Goal: Use online tool/utility: Utilize a website feature to perform a specific function

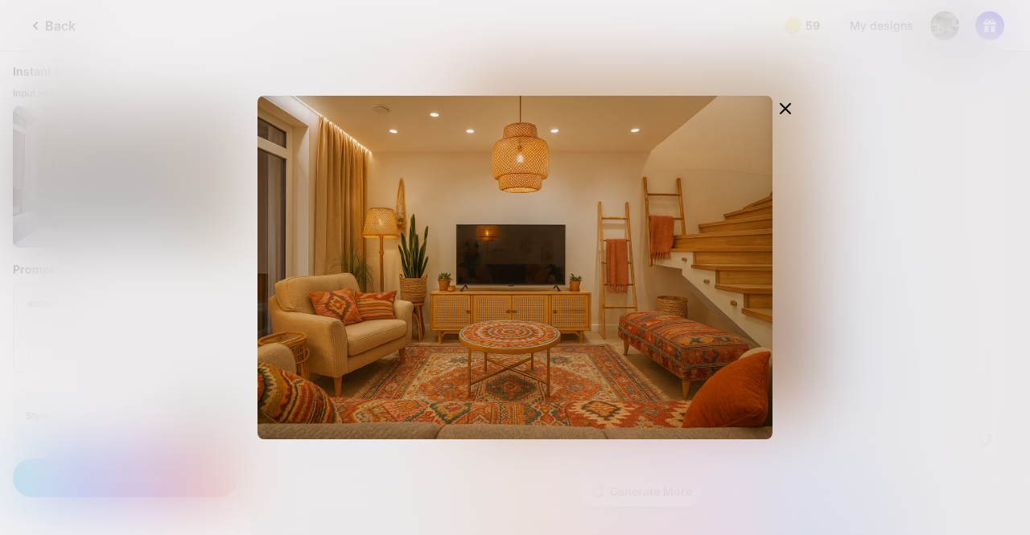
click at [873, 242] on div "Edit Design" at bounding box center [515, 267] width 1030 height 535
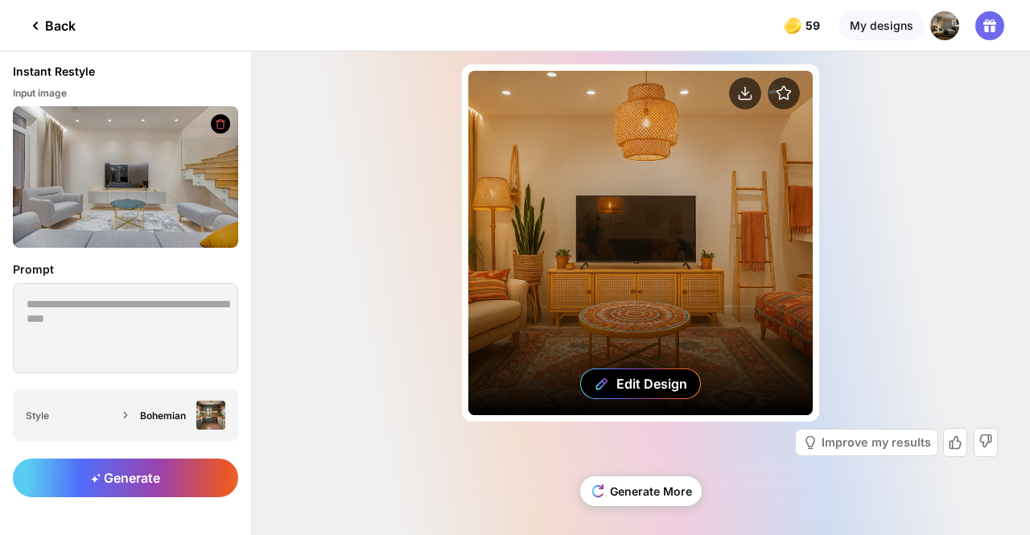
click at [623, 232] on div "Edit Design" at bounding box center [640, 243] width 344 height 344
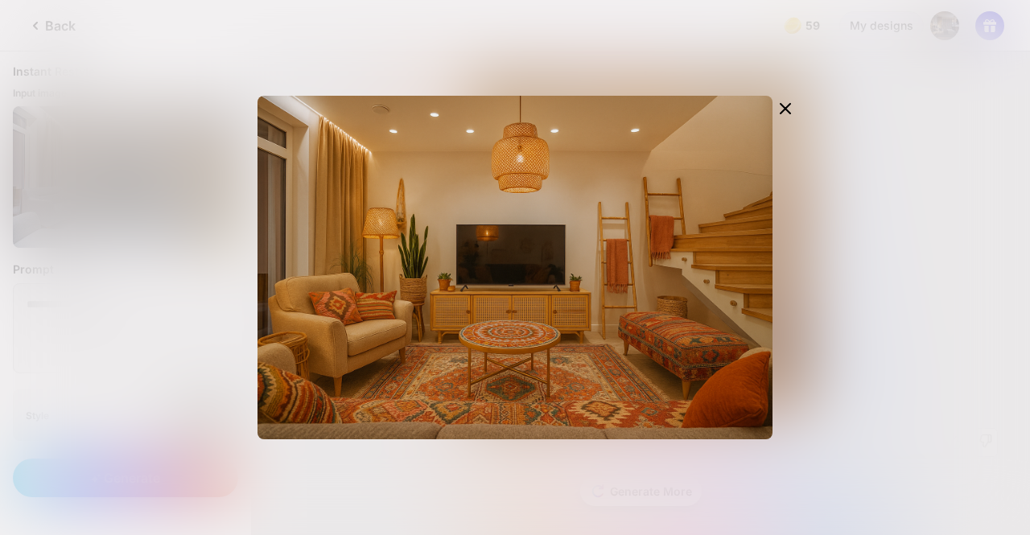
click at [913, 220] on div "Edit Design" at bounding box center [515, 267] width 1030 height 535
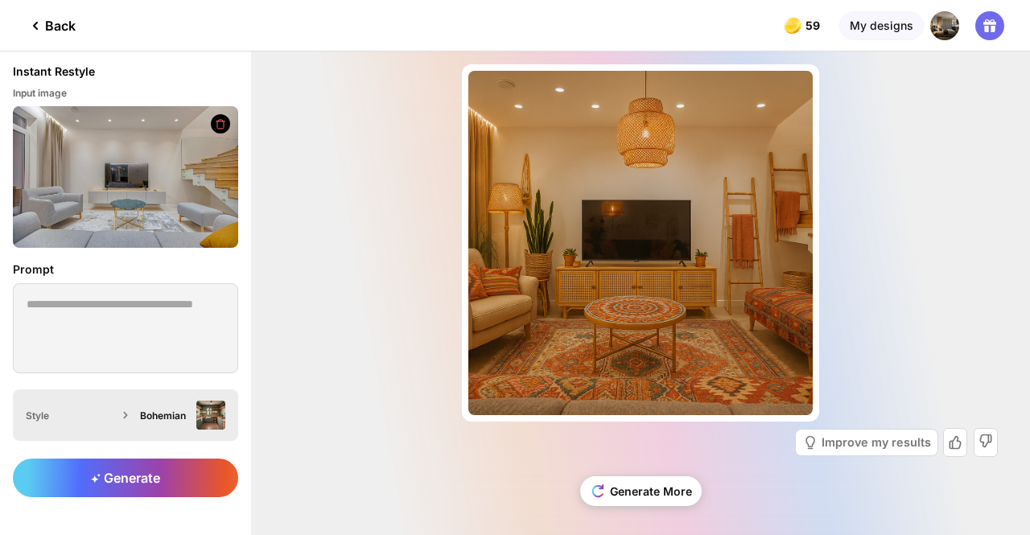
click at [188, 416] on div "Bohemian" at bounding box center [165, 415] width 50 height 12
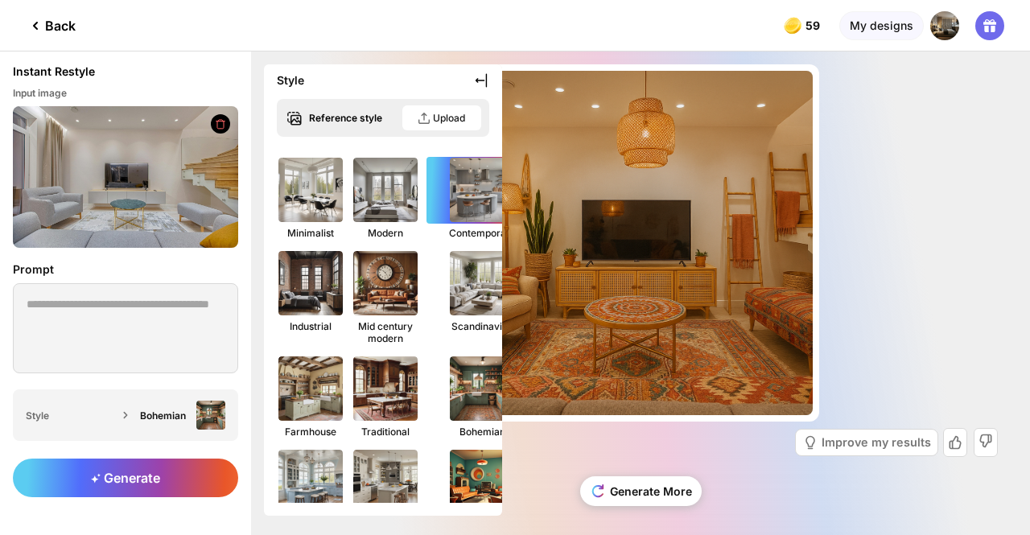
click at [459, 207] on img at bounding box center [481, 189] width 71 height 71
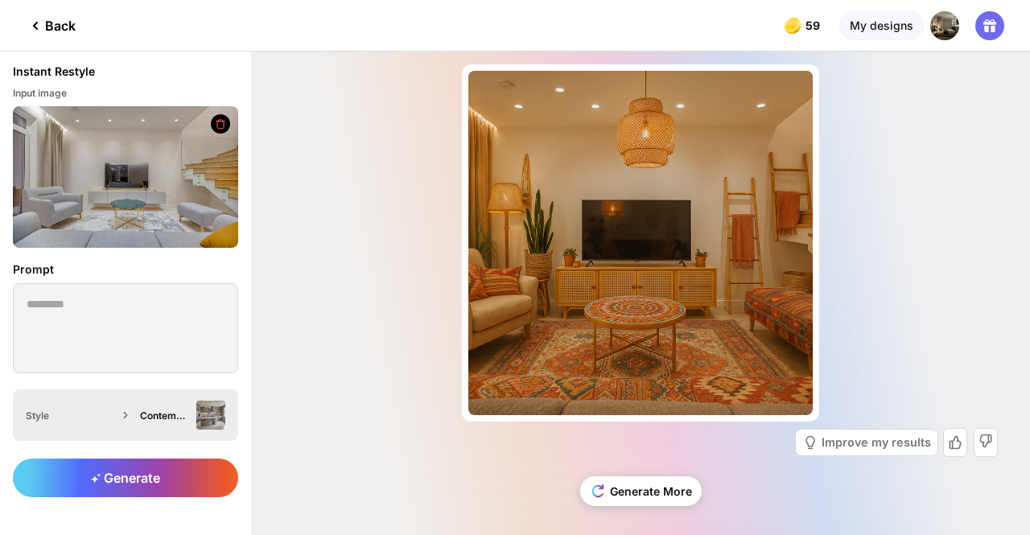
click at [200, 411] on img at bounding box center [210, 415] width 29 height 29
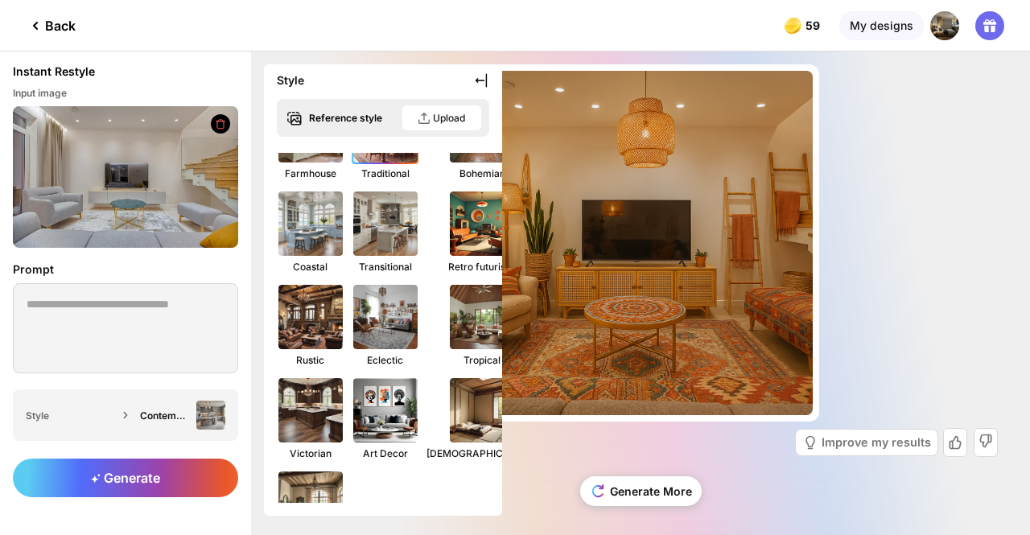
scroll to position [261, 0]
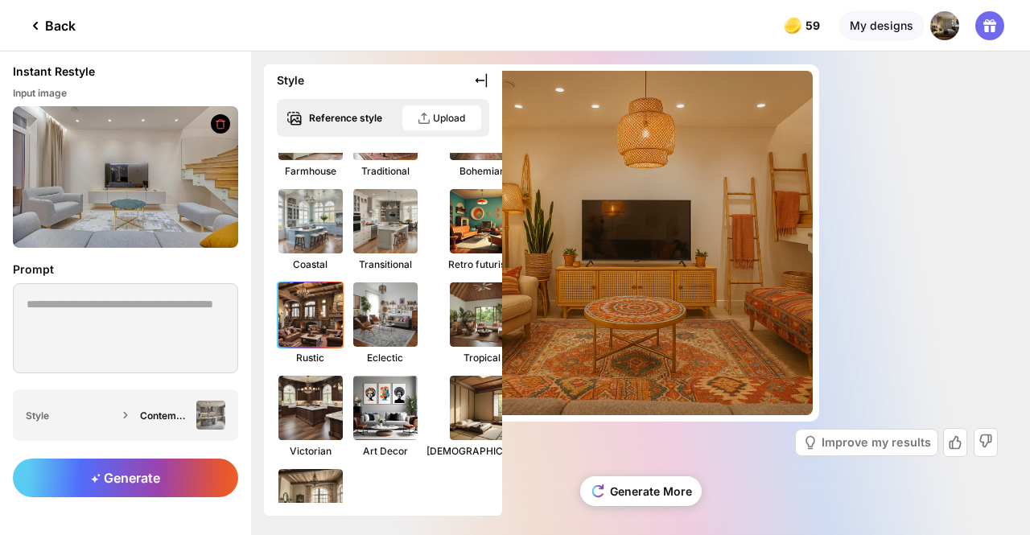
click at [307, 318] on img at bounding box center [310, 314] width 71 height 71
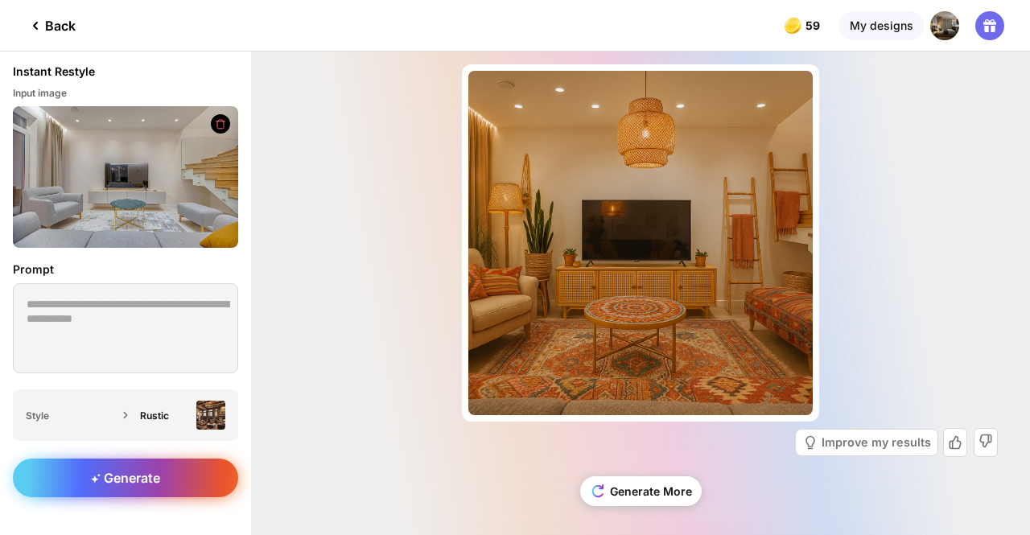
click at [153, 471] on span "Generate" at bounding box center [125, 478] width 69 height 16
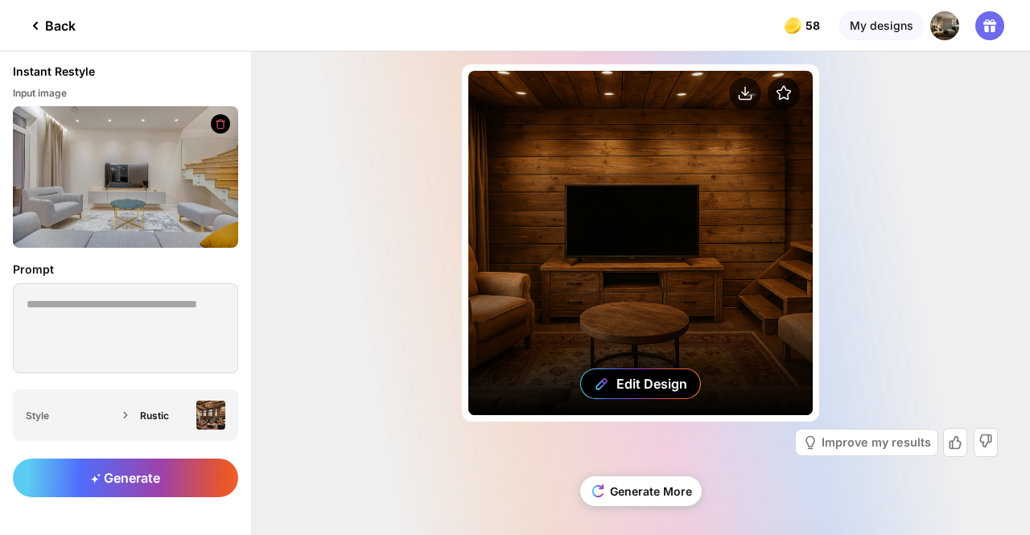
click at [638, 168] on div "Edit Design" at bounding box center [640, 243] width 344 height 344
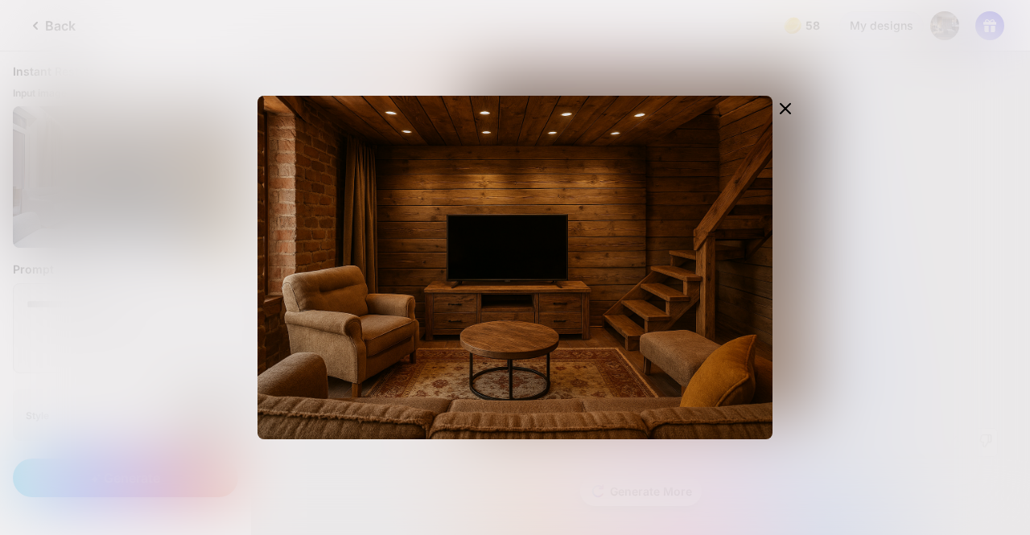
click at [210, 274] on div "Edit Design" at bounding box center [515, 267] width 1030 height 535
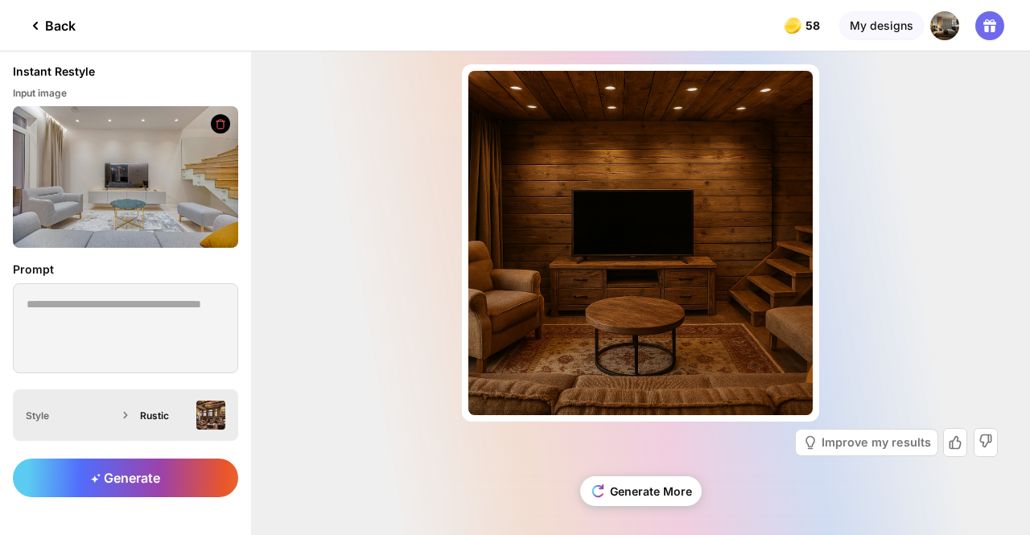
click at [138, 418] on div "Rustic" at bounding box center [180, 415] width 92 height 29
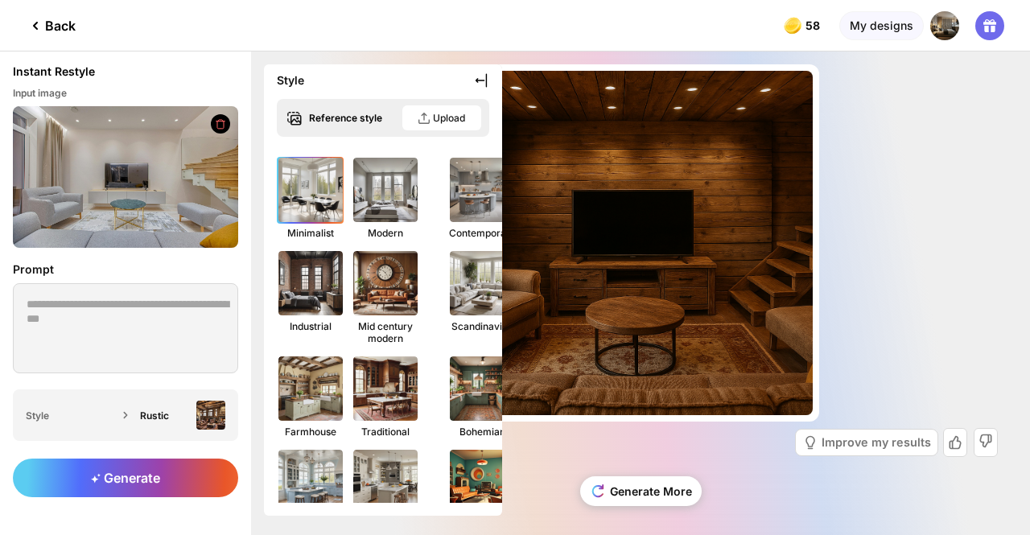
click at [315, 195] on img at bounding box center [310, 189] width 71 height 71
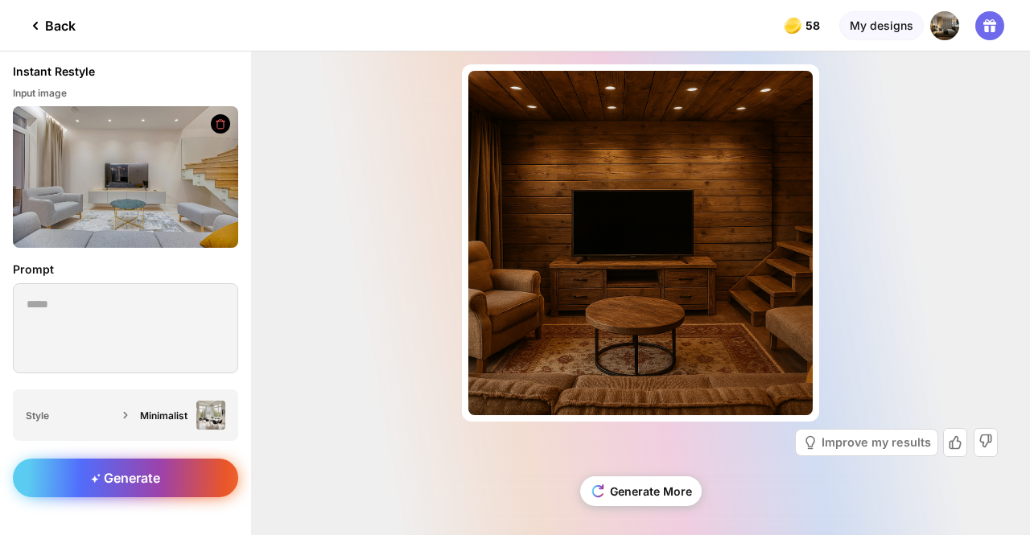
click at [179, 472] on div "Generate" at bounding box center [125, 478] width 225 height 39
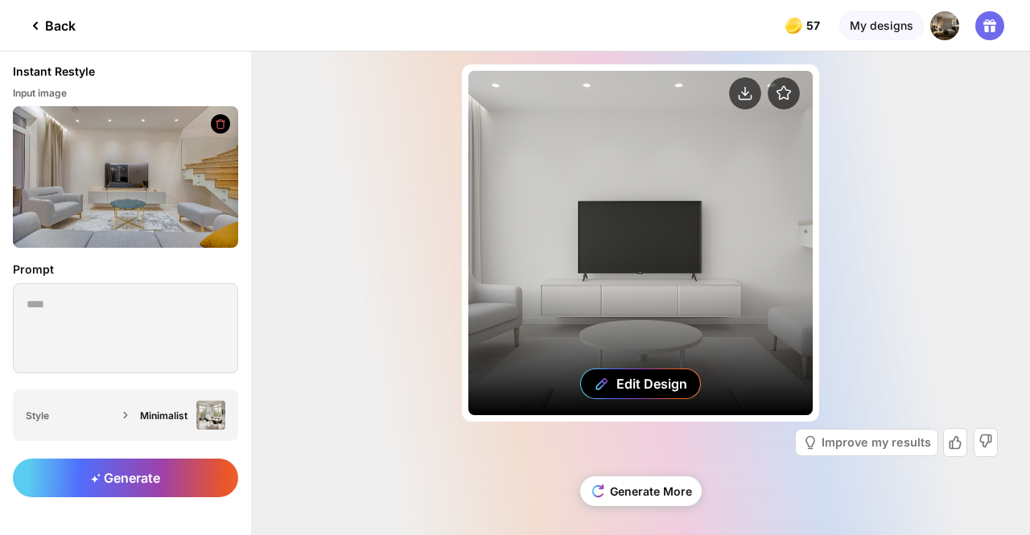
click at [695, 281] on div "Edit Design" at bounding box center [640, 243] width 344 height 344
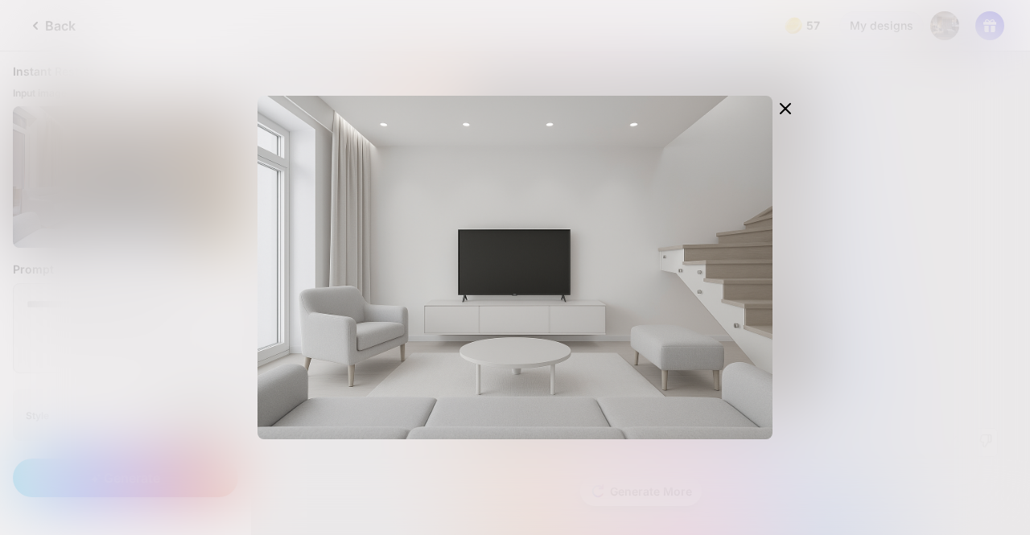
click at [870, 259] on div "Edit Design" at bounding box center [515, 267] width 1030 height 535
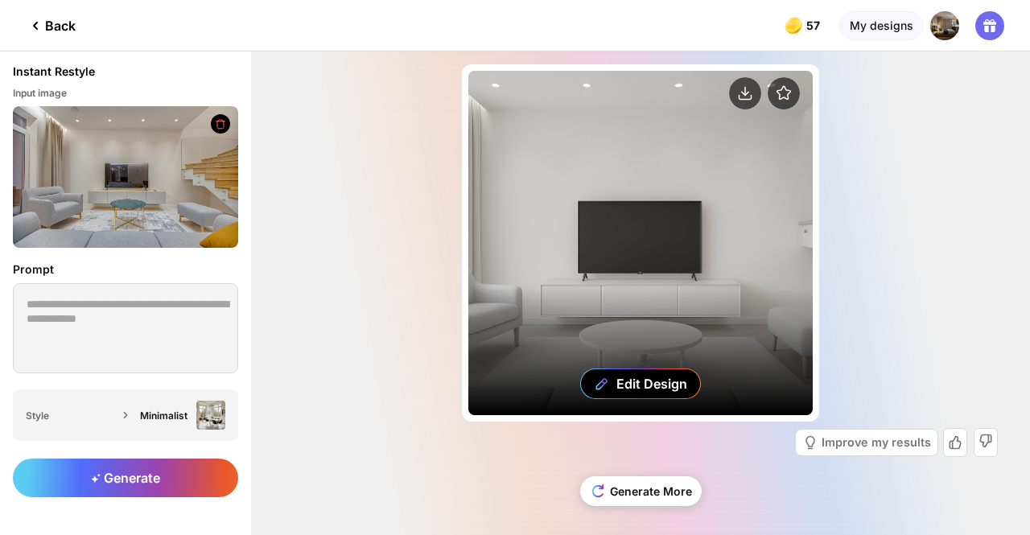
click at [598, 273] on div "Edit Design" at bounding box center [640, 243] width 344 height 344
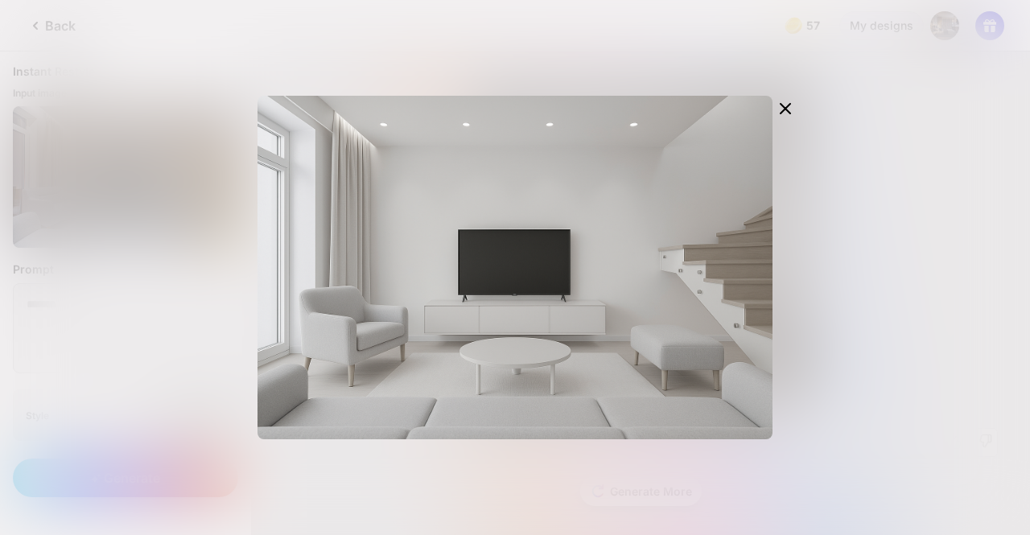
click at [897, 244] on div "Edit Design" at bounding box center [515, 267] width 1030 height 535
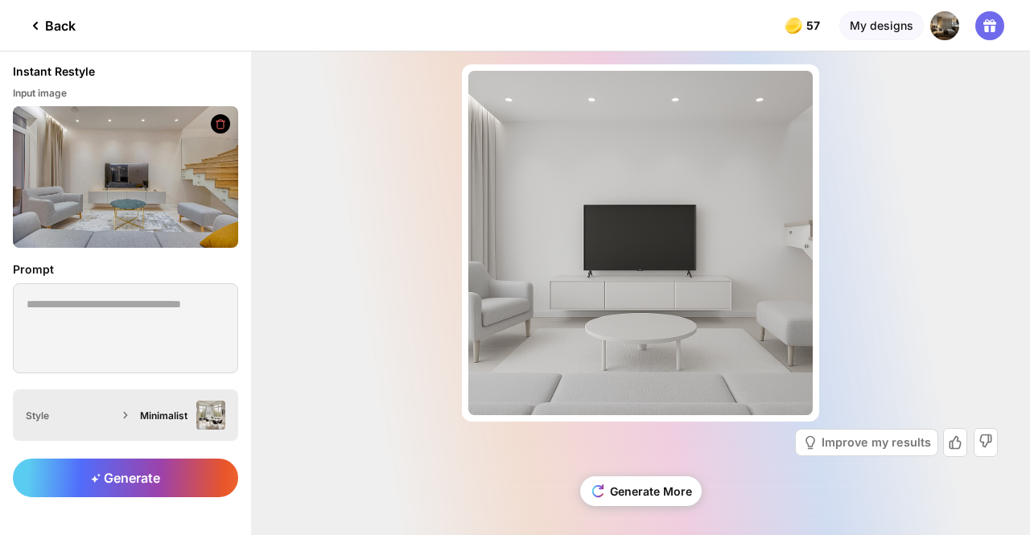
click at [183, 412] on div "Minimalist" at bounding box center [165, 415] width 50 height 12
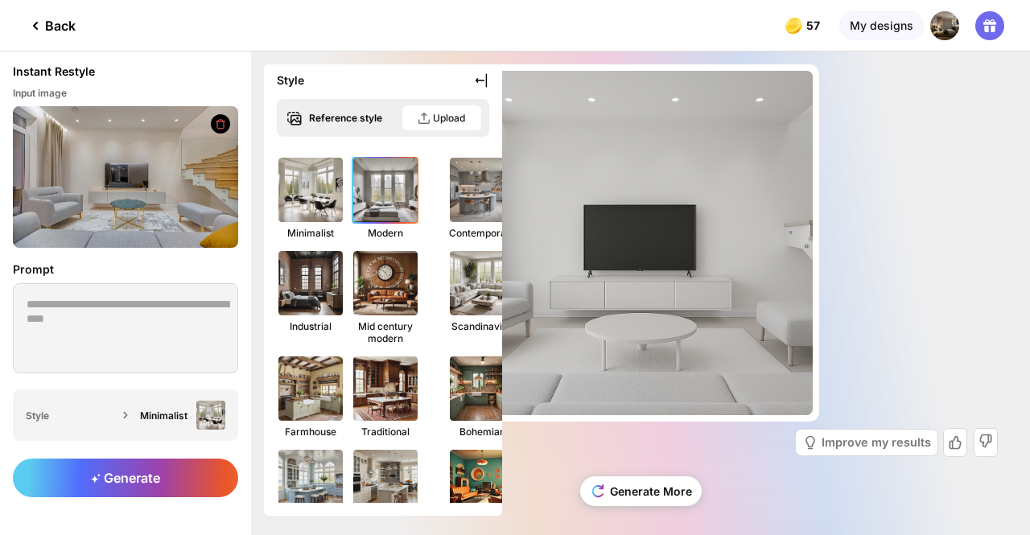
click at [384, 197] on img at bounding box center [385, 189] width 71 height 71
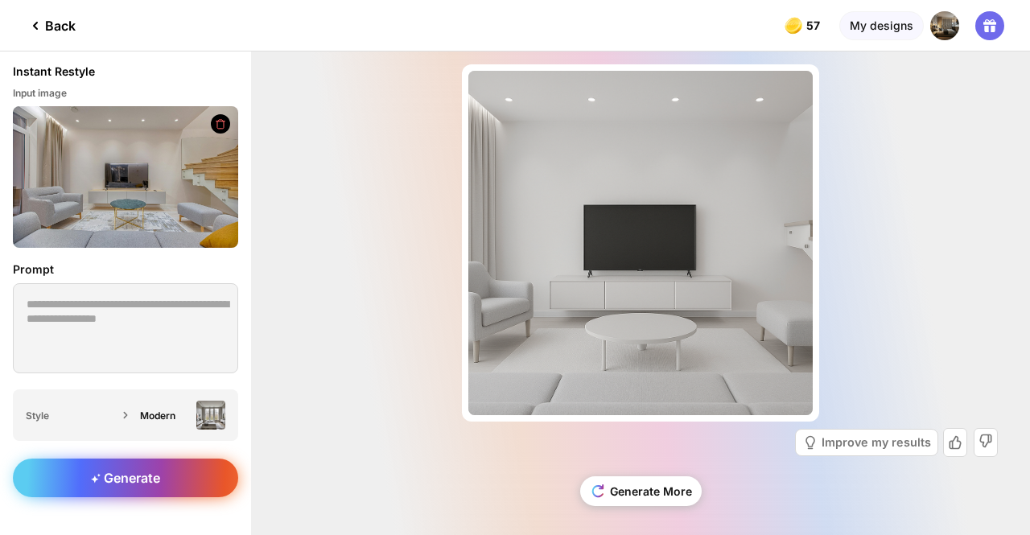
click at [148, 469] on div "Generate" at bounding box center [125, 478] width 225 height 39
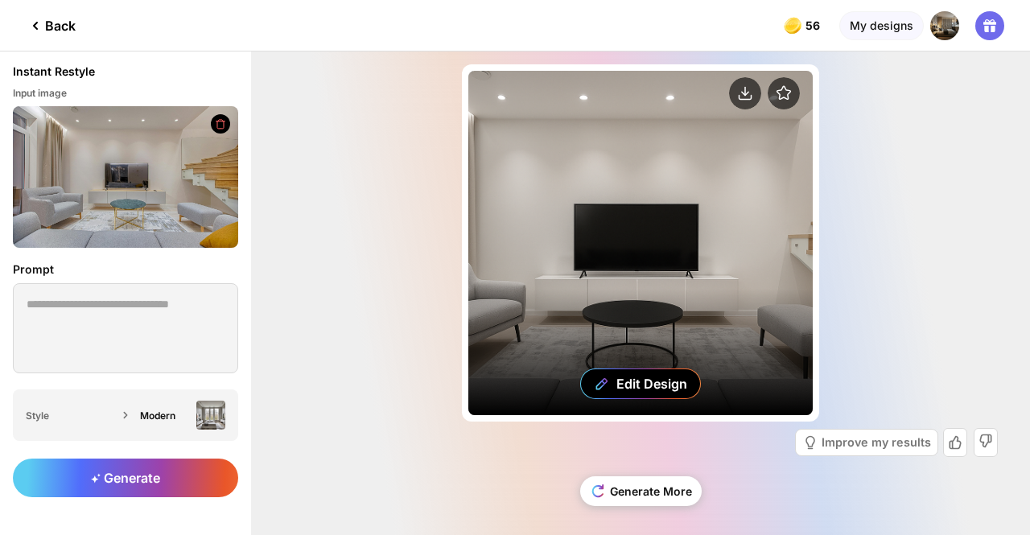
click at [698, 179] on div "Edit Design" at bounding box center [640, 243] width 344 height 344
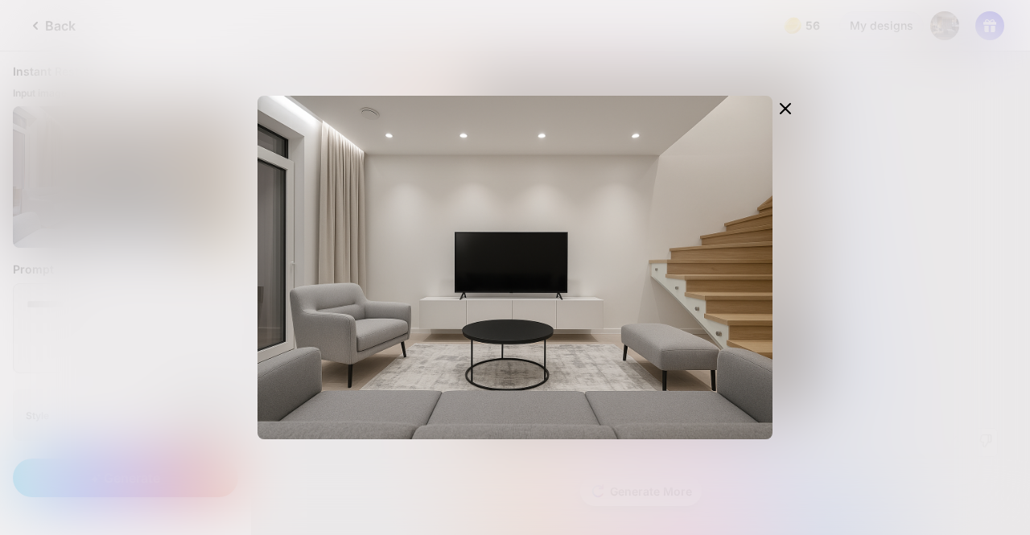
click at [173, 268] on div "Edit Design" at bounding box center [515, 267] width 1030 height 535
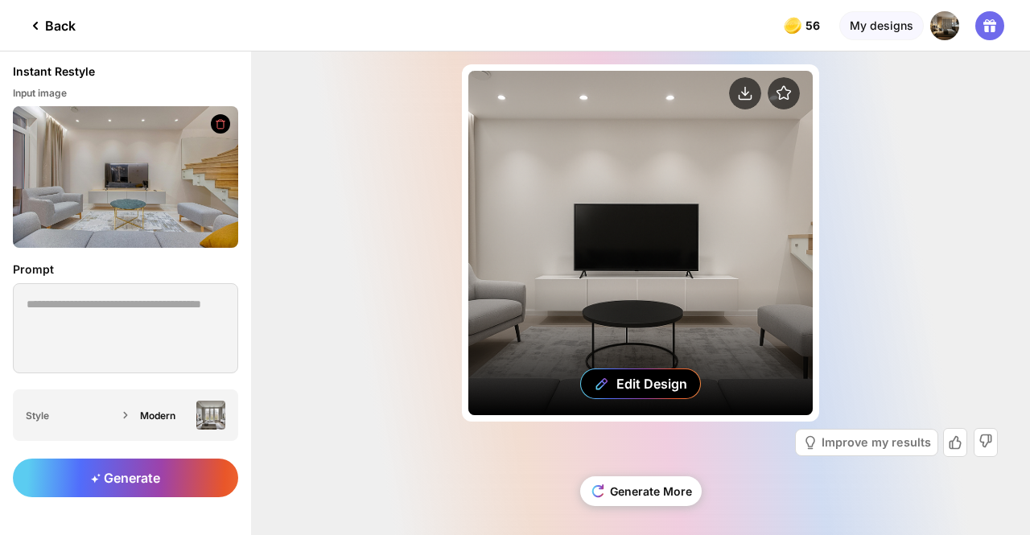
click at [618, 181] on div "Edit Design" at bounding box center [640, 243] width 344 height 344
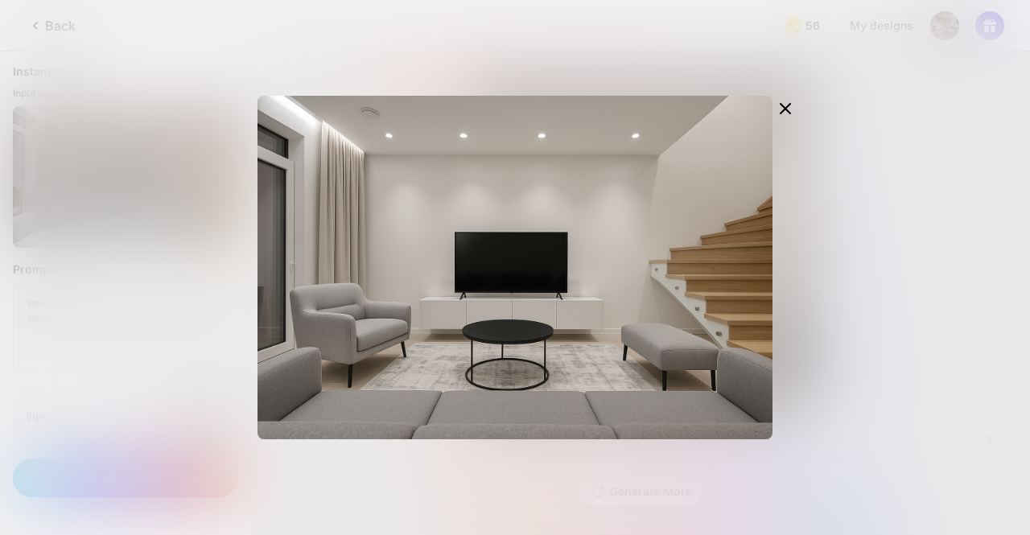
click at [862, 202] on div "Edit Design" at bounding box center [515, 267] width 1030 height 535
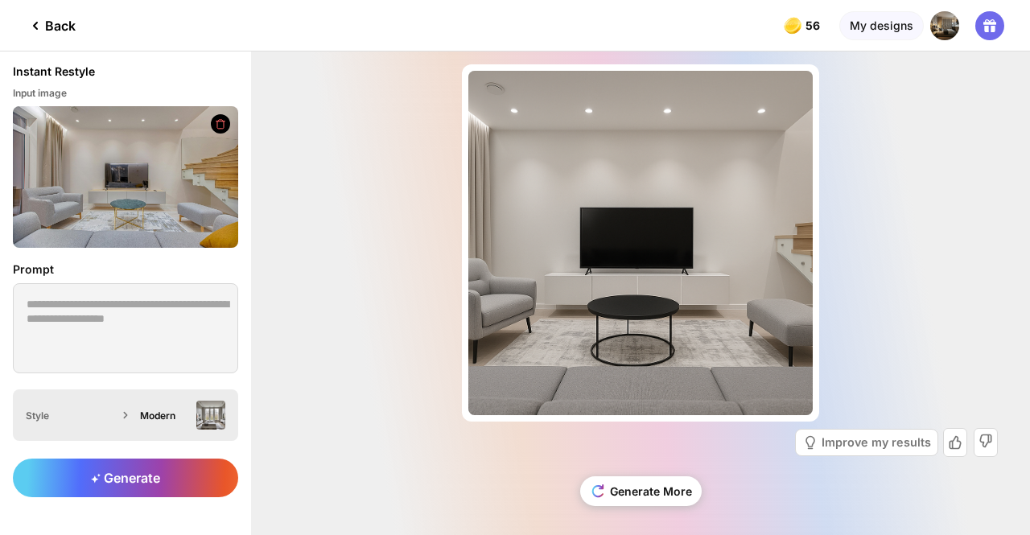
click at [182, 424] on div "Modern" at bounding box center [180, 415] width 92 height 29
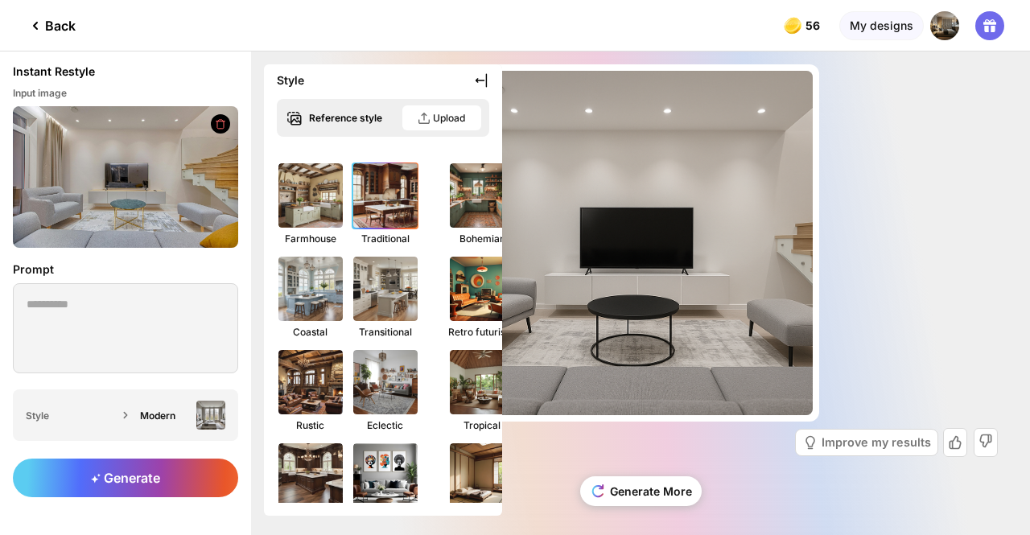
scroll to position [194, 0]
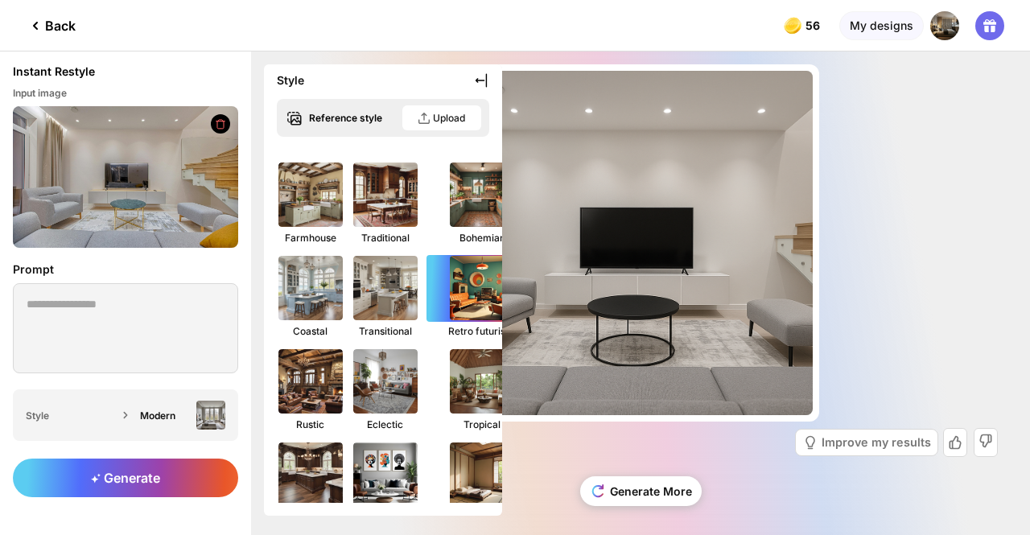
click at [449, 286] on img at bounding box center [481, 288] width 71 height 71
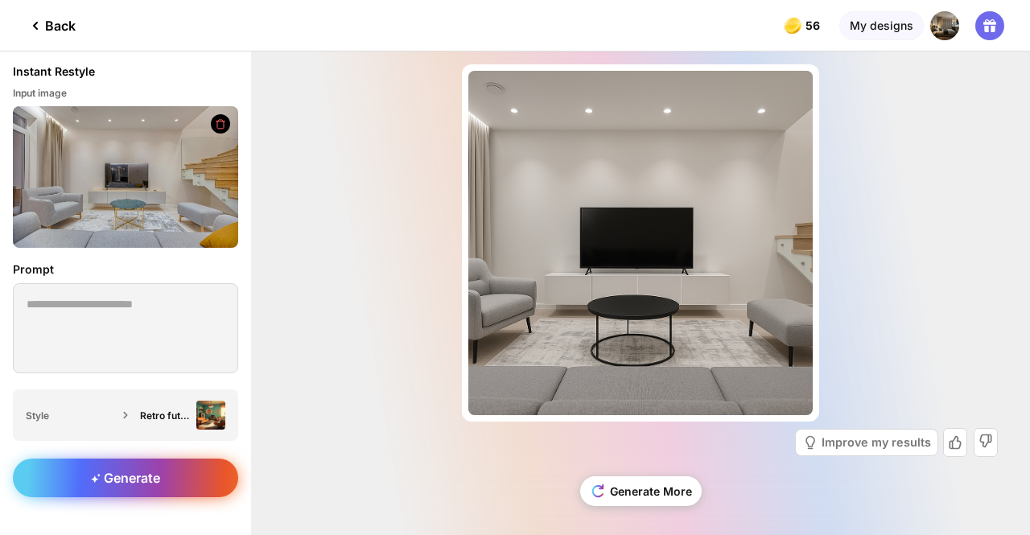
click at [174, 489] on div "Generate" at bounding box center [125, 478] width 225 height 39
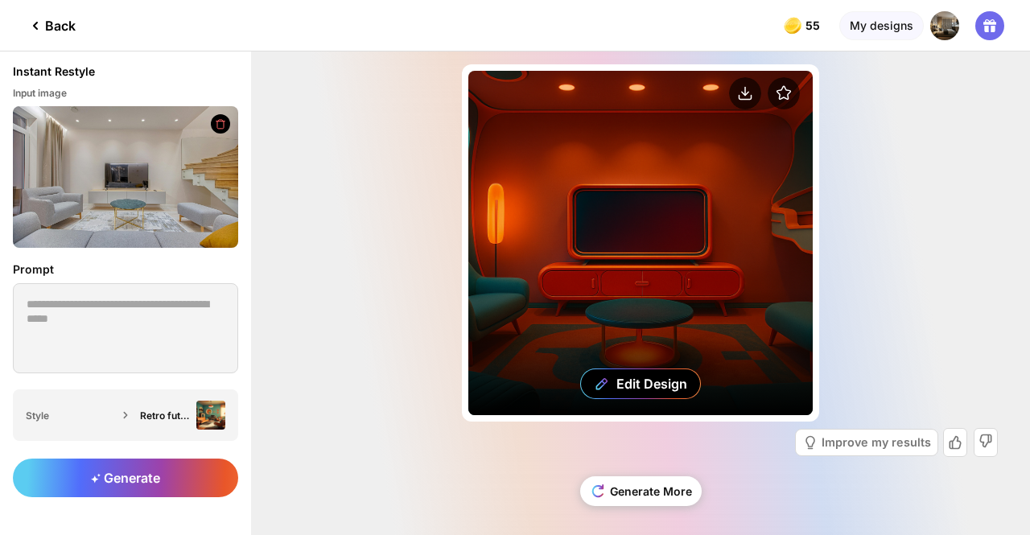
click at [602, 234] on div "Edit Design" at bounding box center [640, 243] width 344 height 344
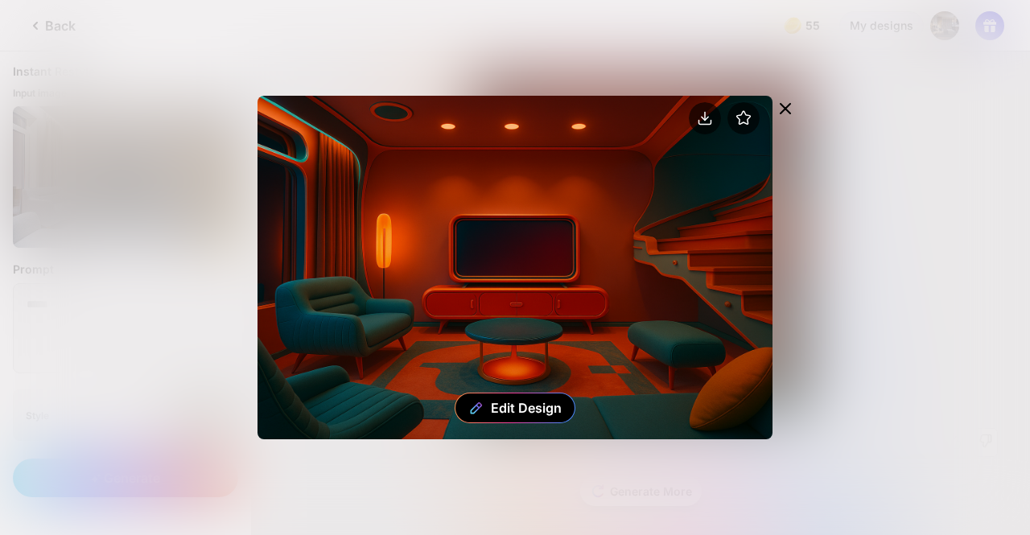
click at [542, 234] on div "Edit Design" at bounding box center [514, 268] width 515 height 344
click at [155, 290] on div "Edit Design" at bounding box center [515, 267] width 1030 height 535
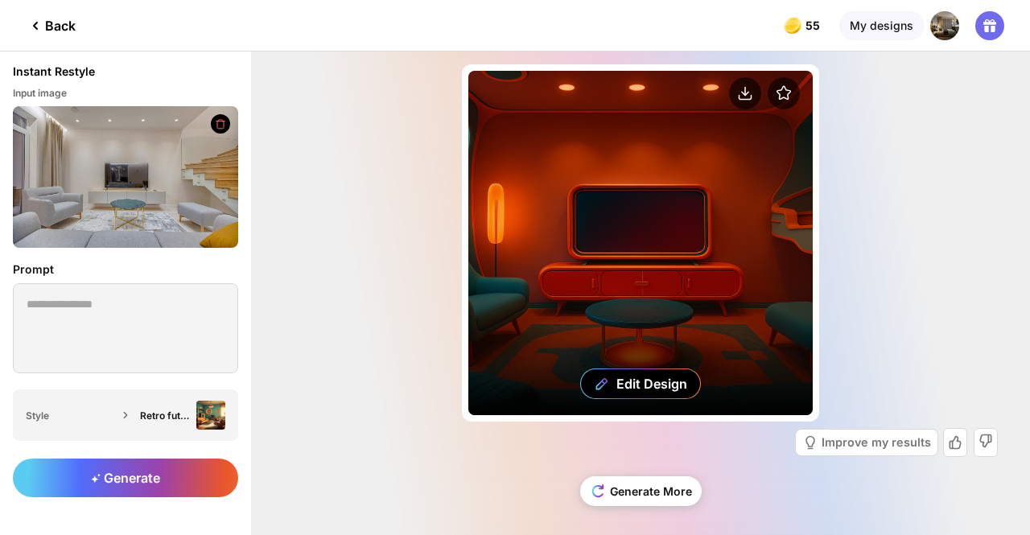
click at [573, 245] on div "Edit Design" at bounding box center [640, 243] width 344 height 344
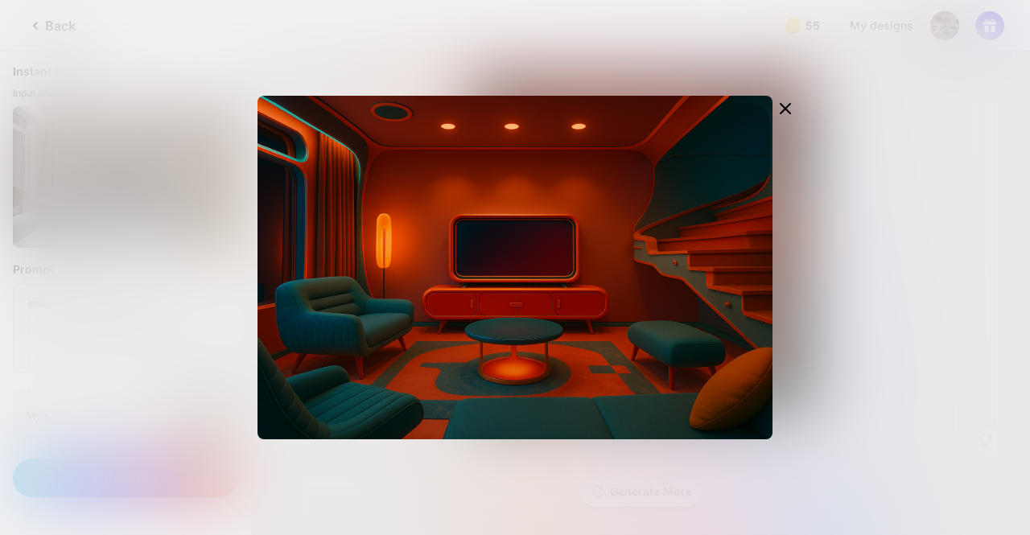
click at [144, 194] on div "Edit Design" at bounding box center [515, 267] width 1030 height 535
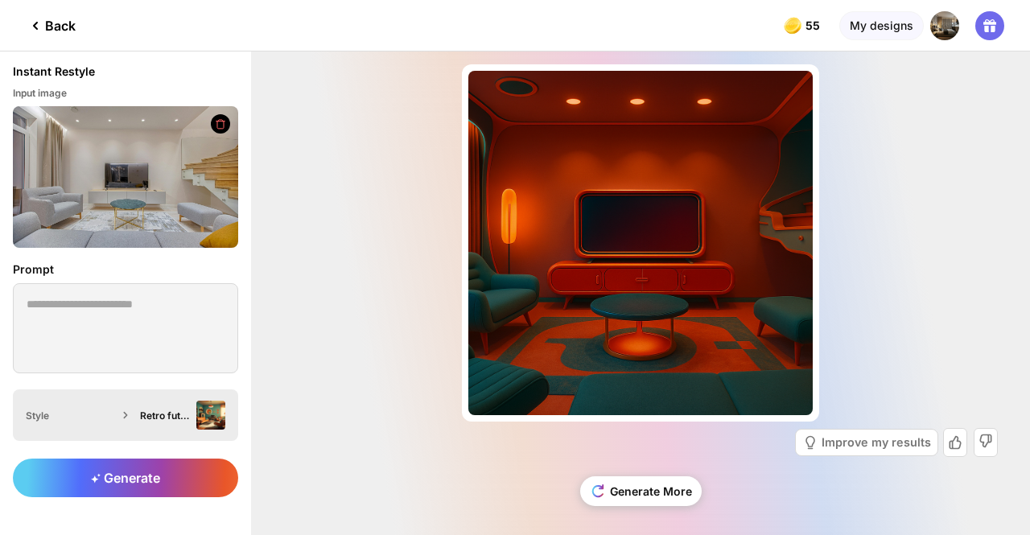
click at [175, 413] on div "Retro futuristic" at bounding box center [165, 415] width 50 height 12
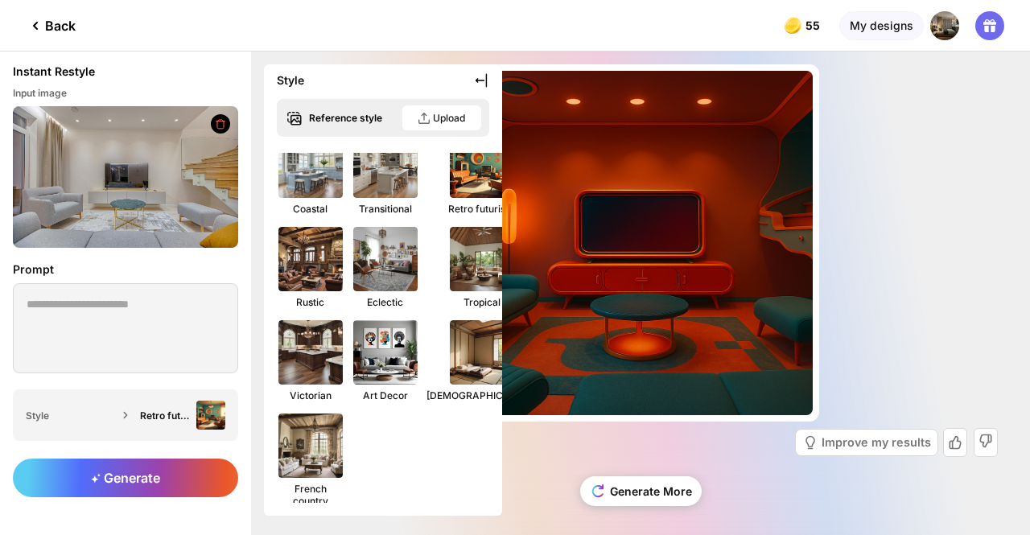
scroll to position [323, 0]
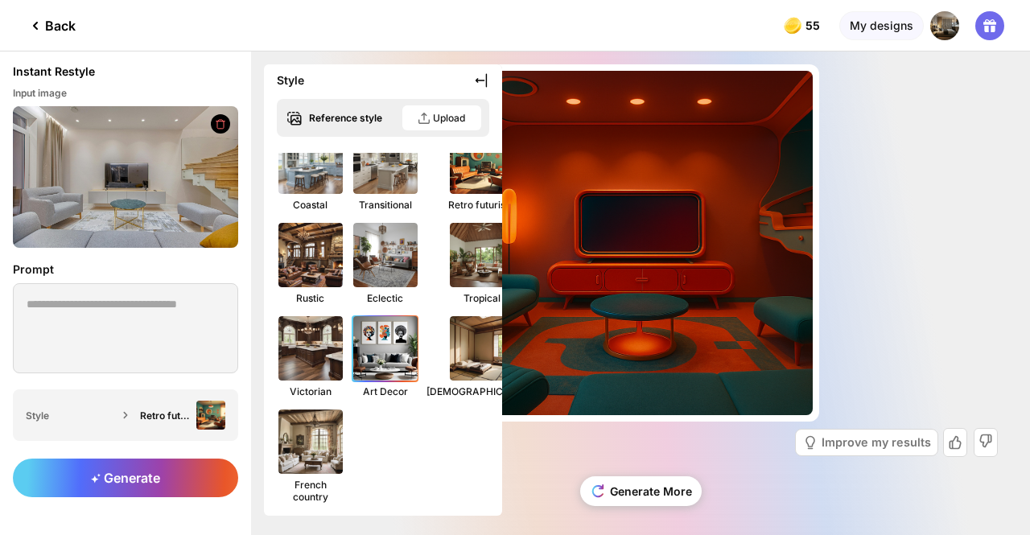
click at [392, 344] on img at bounding box center [385, 348] width 71 height 71
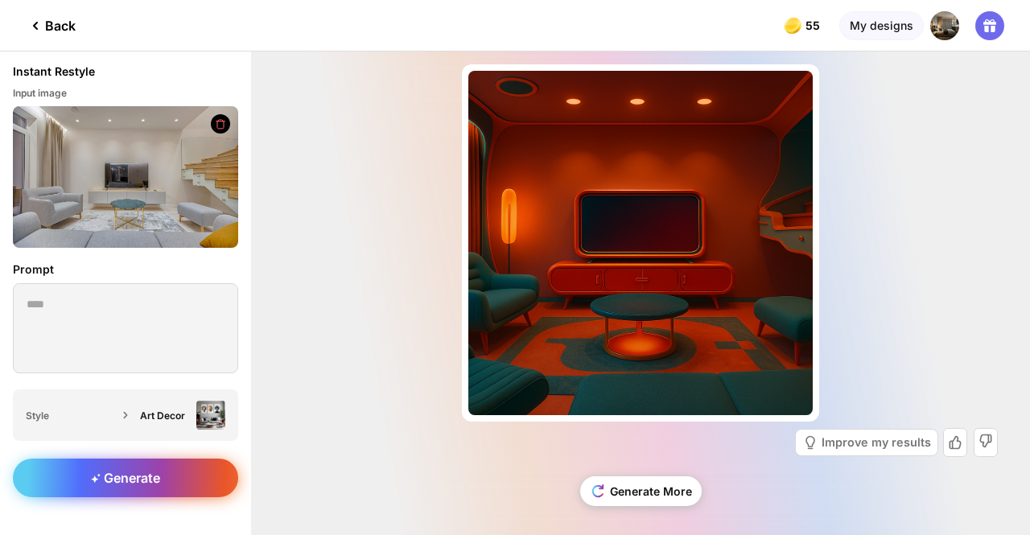
click at [117, 482] on span "Generate" at bounding box center [125, 478] width 69 height 16
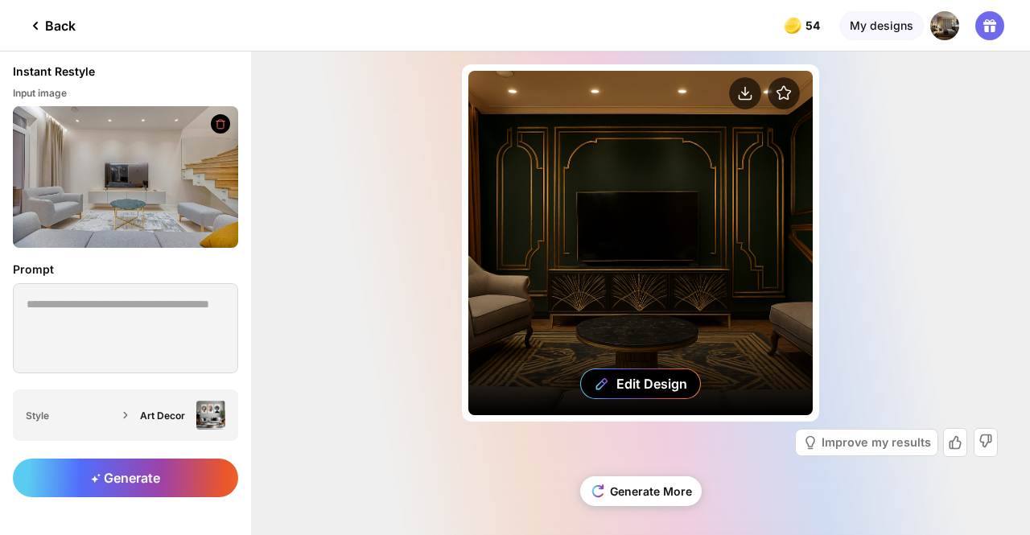
click at [586, 264] on div "Edit Design" at bounding box center [640, 243] width 344 height 344
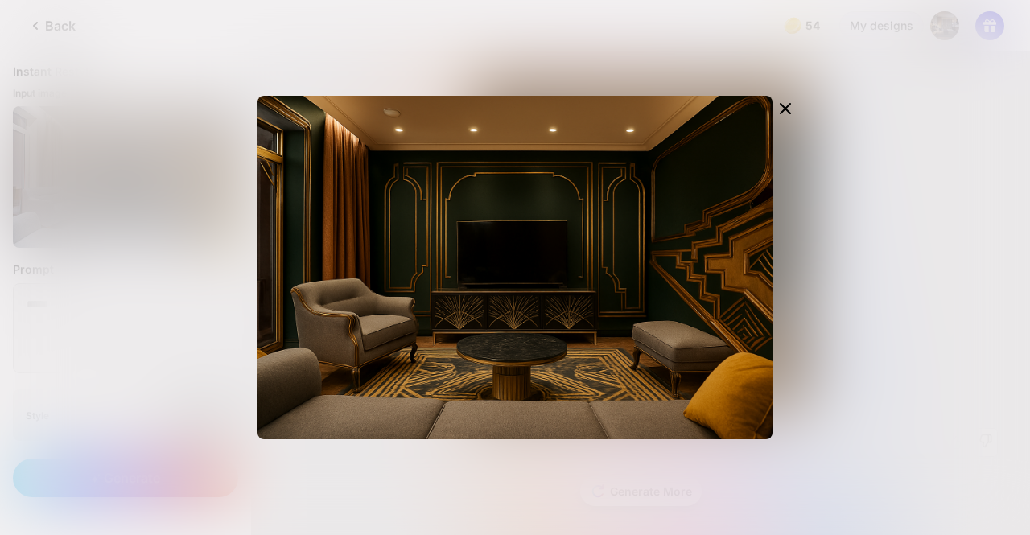
click at [208, 269] on div "Edit Design" at bounding box center [515, 267] width 1030 height 535
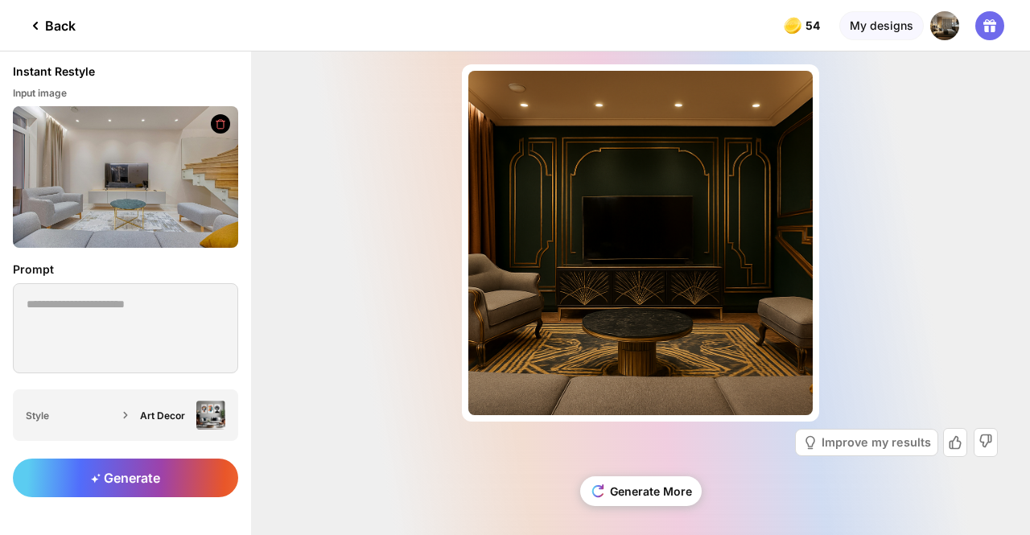
click at [216, 122] on icon at bounding box center [220, 124] width 13 height 12
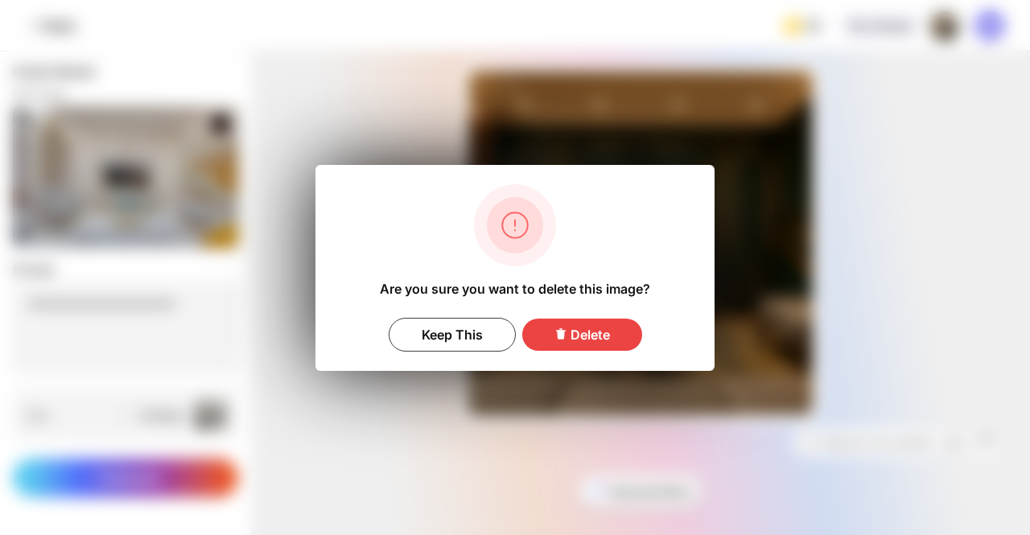
click at [552, 332] on div "Delete" at bounding box center [582, 335] width 120 height 32
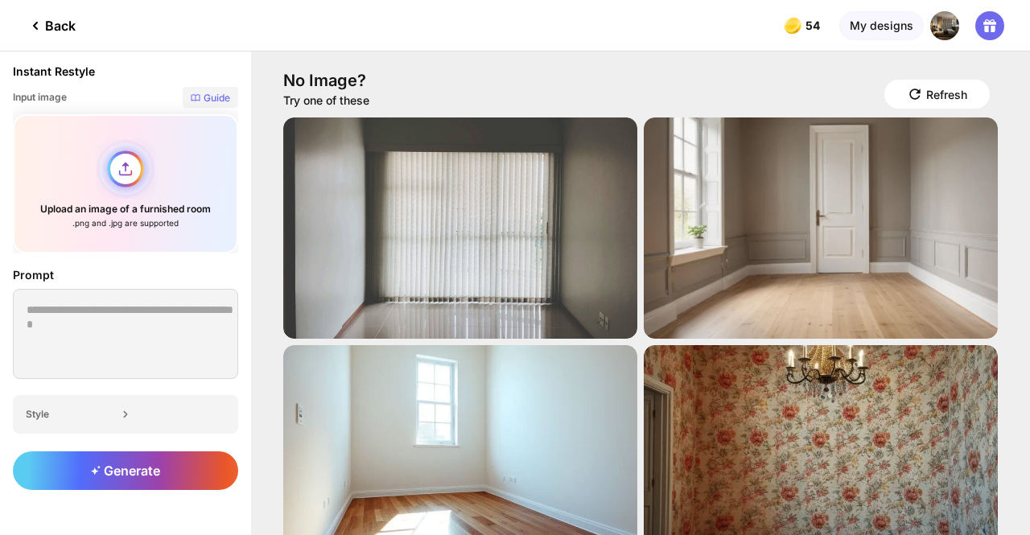
click at [125, 169] on div "Upload an image of a furnished room .png and .jpg are supported" at bounding box center [125, 183] width 225 height 139
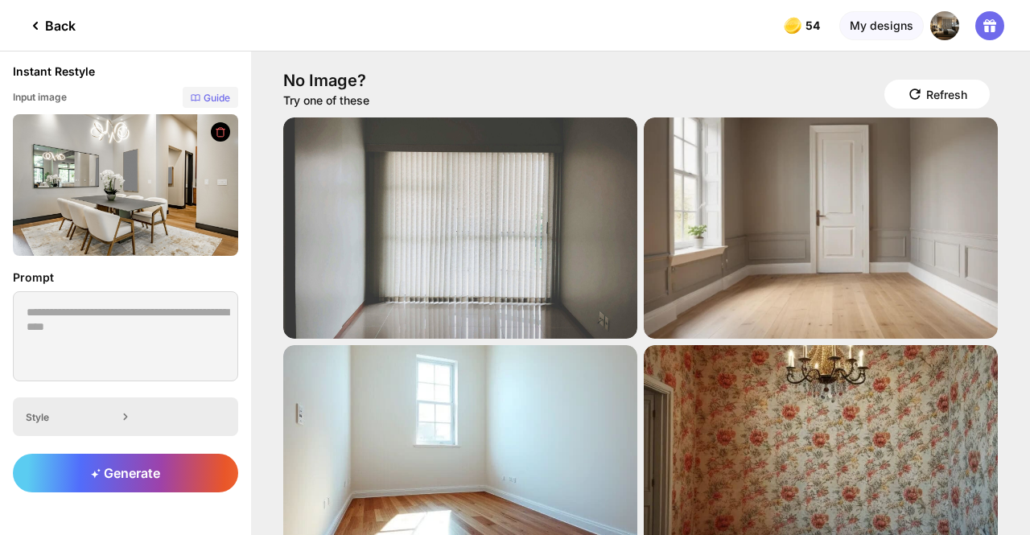
click at [195, 418] on div "Style" at bounding box center [125, 416] width 225 height 39
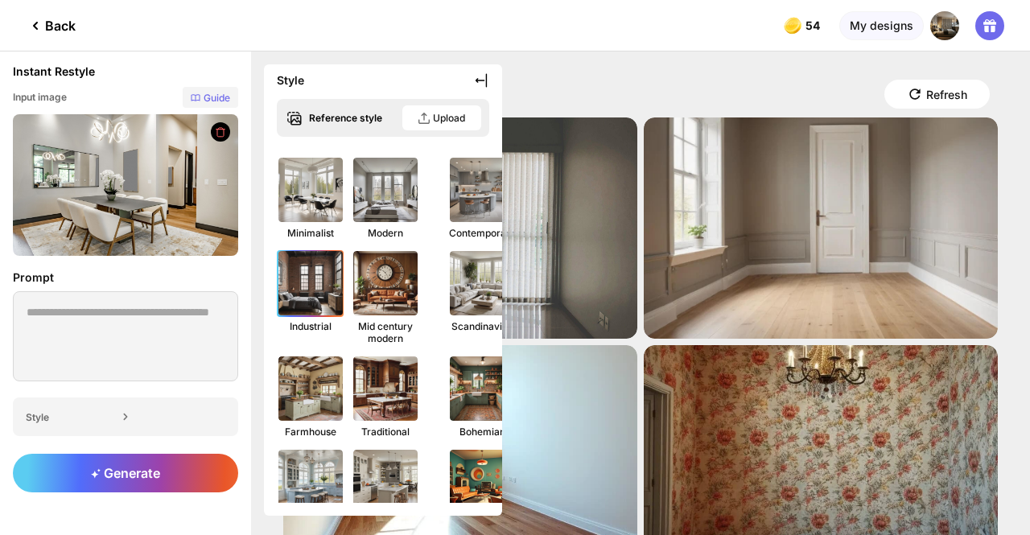
click at [321, 296] on img at bounding box center [310, 283] width 71 height 71
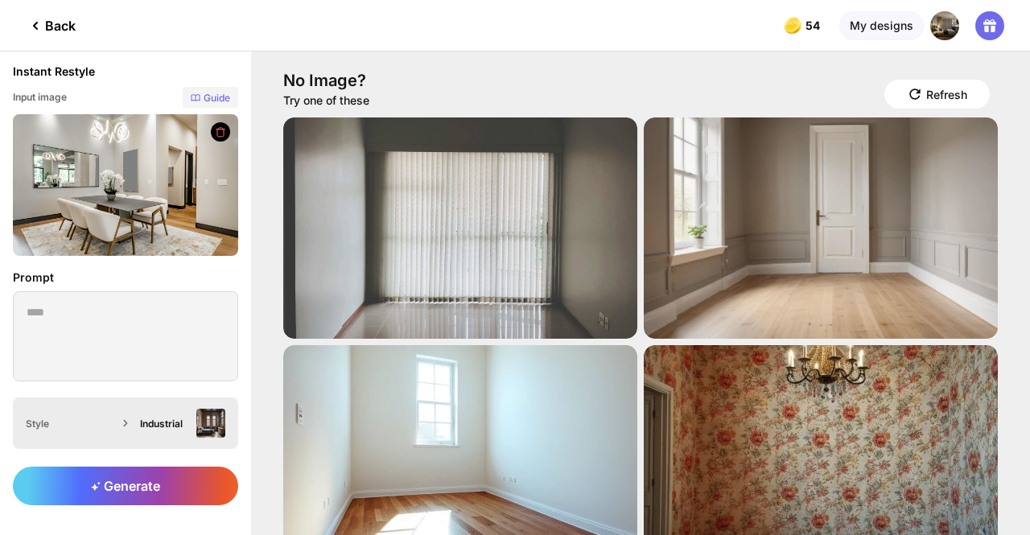
click at [215, 432] on img at bounding box center [210, 423] width 29 height 29
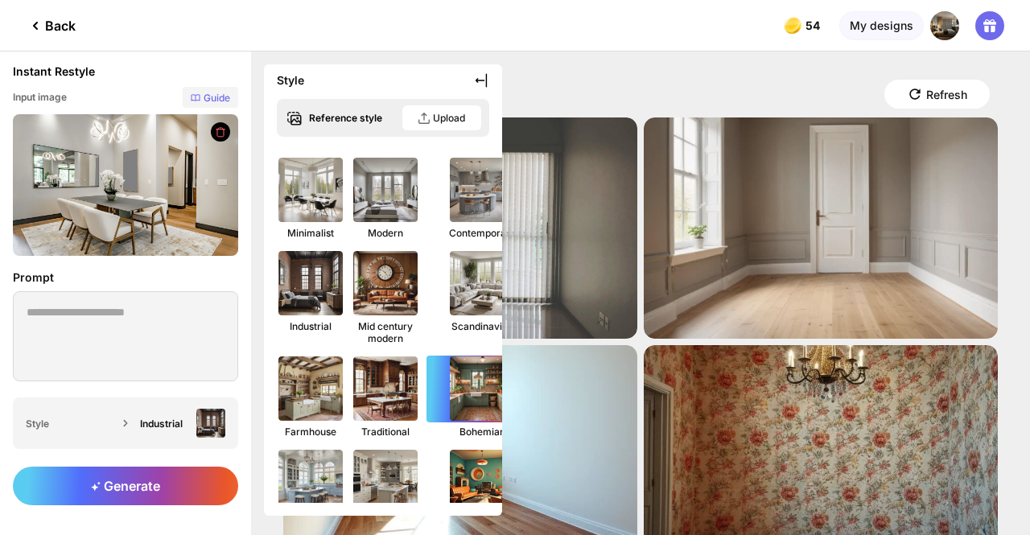
click at [446, 368] on img at bounding box center [481, 388] width 71 height 71
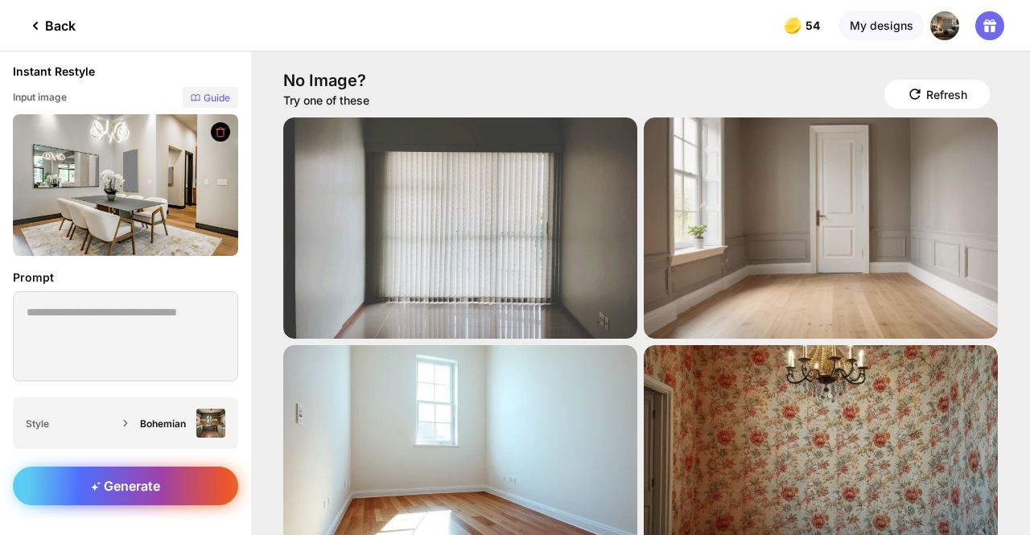
click at [80, 480] on div "Generate" at bounding box center [125, 486] width 225 height 39
click at [154, 487] on span "Generate" at bounding box center [125, 486] width 69 height 16
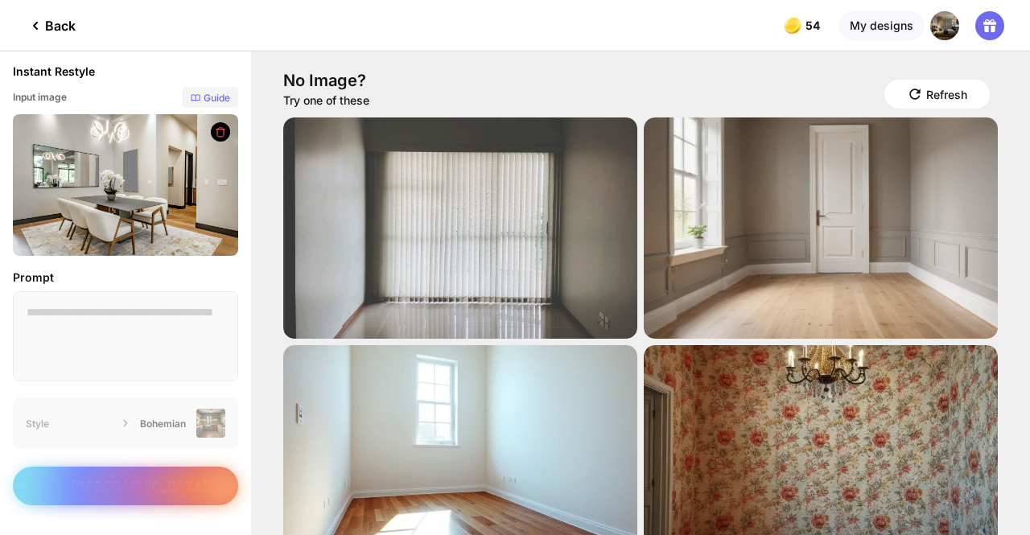
click at [154, 487] on div "In [GEOGRAPHIC_DATA]" at bounding box center [125, 494] width 251 height 81
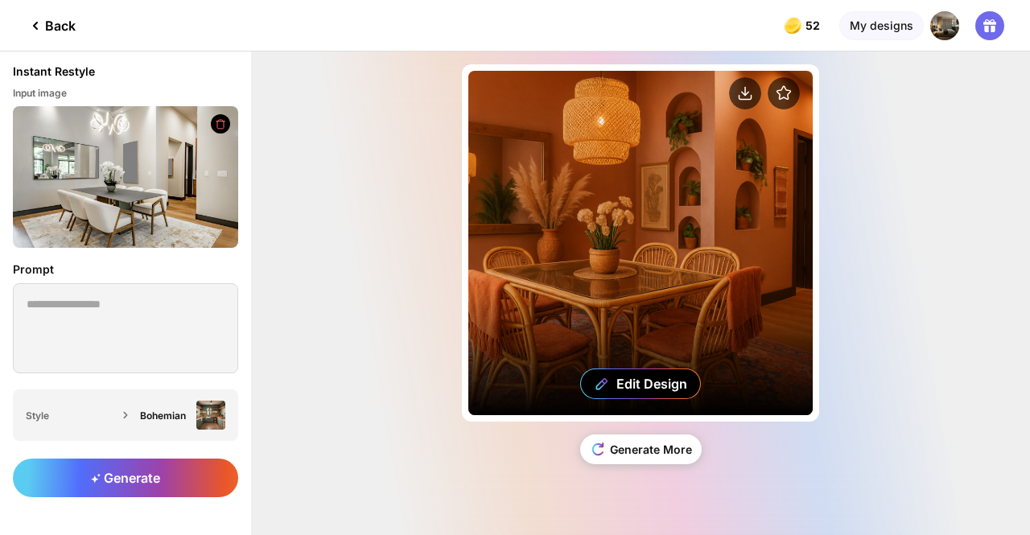
click at [599, 253] on div "Edit Design" at bounding box center [640, 243] width 344 height 344
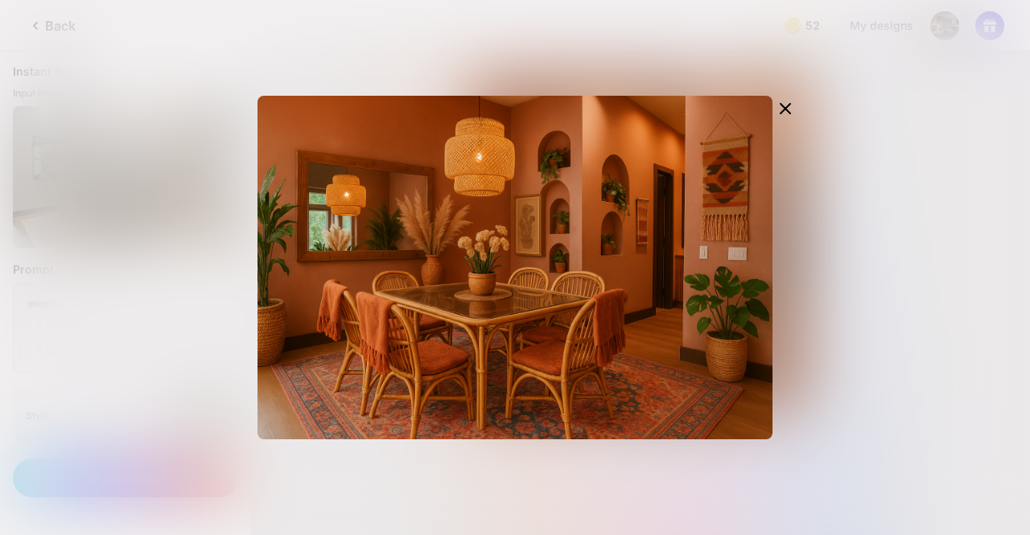
click at [949, 237] on div "Edit Design" at bounding box center [515, 267] width 1030 height 535
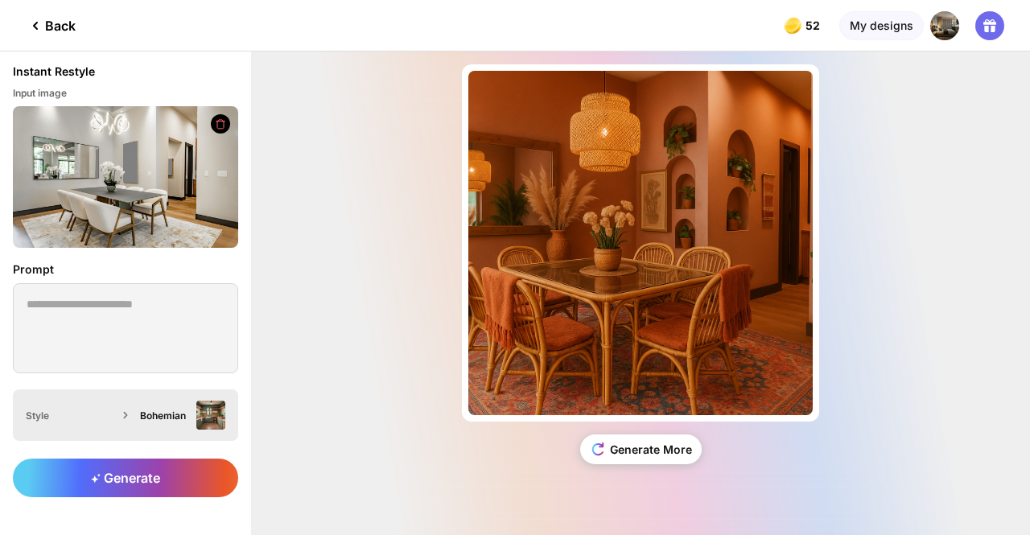
click at [175, 412] on div "Bohemian" at bounding box center [165, 415] width 50 height 12
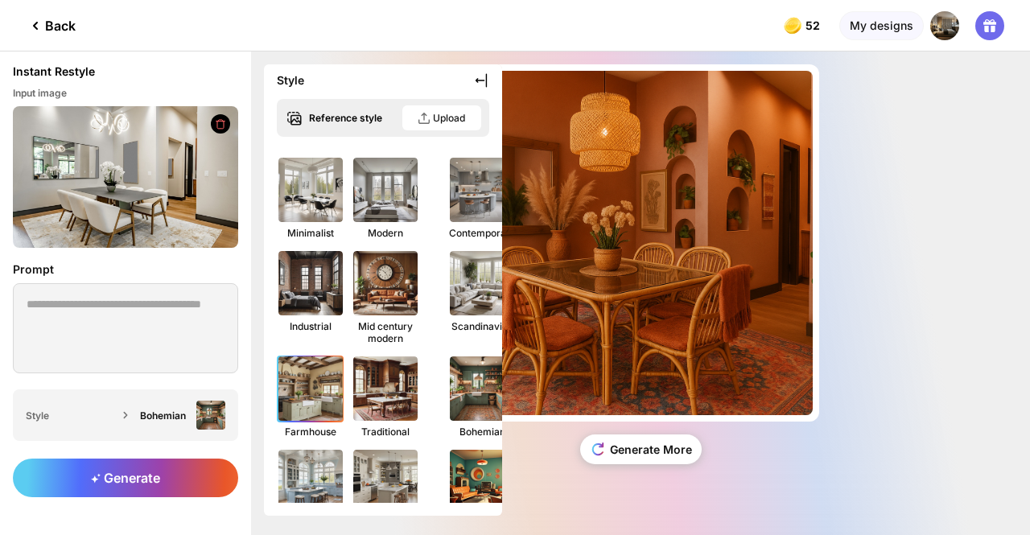
click at [302, 389] on img at bounding box center [310, 388] width 71 height 71
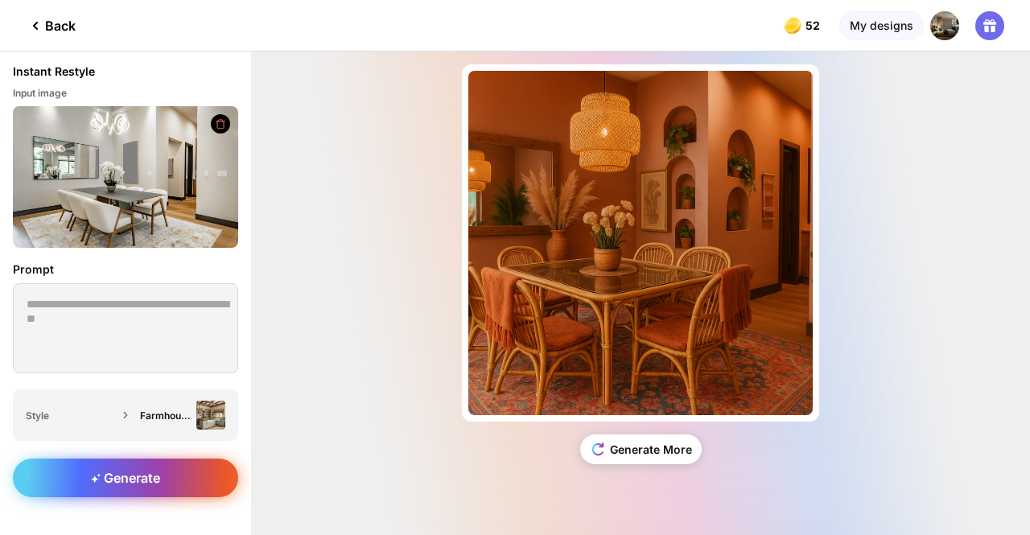
click at [94, 479] on icon at bounding box center [95, 479] width 8 height 8
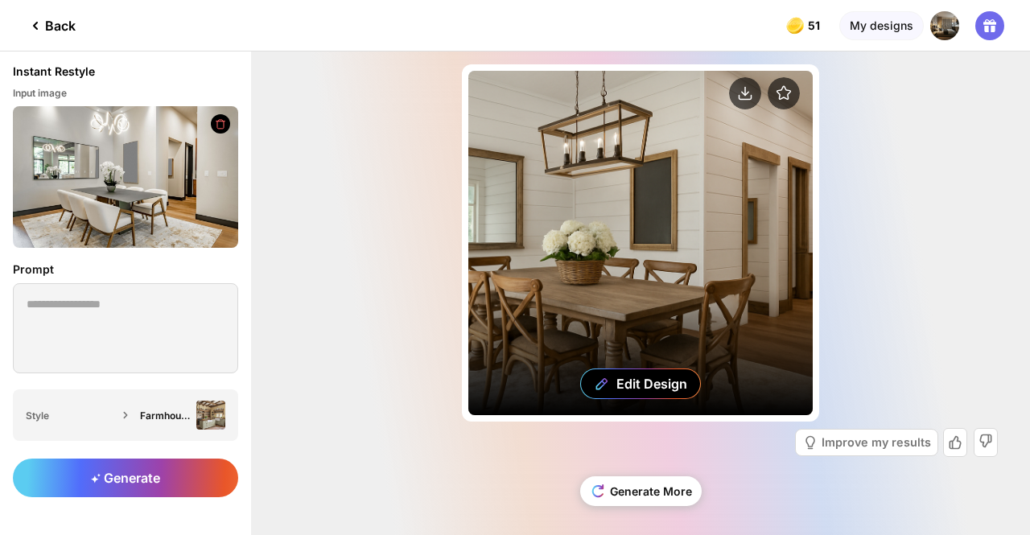
click at [631, 192] on div "Edit Design" at bounding box center [640, 243] width 344 height 344
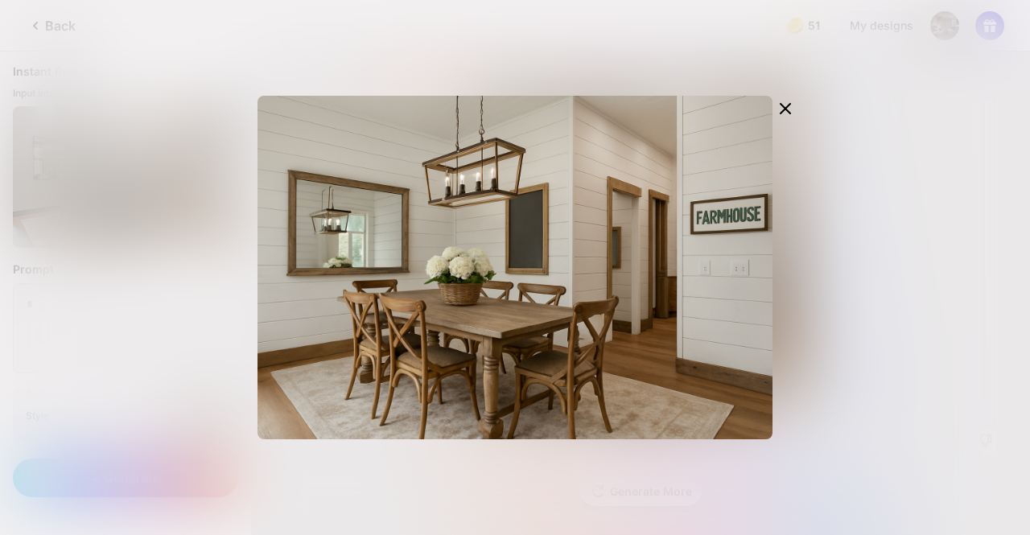
click at [176, 321] on div "Edit Design" at bounding box center [515, 267] width 1030 height 535
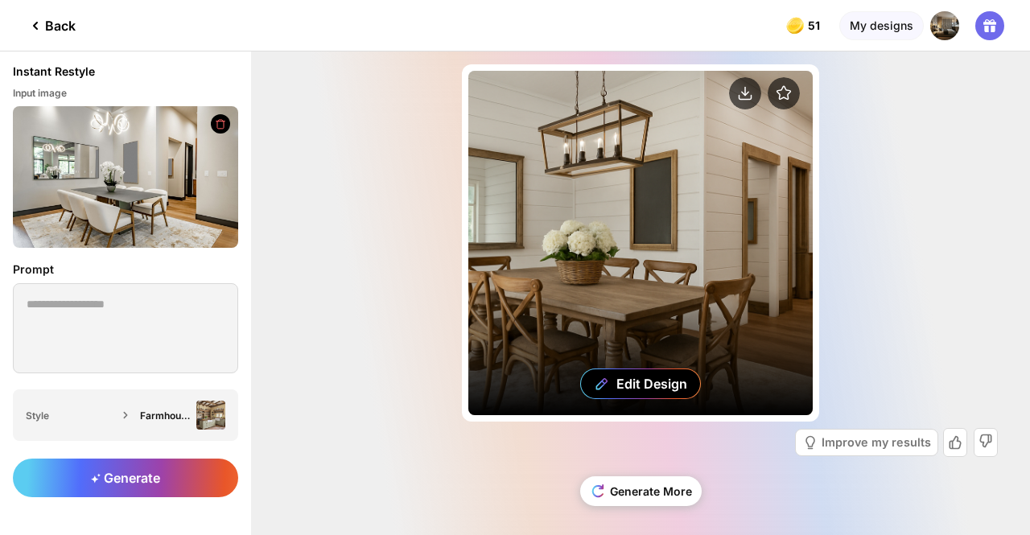
click at [549, 179] on div "Edit Design" at bounding box center [640, 243] width 344 height 344
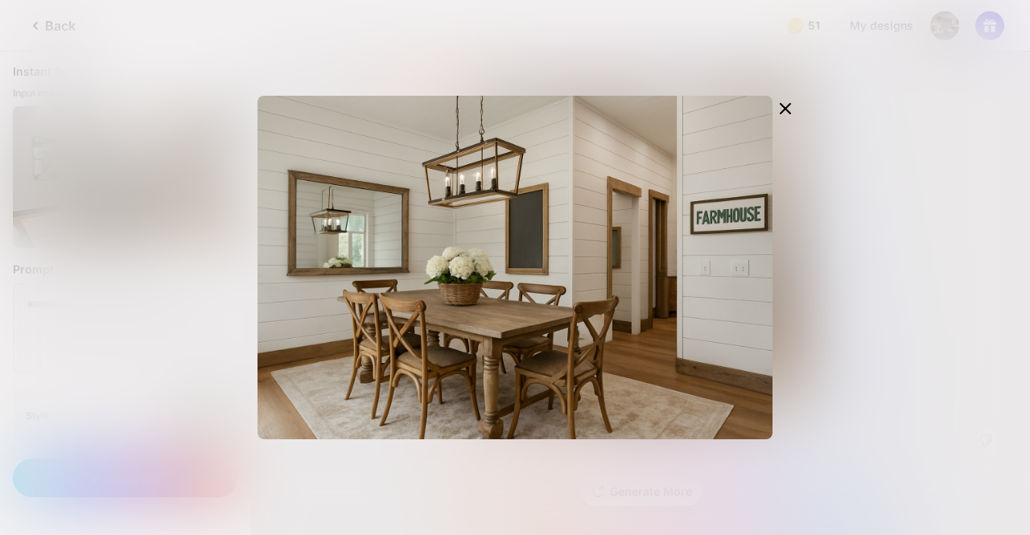
click at [856, 264] on div "Edit Design" at bounding box center [515, 267] width 1030 height 535
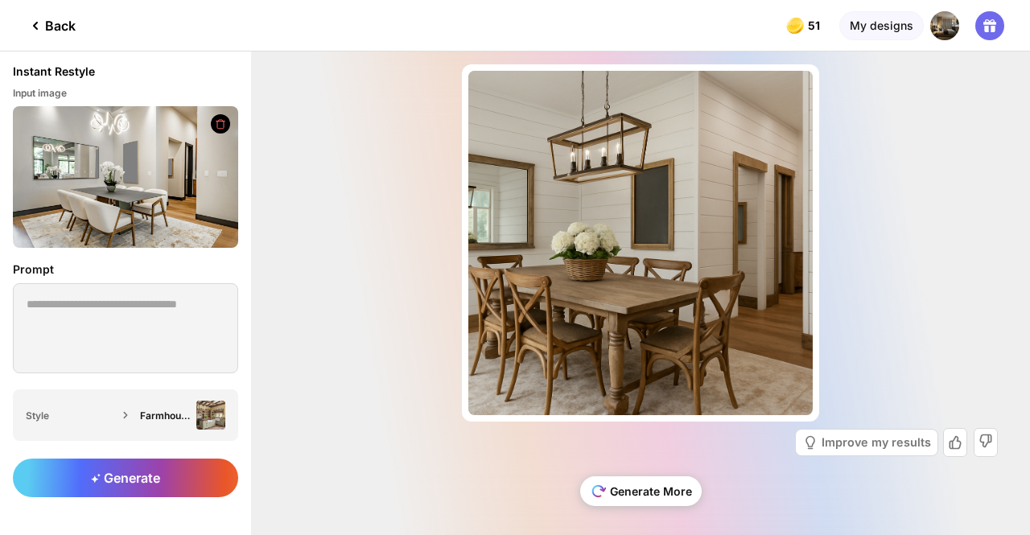
click at [651, 494] on div "Generate More" at bounding box center [640, 491] width 121 height 30
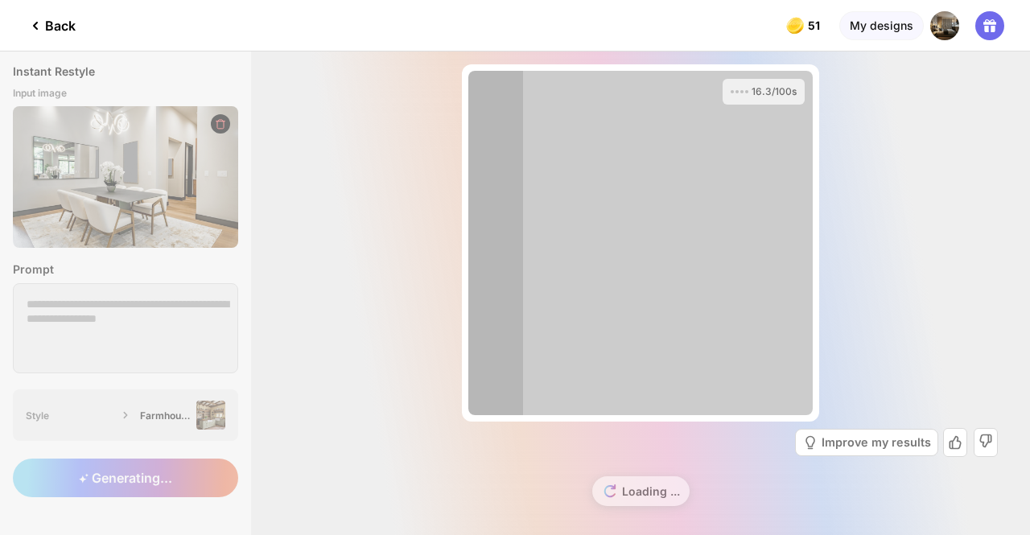
click at [330, 356] on div "16.3/100s Almost there... Edit Design Improve my results Loading ..." at bounding box center [640, 292] width 779 height 483
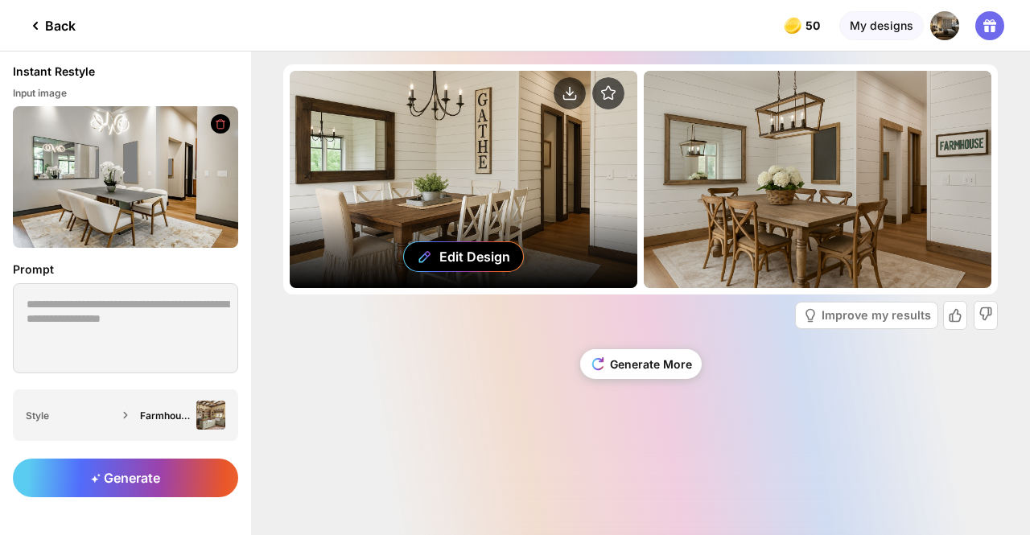
click at [450, 172] on div "Edit Design" at bounding box center [464, 179] width 348 height 217
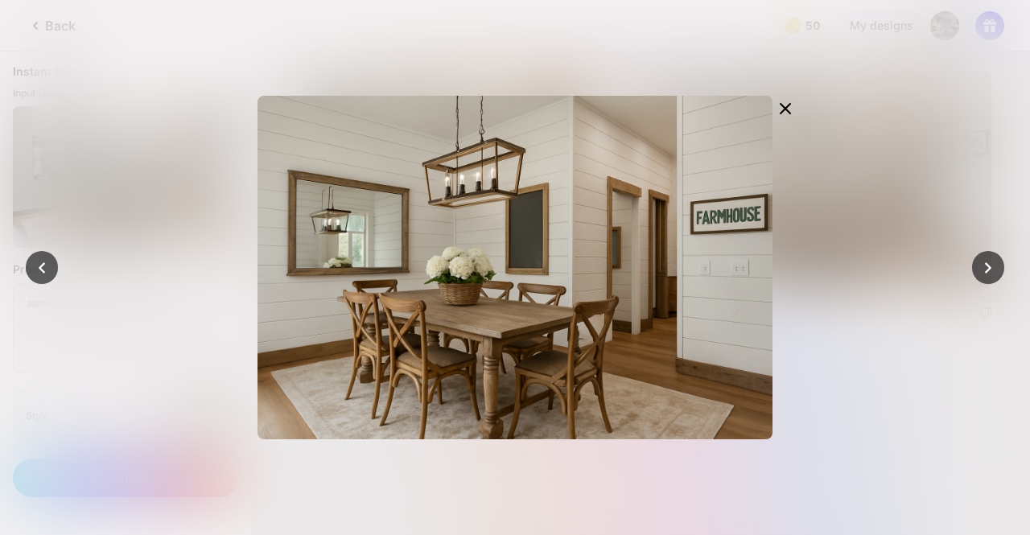
click at [112, 318] on div at bounding box center [515, 267] width 1030 height 535
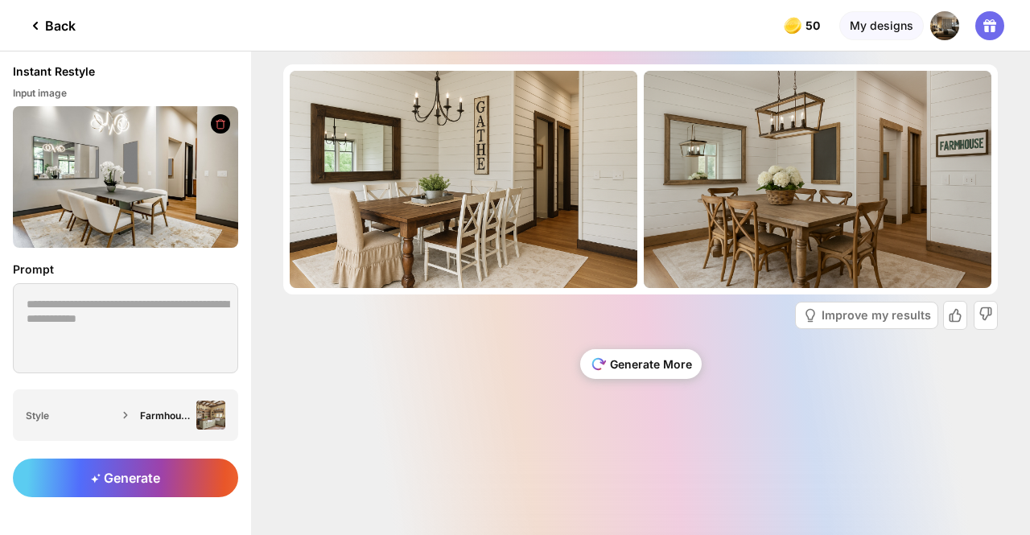
click at [609, 356] on div "Generate More" at bounding box center [640, 364] width 121 height 30
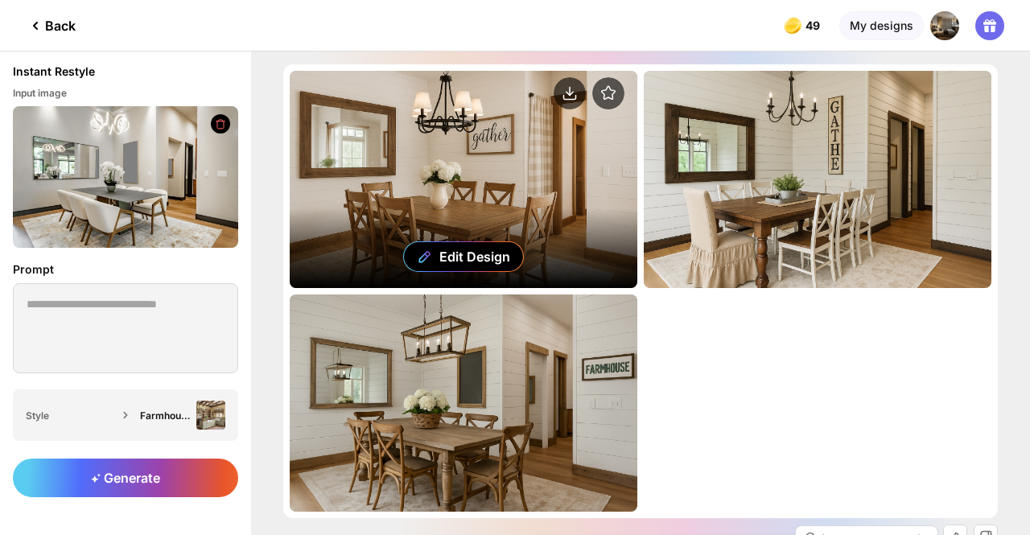
click at [467, 147] on div "Edit Design" at bounding box center [464, 179] width 348 height 217
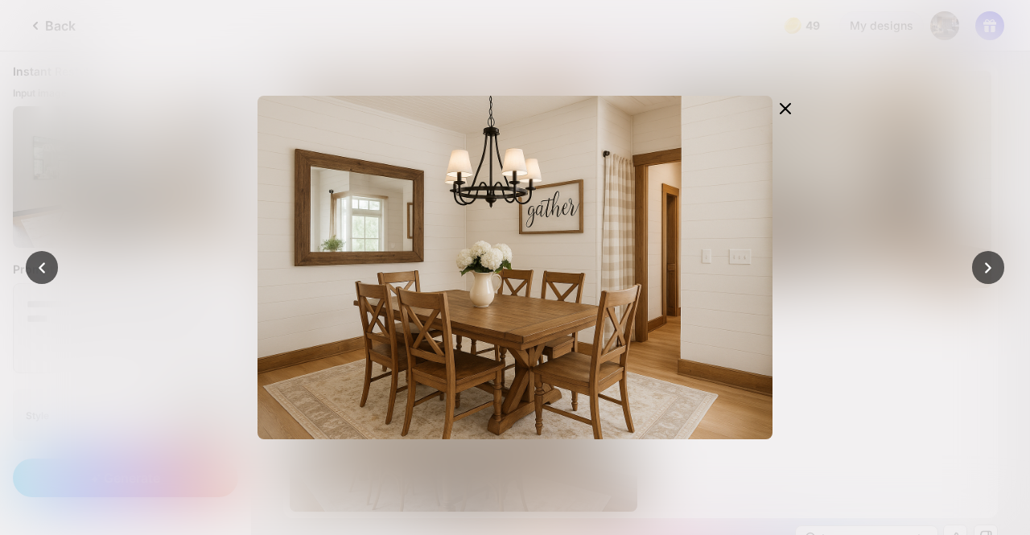
click at [153, 141] on div at bounding box center [515, 267] width 1030 height 535
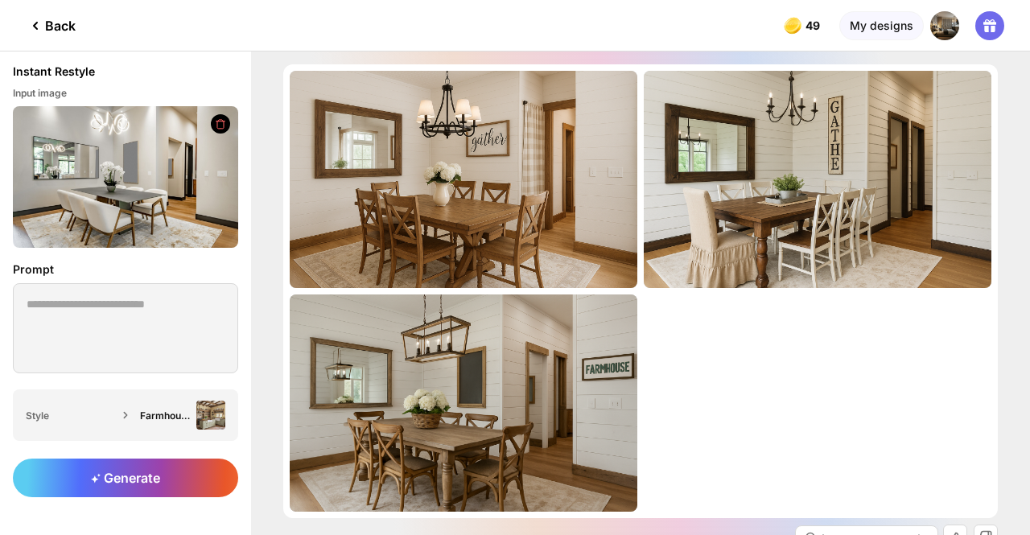
scroll to position [103, 0]
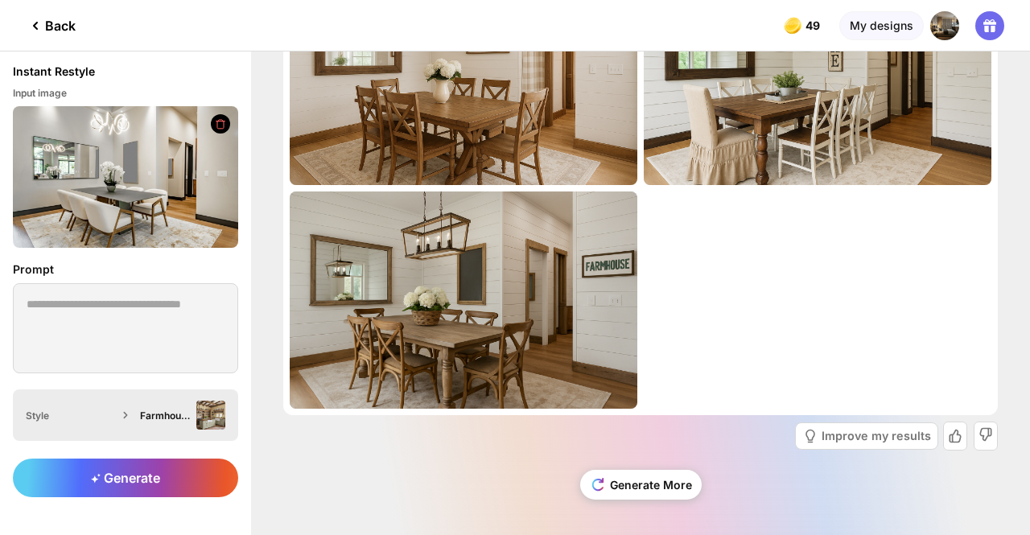
click at [183, 413] on div "Farmhouse" at bounding box center [165, 415] width 50 height 12
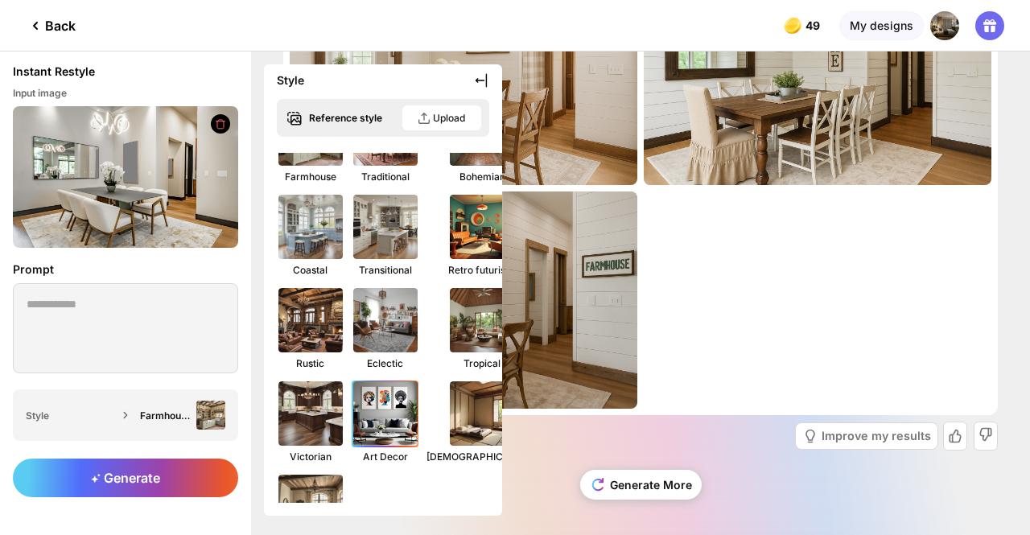
scroll to position [323, 0]
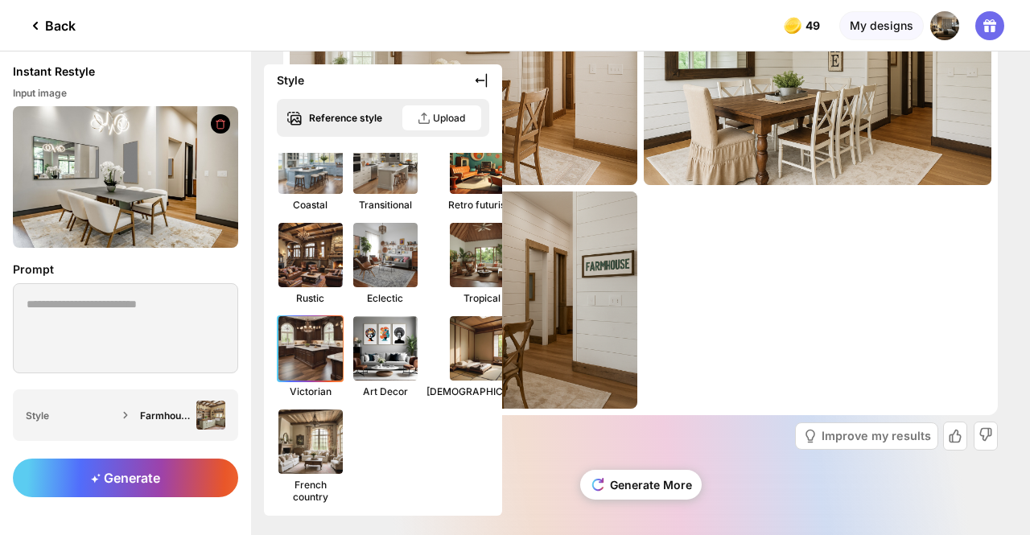
click at [298, 339] on img at bounding box center [310, 348] width 71 height 71
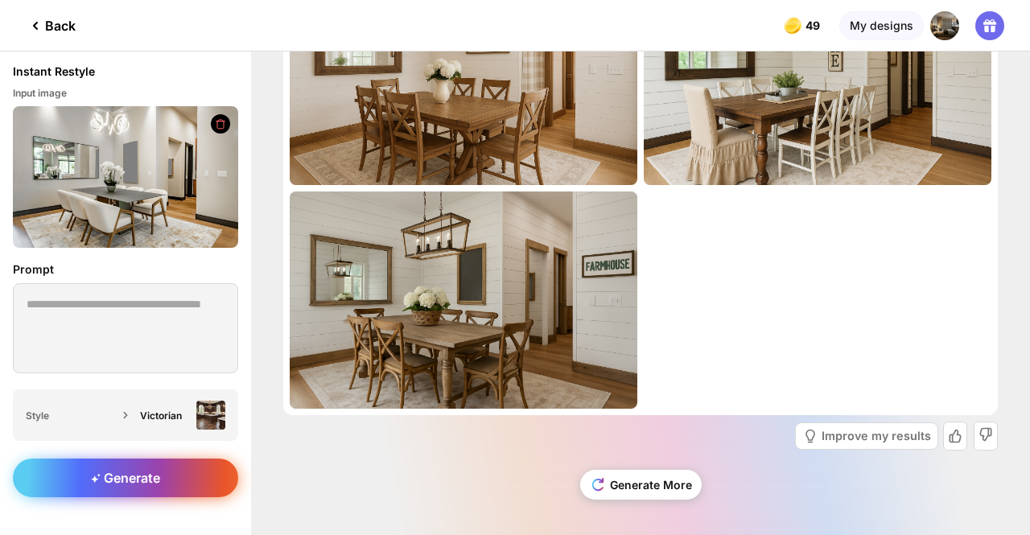
click at [140, 474] on span "Generate" at bounding box center [125, 478] width 69 height 16
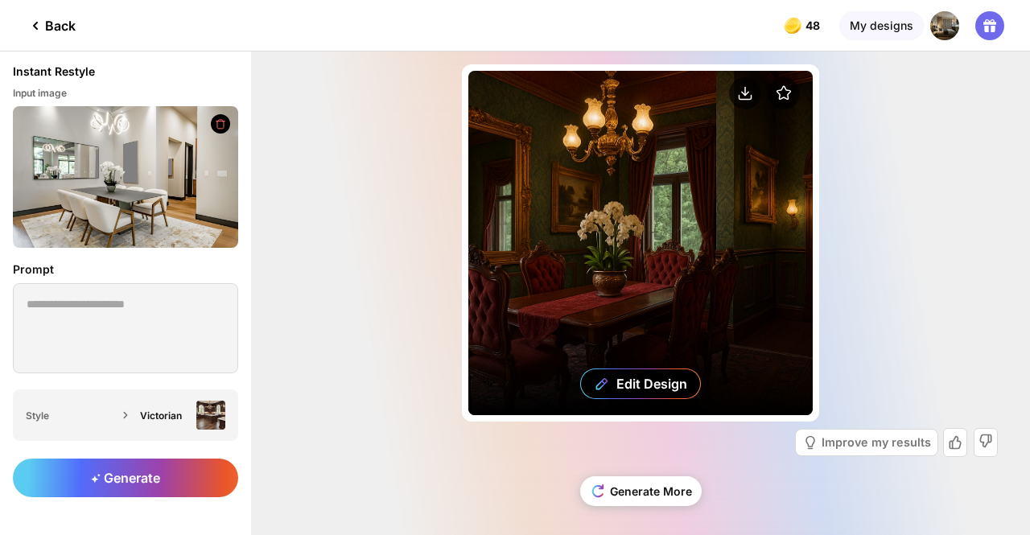
click at [693, 221] on div "Edit Design" at bounding box center [640, 243] width 344 height 344
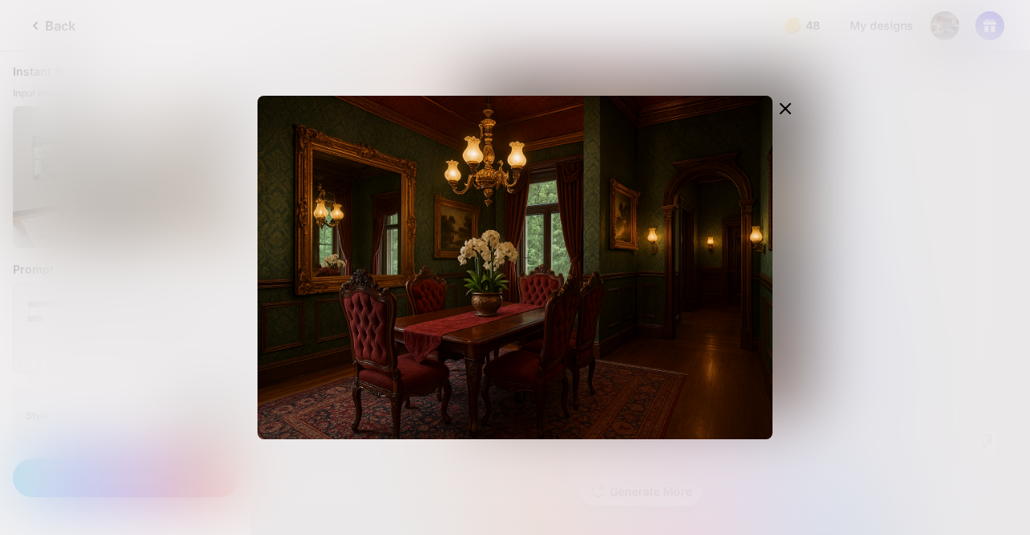
click at [177, 310] on div "Edit Design" at bounding box center [515, 267] width 1030 height 535
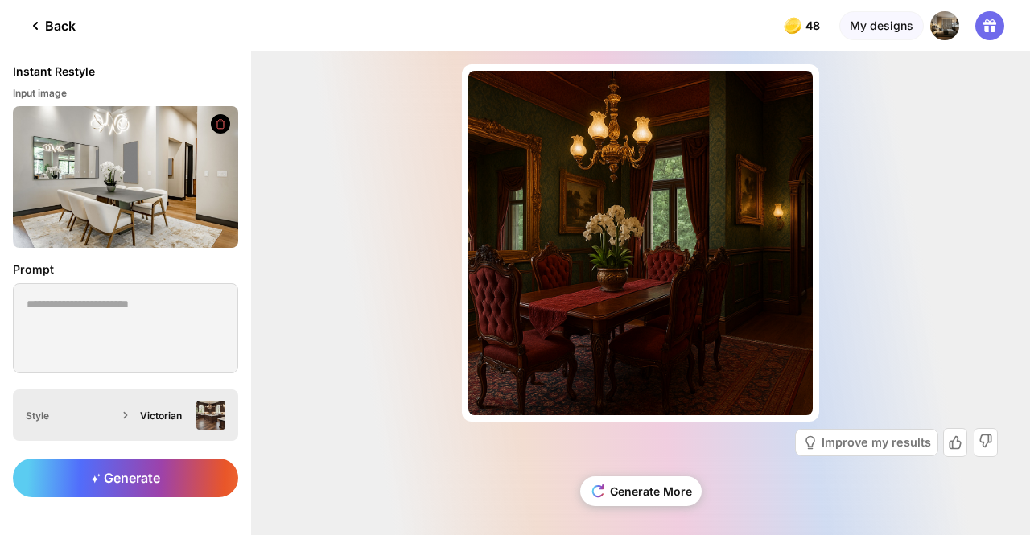
click at [177, 411] on div "Victorian" at bounding box center [165, 415] width 50 height 12
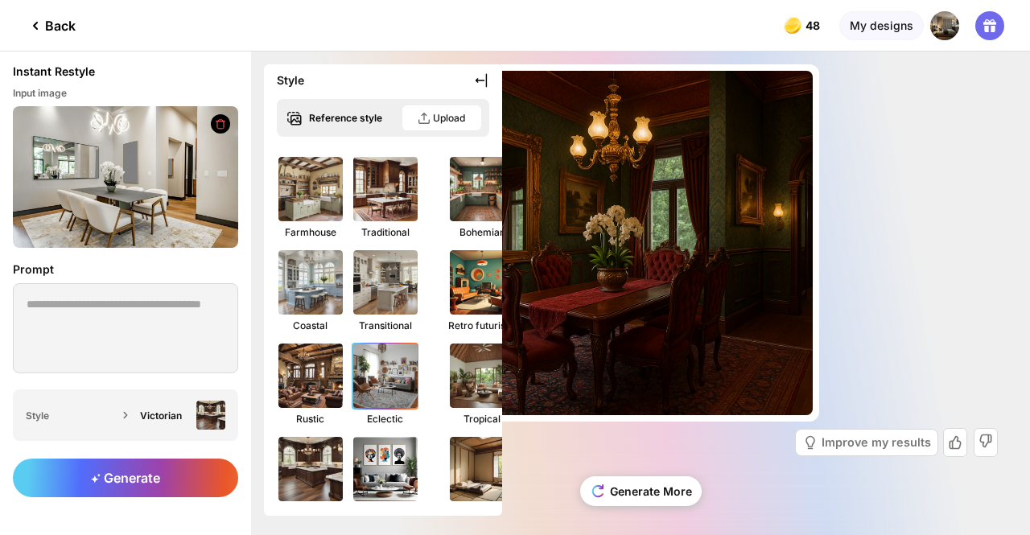
scroll to position [199, 0]
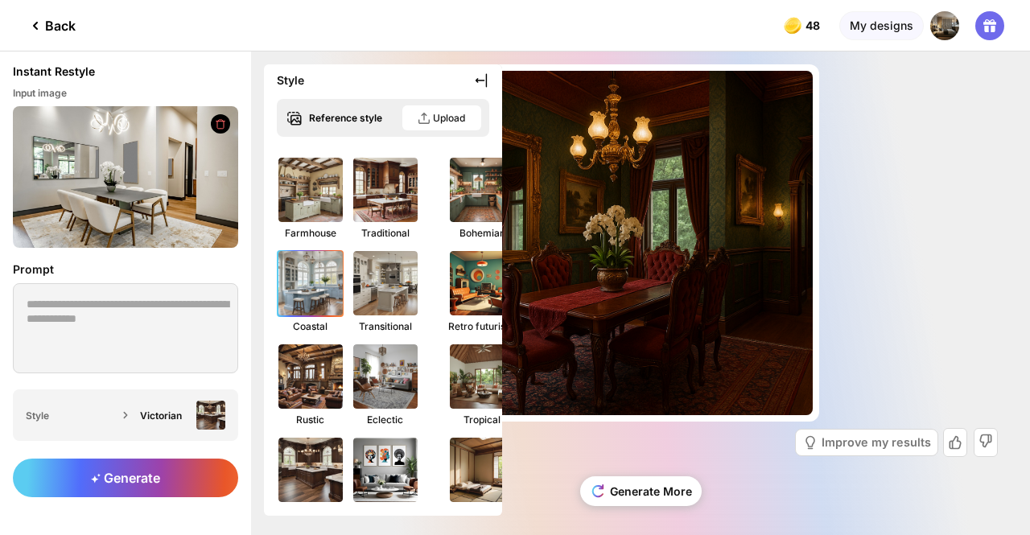
click at [312, 290] on img at bounding box center [310, 283] width 71 height 71
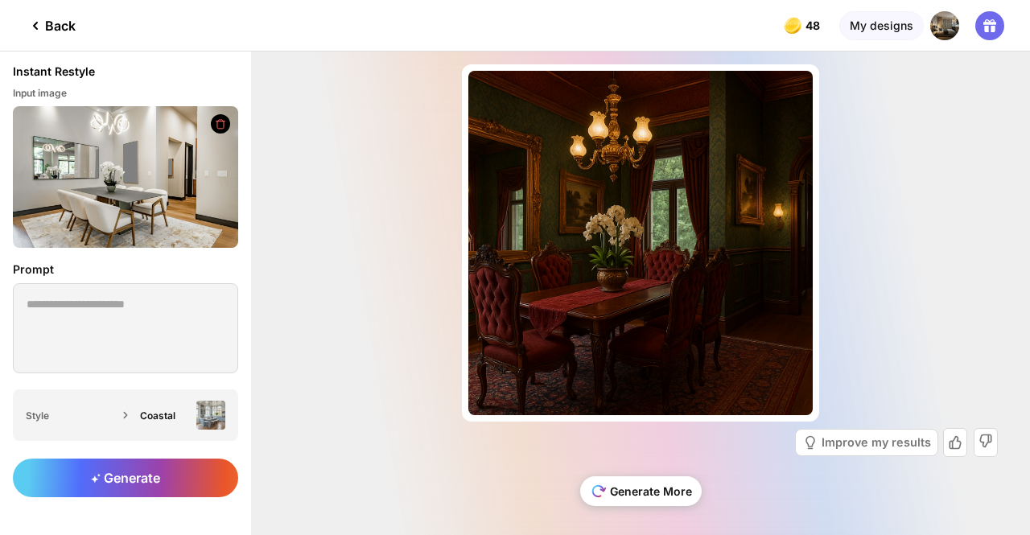
click at [656, 488] on div "Generate More" at bounding box center [640, 491] width 121 height 30
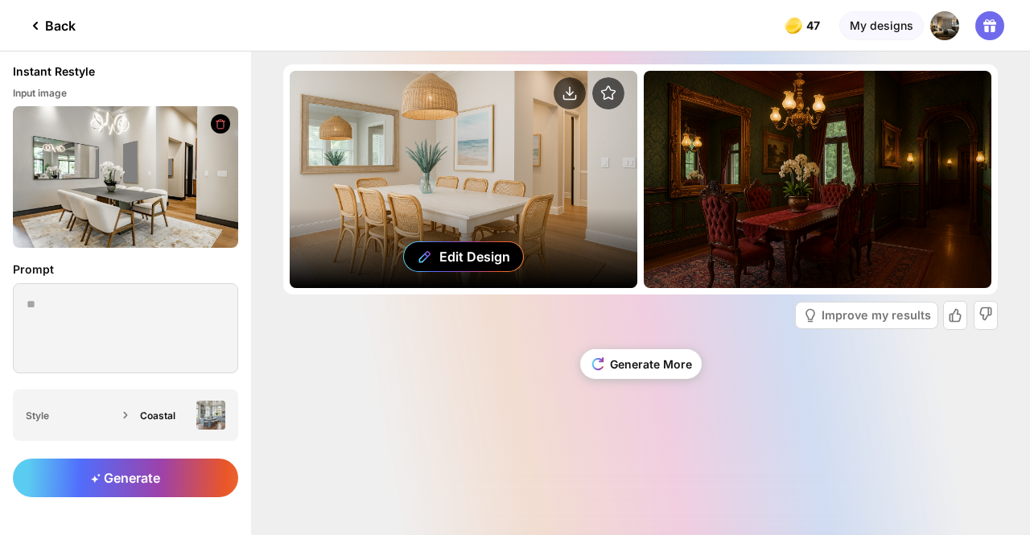
click at [477, 202] on div "Edit Design" at bounding box center [464, 179] width 348 height 217
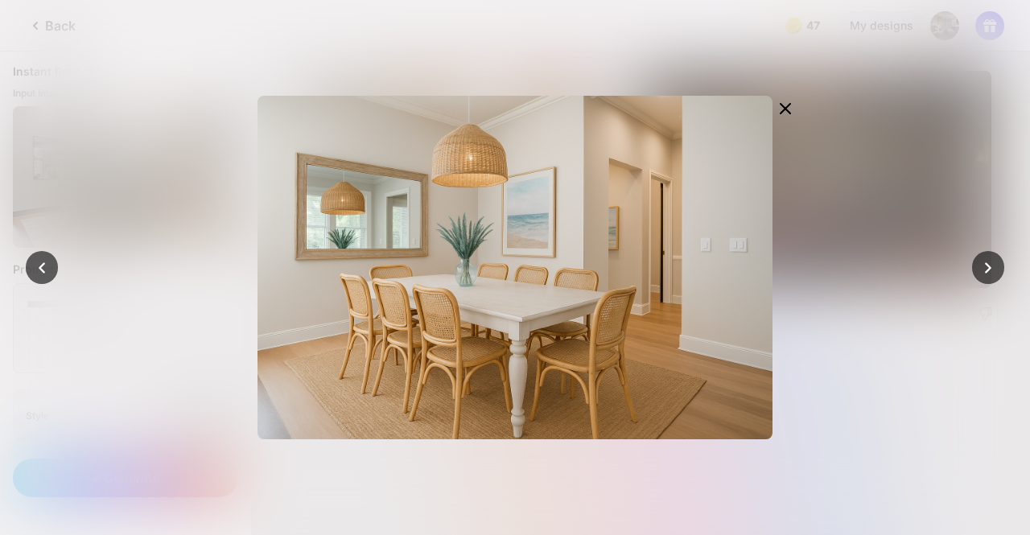
click at [180, 241] on div at bounding box center [515, 267] width 1030 height 535
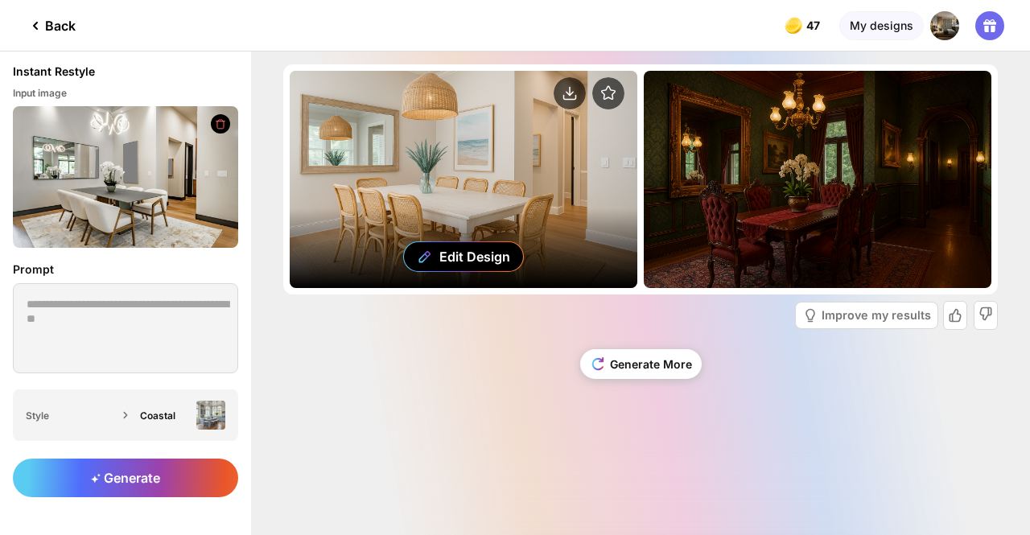
click at [362, 187] on div "Edit Design" at bounding box center [464, 179] width 348 height 217
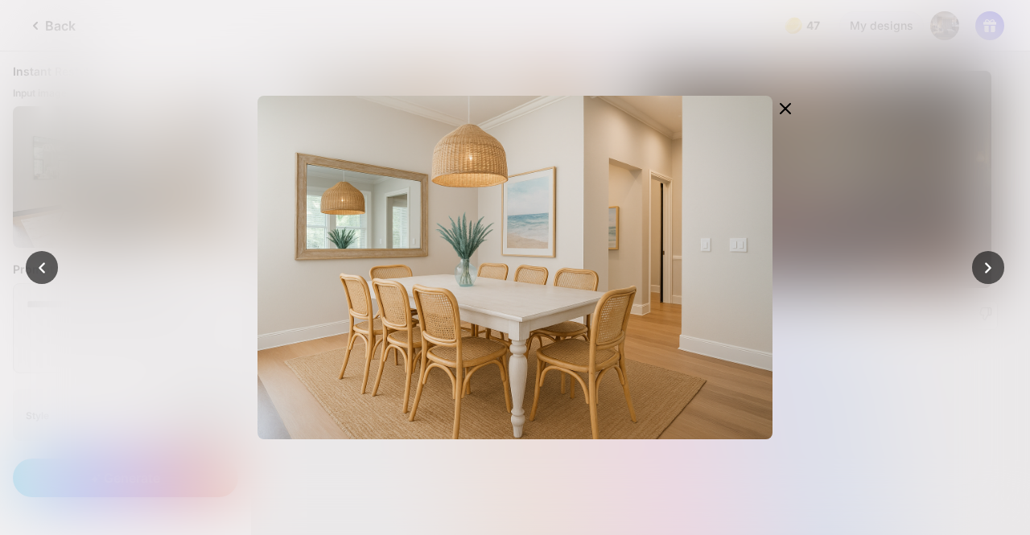
click at [216, 163] on div at bounding box center [515, 267] width 1030 height 535
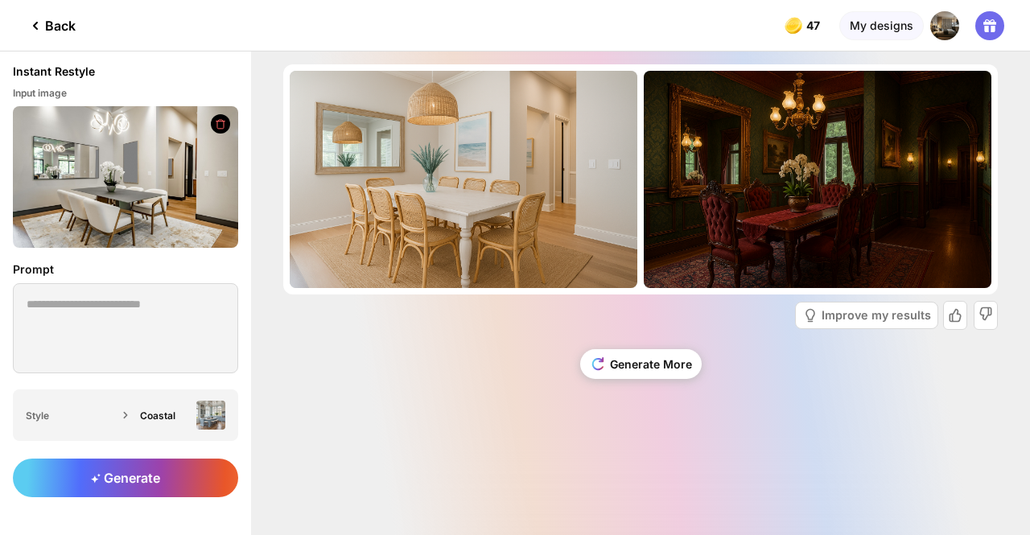
drag, startPoint x: 627, startPoint y: 356, endPoint x: 269, endPoint y: 339, distance: 359.2
click at [380, 337] on div "Generate More" at bounding box center [640, 370] width 714 height 68
click at [196, 409] on img at bounding box center [210, 415] width 29 height 29
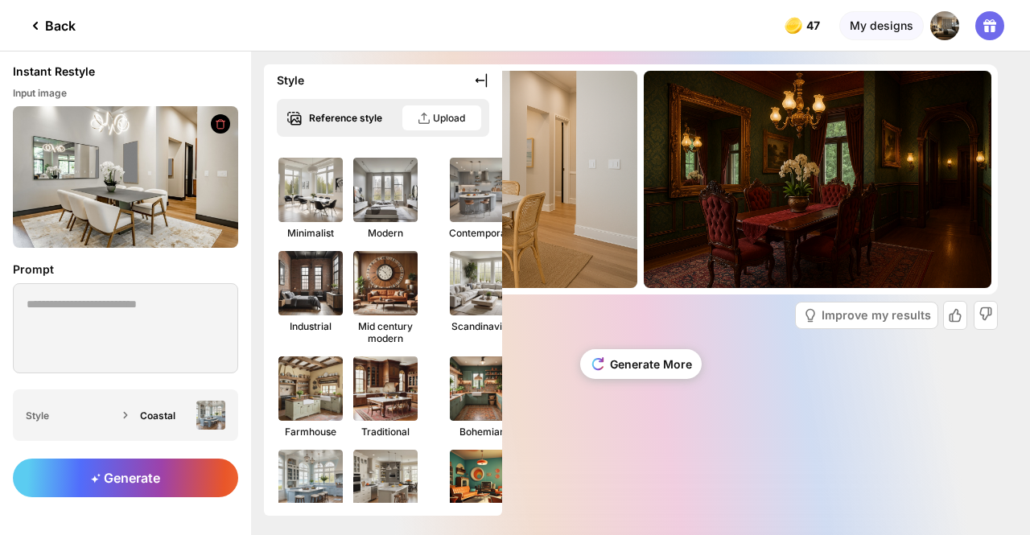
scroll to position [323, 0]
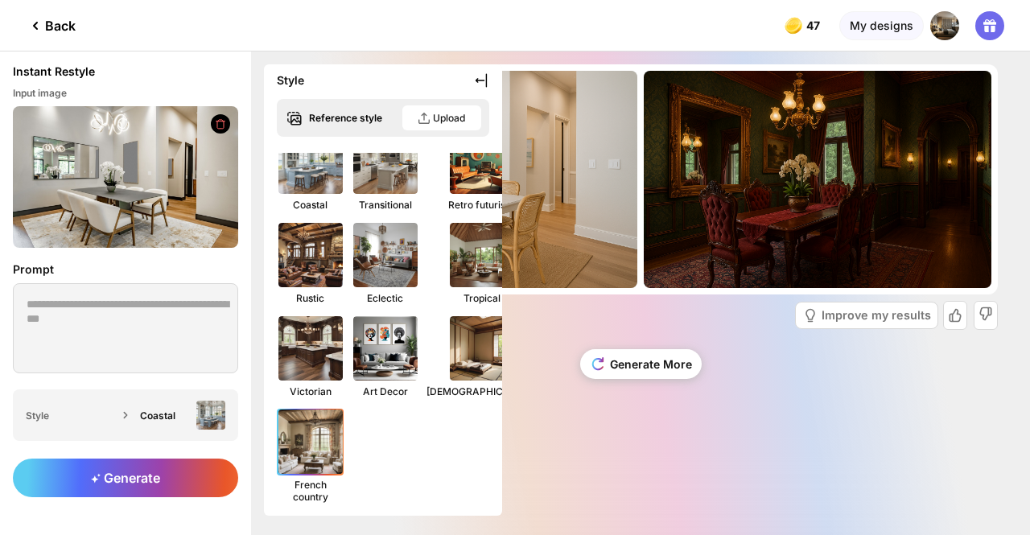
click at [306, 458] on img at bounding box center [310, 441] width 71 height 71
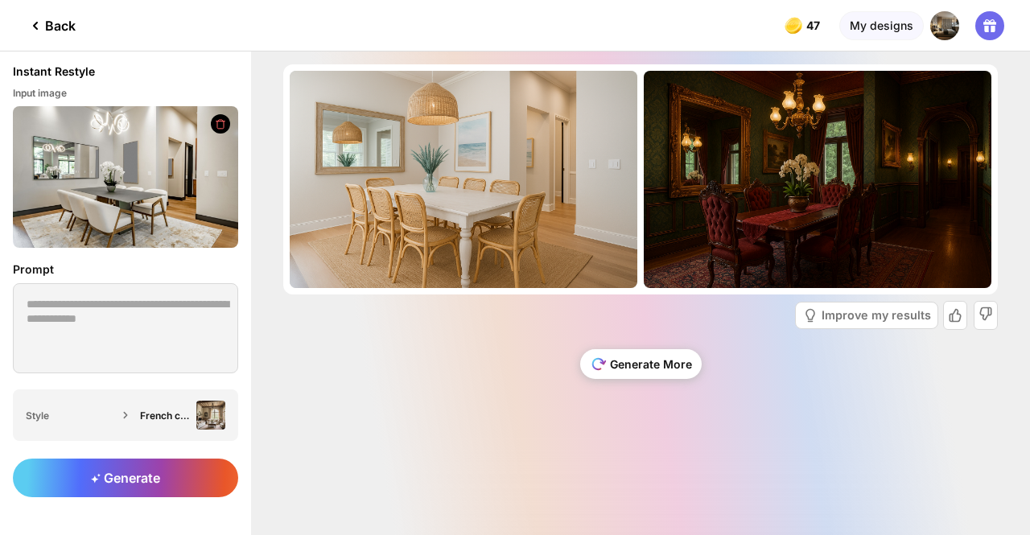
click at [652, 350] on div "Generate More" at bounding box center [640, 364] width 121 height 30
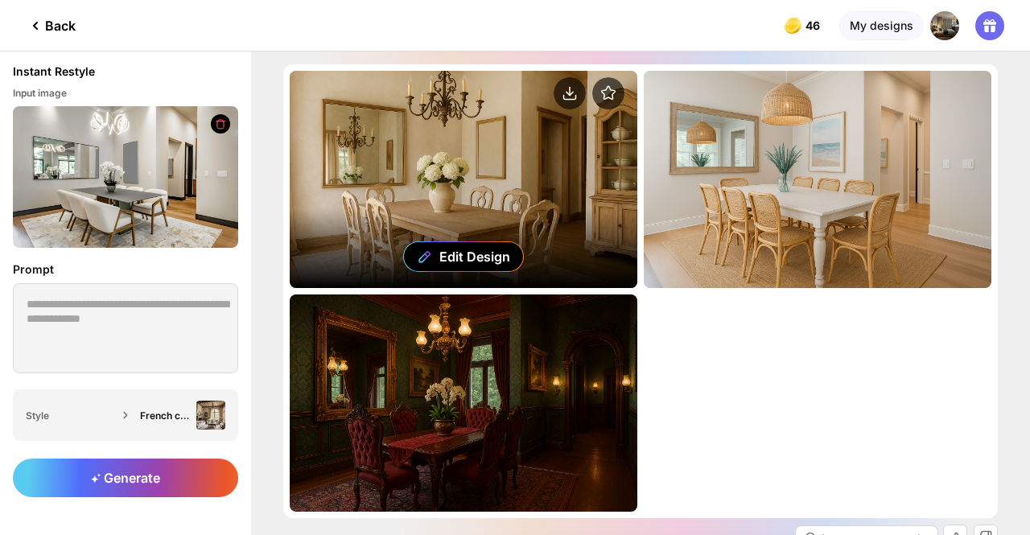
click at [477, 150] on div "Edit Design" at bounding box center [464, 179] width 348 height 217
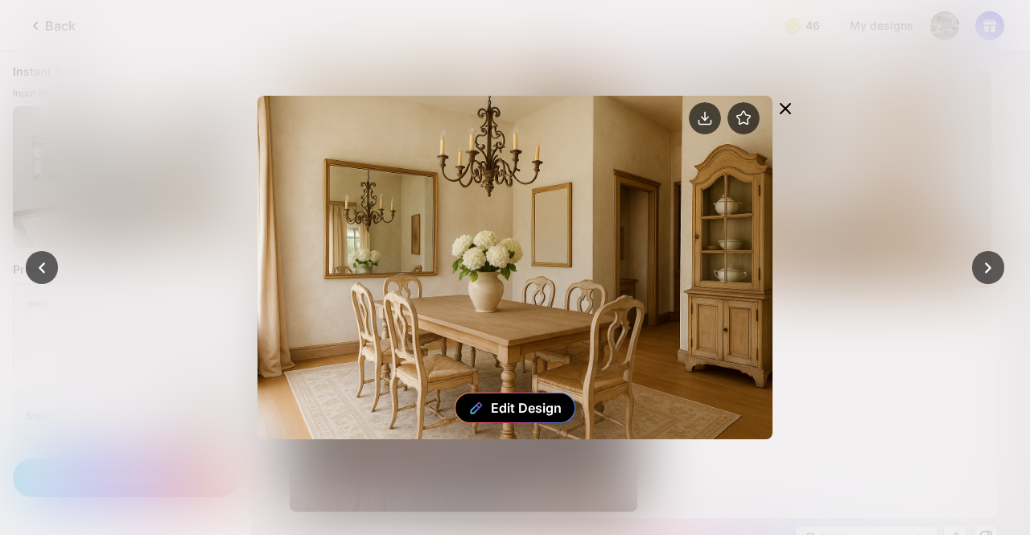
click at [463, 263] on div "Edit Design" at bounding box center [514, 268] width 515 height 344
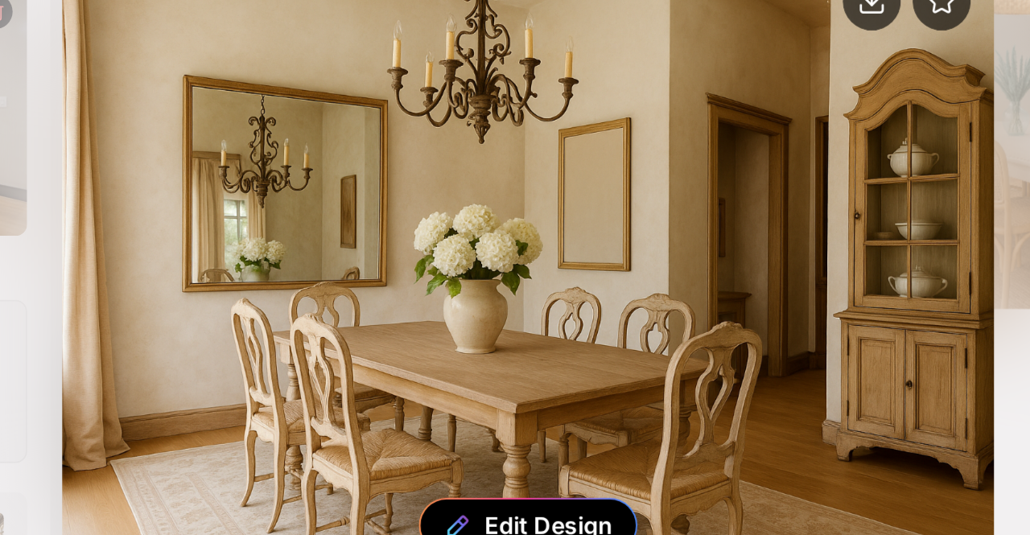
scroll to position [0, 0]
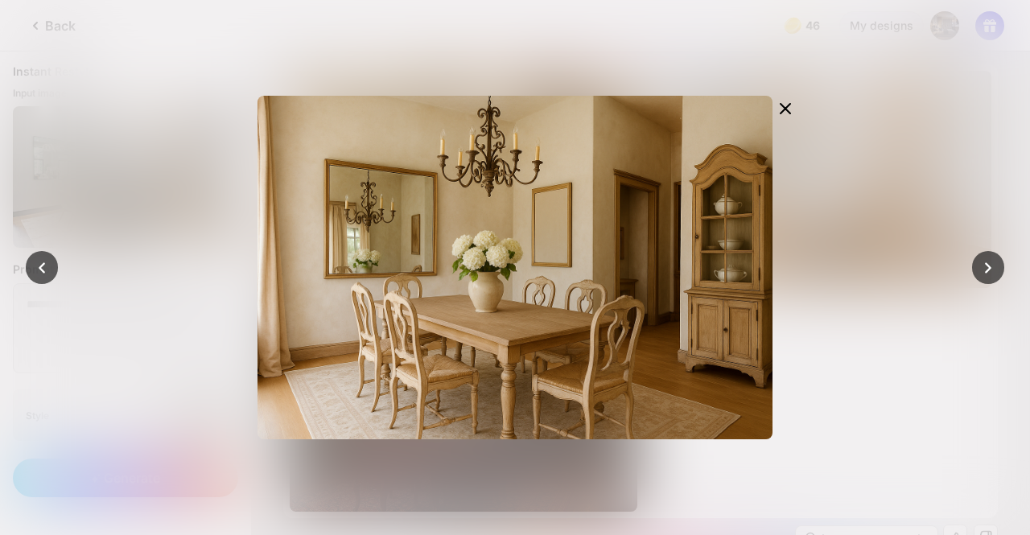
click at [208, 222] on div at bounding box center [515, 267] width 1030 height 535
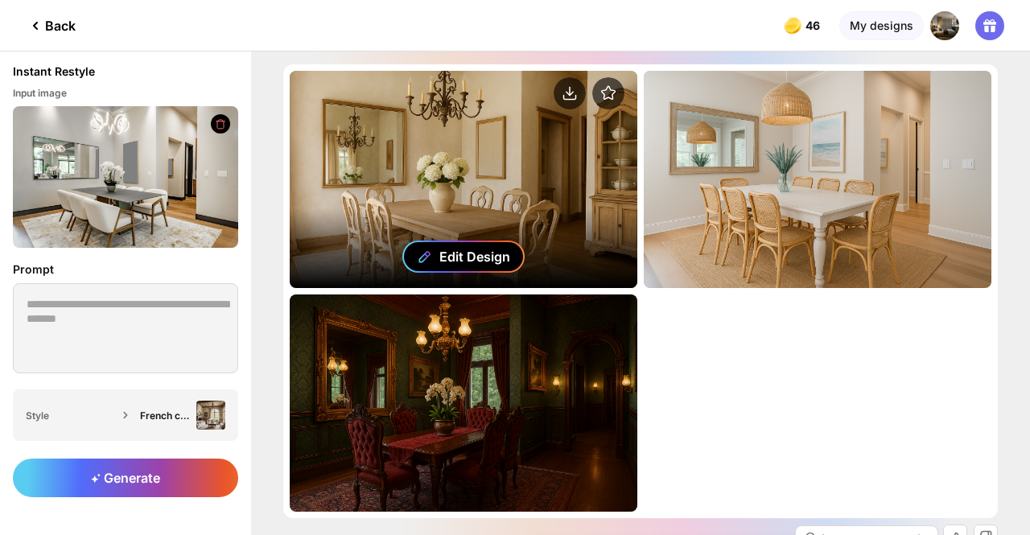
click at [471, 261] on div "Edit Design" at bounding box center [474, 257] width 71 height 16
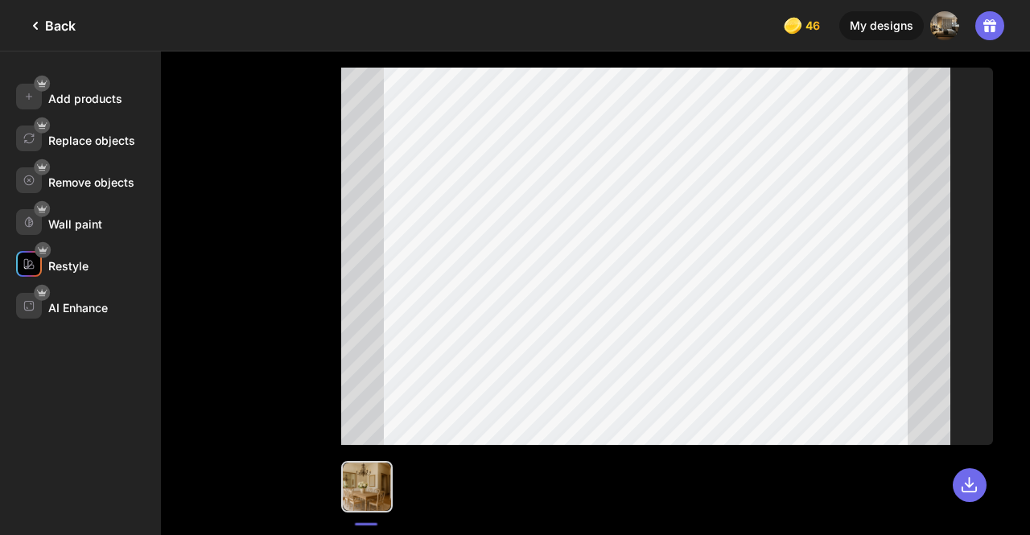
click at [72, 263] on div "Restyle" at bounding box center [68, 266] width 40 height 14
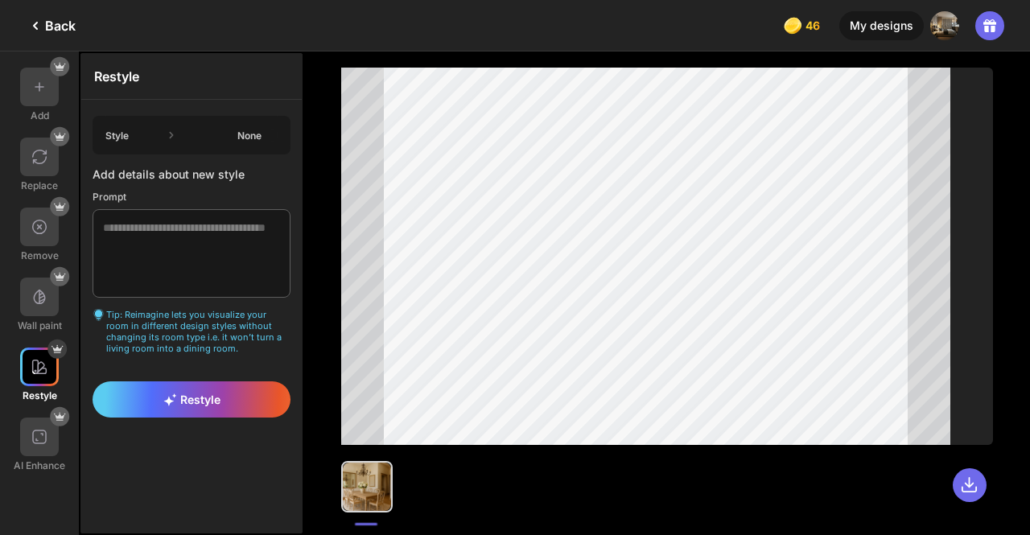
click at [251, 133] on div "None" at bounding box center [250, 136] width 60 height 12
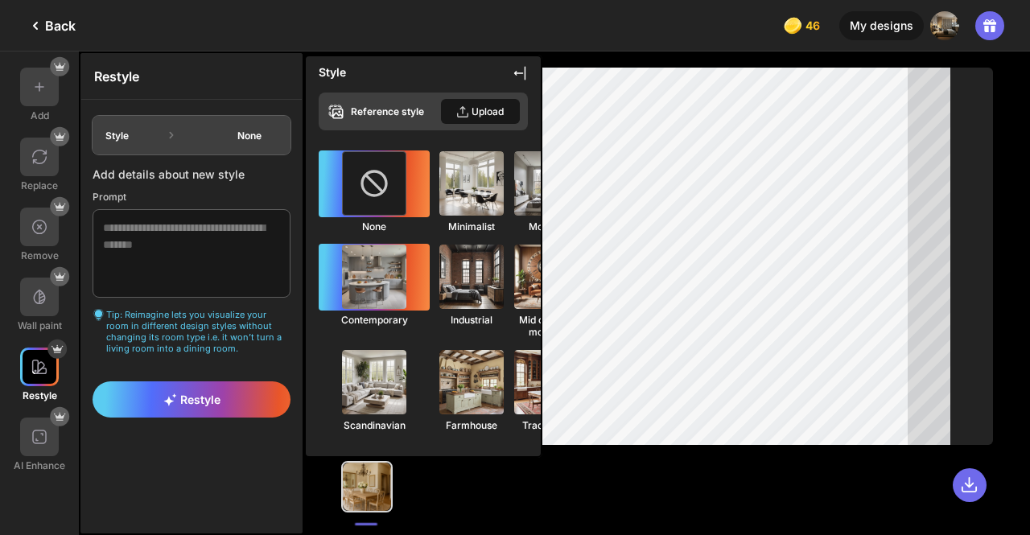
click at [351, 276] on img at bounding box center [374, 276] width 71 height 71
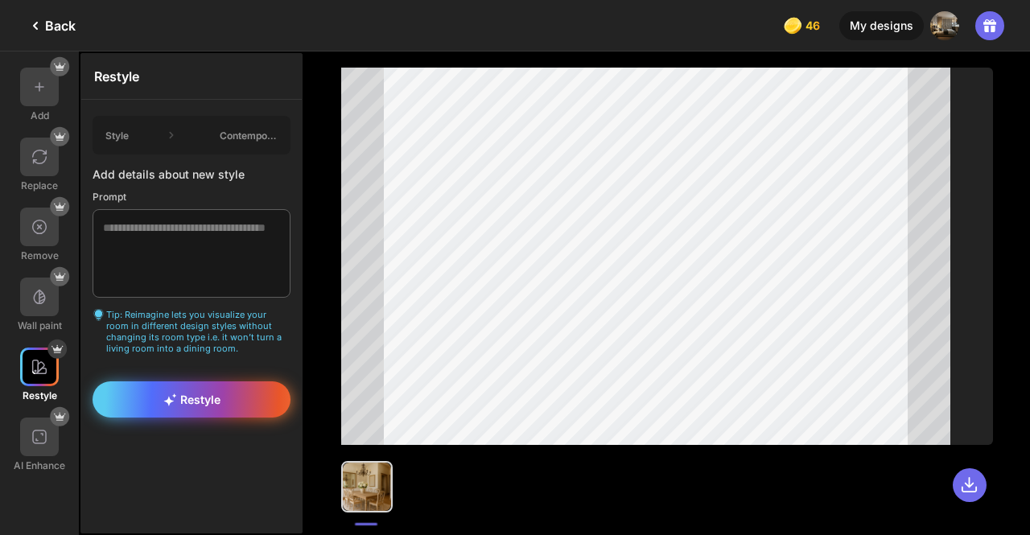
click at [181, 397] on span "Restyle" at bounding box center [191, 400] width 57 height 14
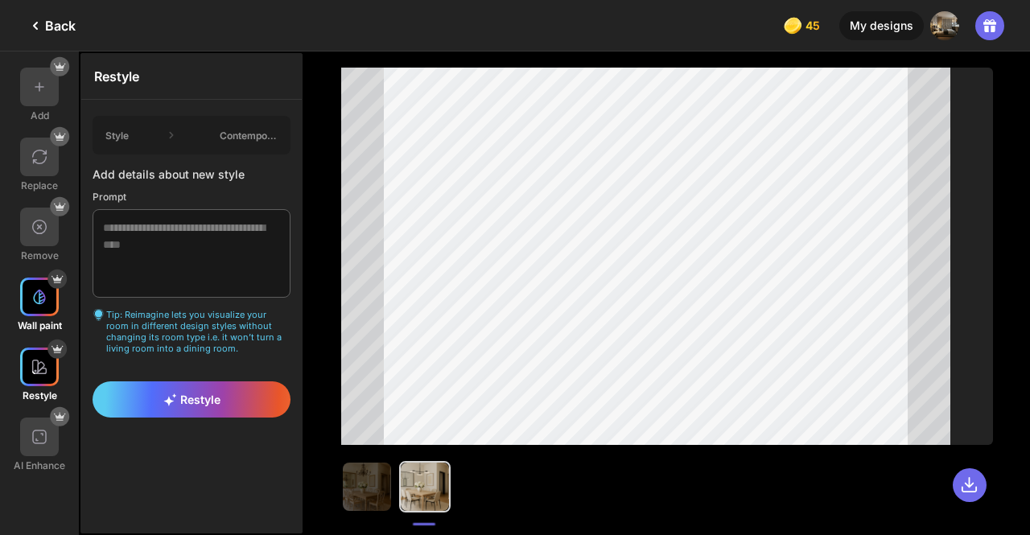
click at [35, 290] on img at bounding box center [39, 297] width 16 height 16
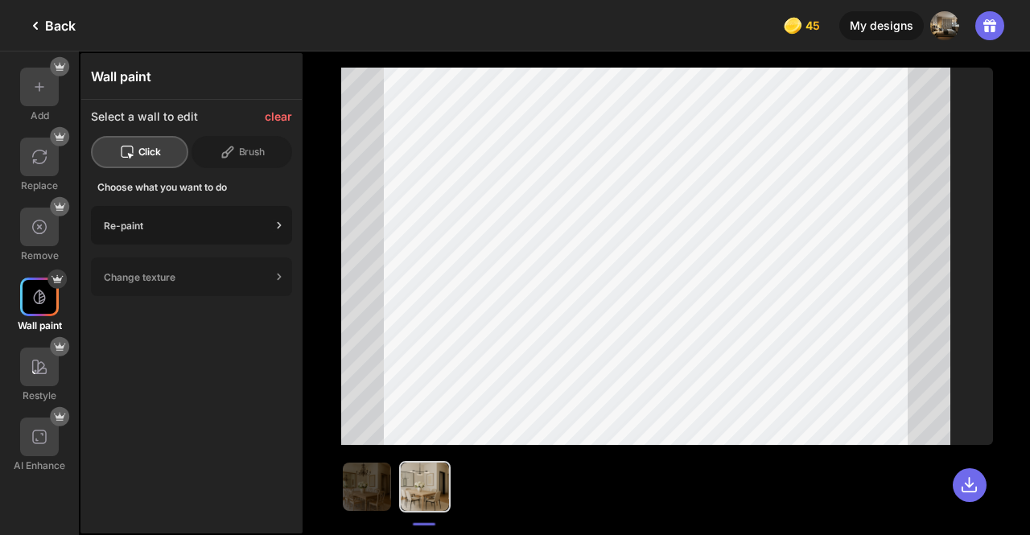
click at [204, 213] on div "Re-paint" at bounding box center [191, 225] width 201 height 39
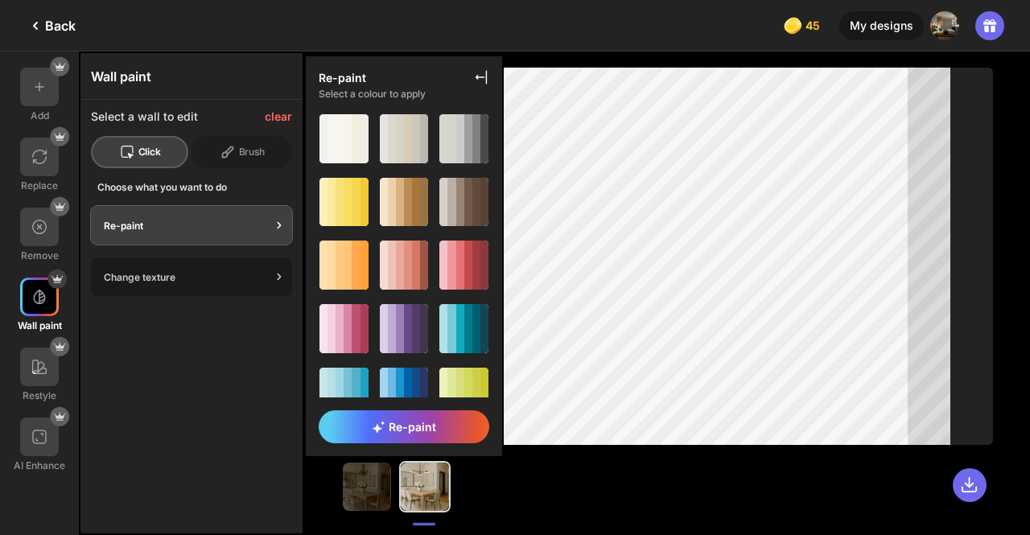
click at [229, 275] on div "Change texture" at bounding box center [187, 277] width 167 height 12
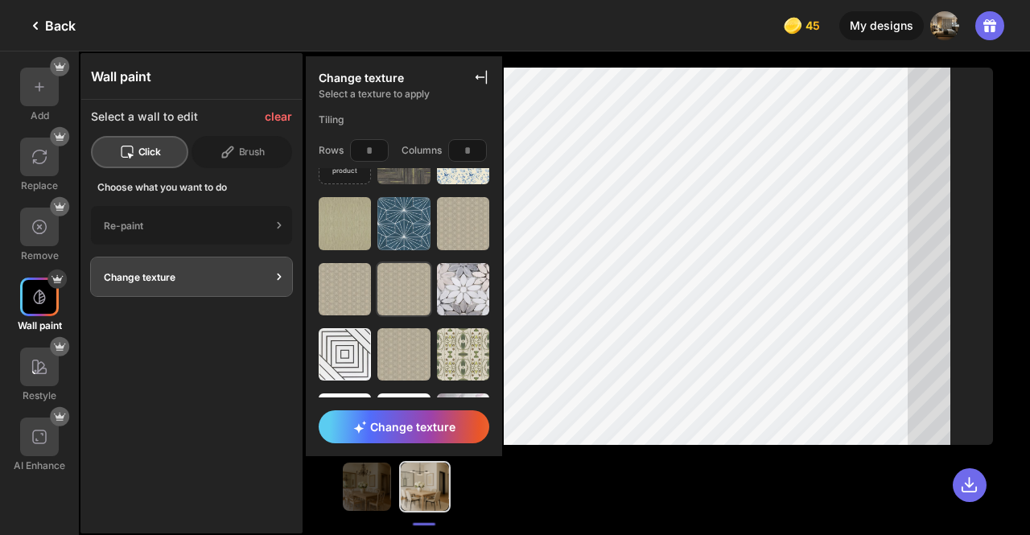
scroll to position [103, 0]
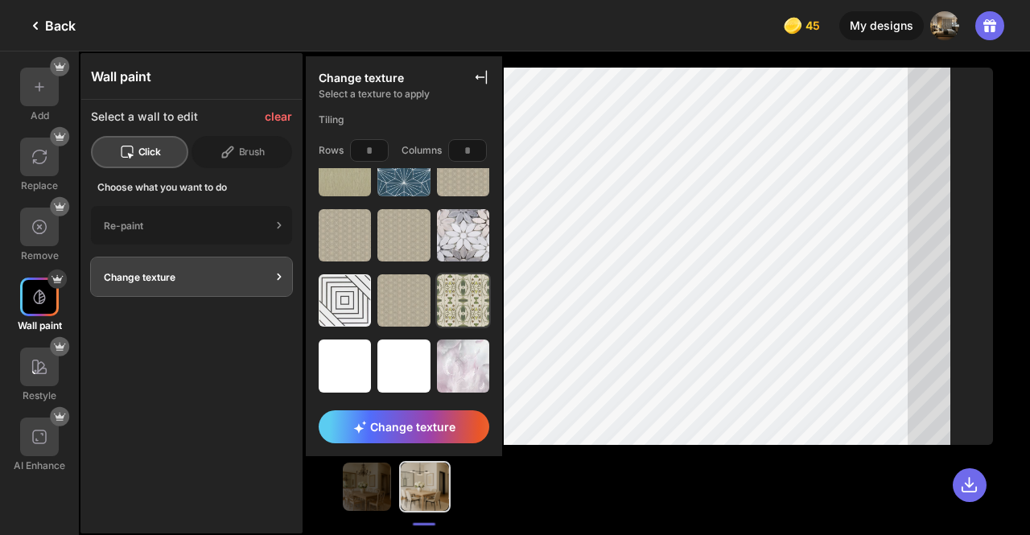
click at [447, 299] on img at bounding box center [463, 300] width 52 height 52
click at [377, 142] on input "*" at bounding box center [369, 150] width 39 height 23
type input "*"
click at [483, 150] on input "*" at bounding box center [467, 150] width 39 height 23
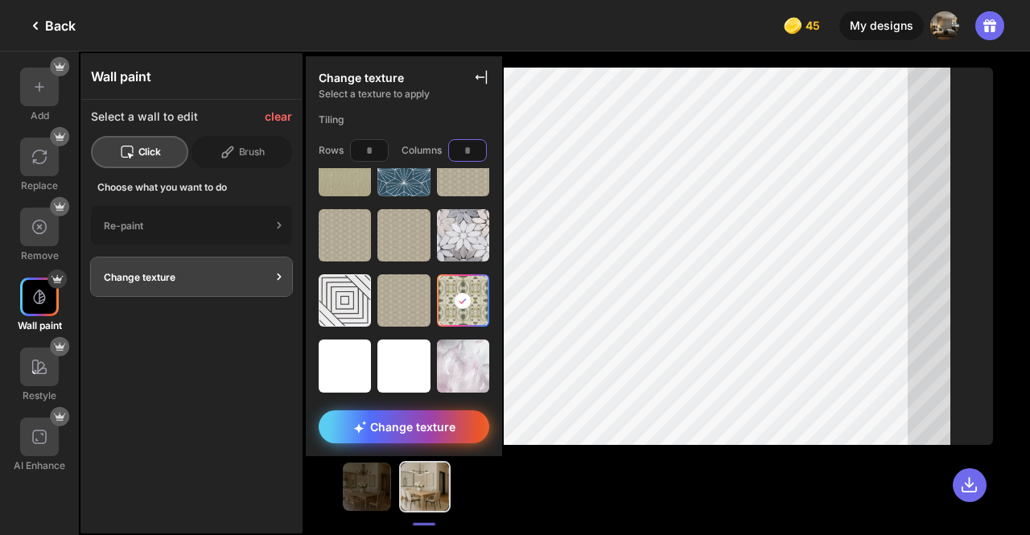
type input "*"
click at [393, 418] on div "Change texture" at bounding box center [404, 426] width 171 height 33
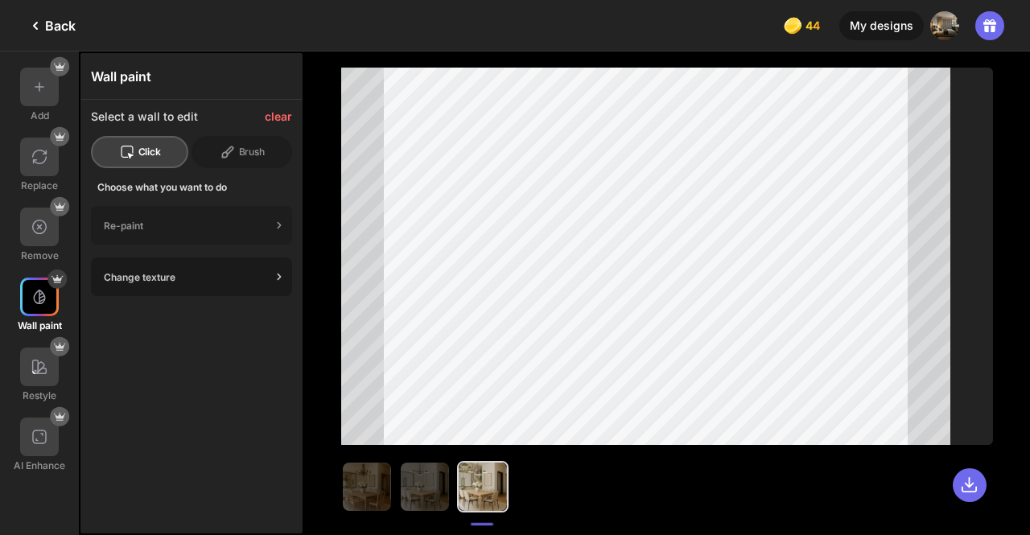
click at [249, 271] on div "Change texture" at bounding box center [187, 277] width 167 height 12
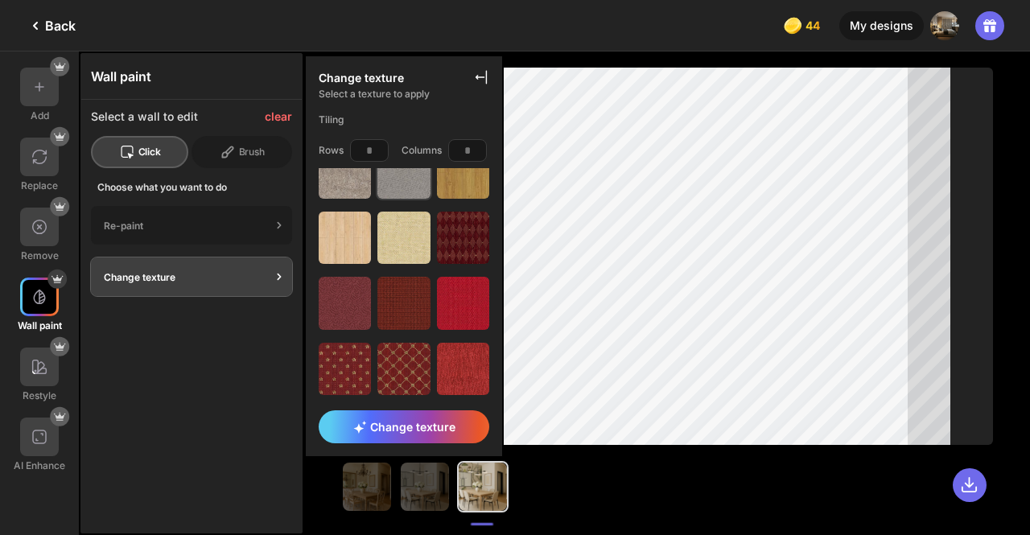
scroll to position [1084, 0]
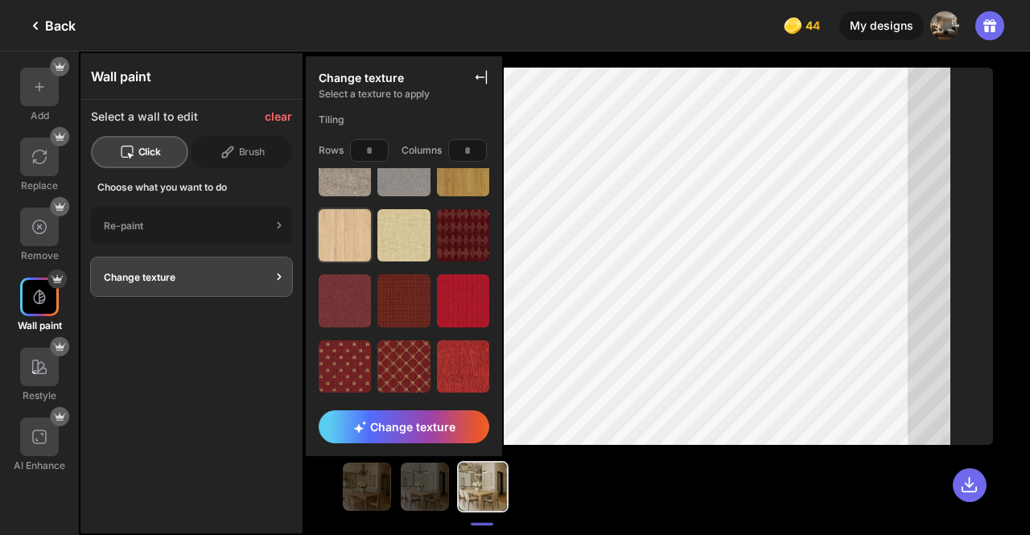
click at [335, 209] on img at bounding box center [345, 235] width 52 height 52
click at [184, 283] on div "Change texture" at bounding box center [191, 276] width 201 height 39
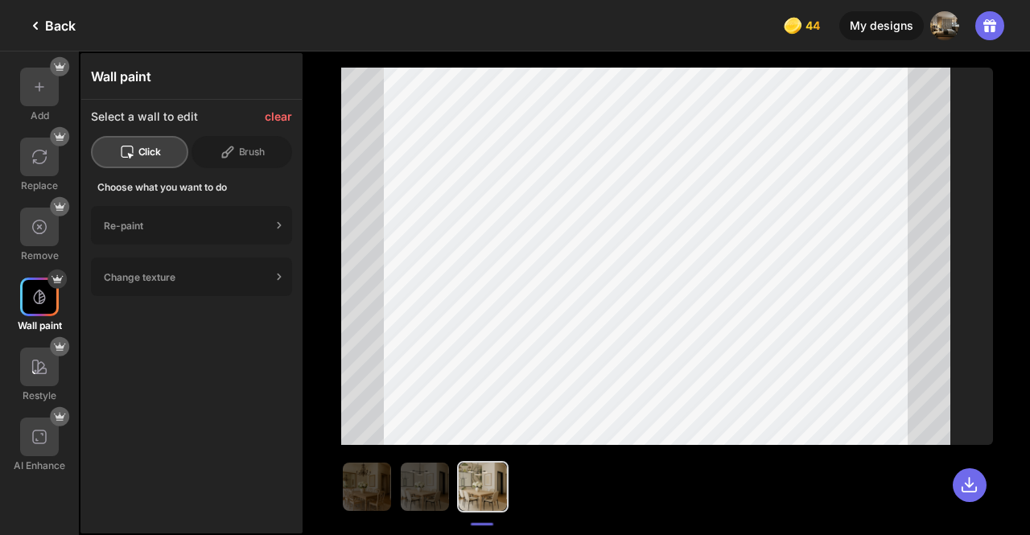
click at [265, 355] on div "Wall paint Select a wall to edit clear Click Brush Choose what you want to do R…" at bounding box center [191, 293] width 222 height 480
click at [259, 276] on div "Change texture" at bounding box center [187, 277] width 167 height 12
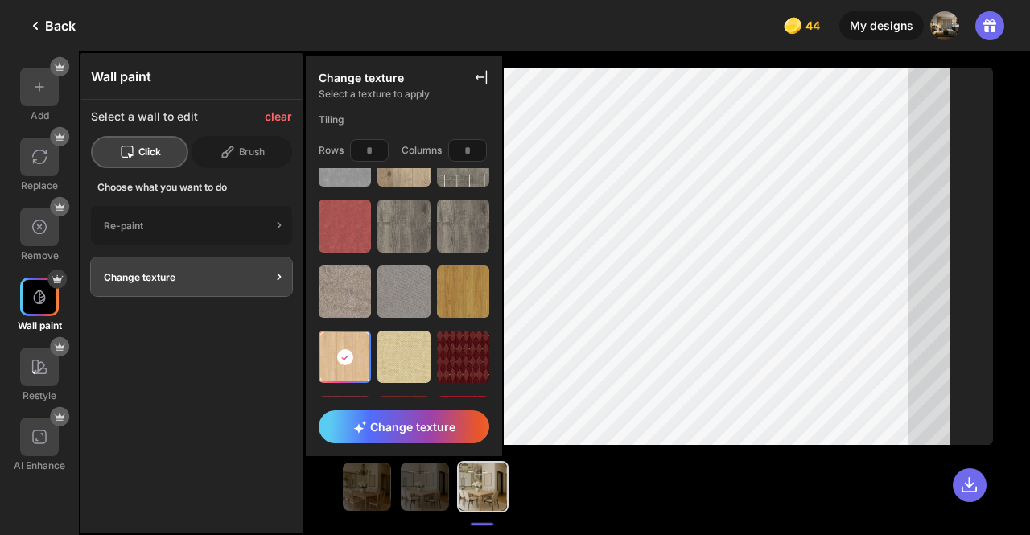
scroll to position [964, 0]
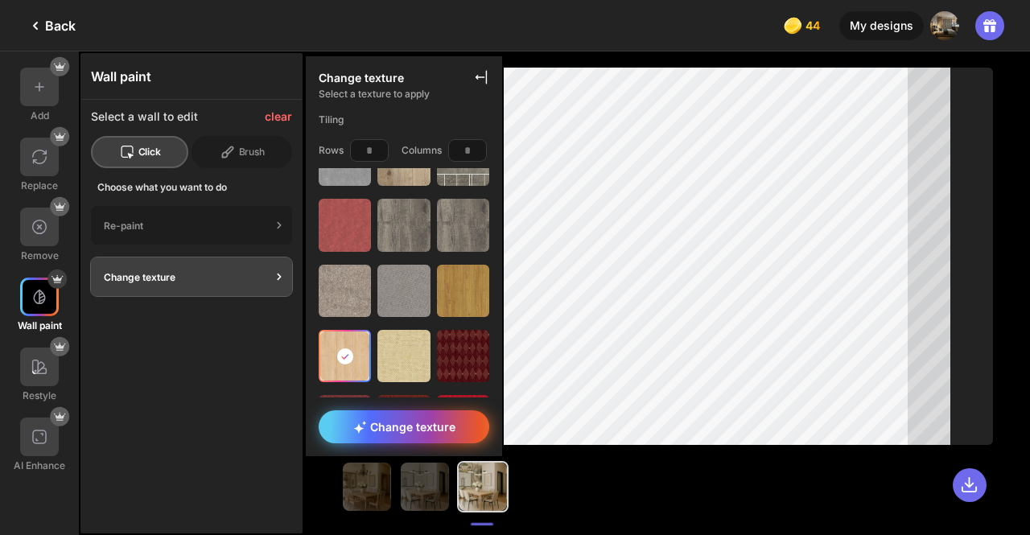
click at [405, 432] on span "Change texture" at bounding box center [404, 427] width 102 height 14
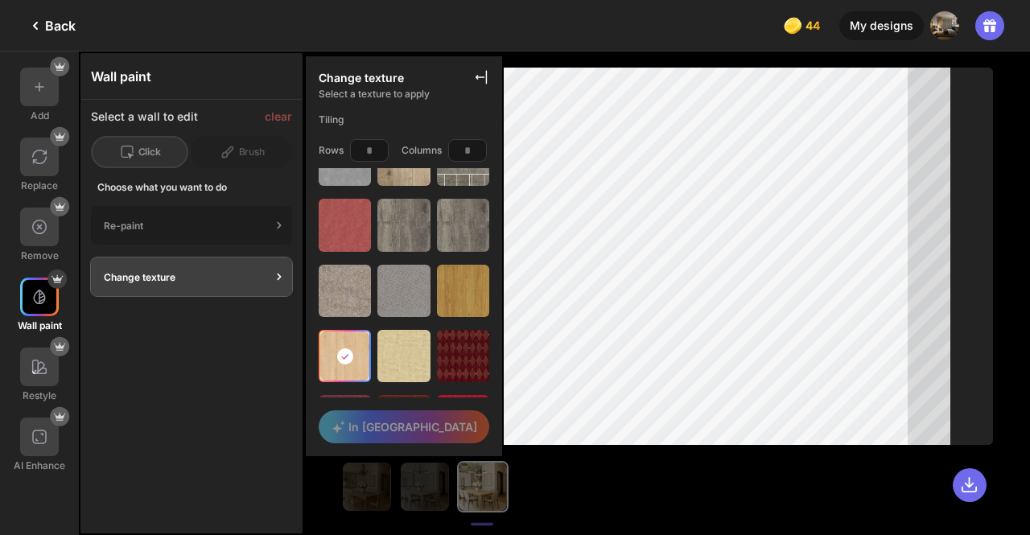
click at [161, 385] on div "Wall paint Select a wall to edit clear Click Brush Choose what you want to do R…" at bounding box center [191, 293] width 222 height 480
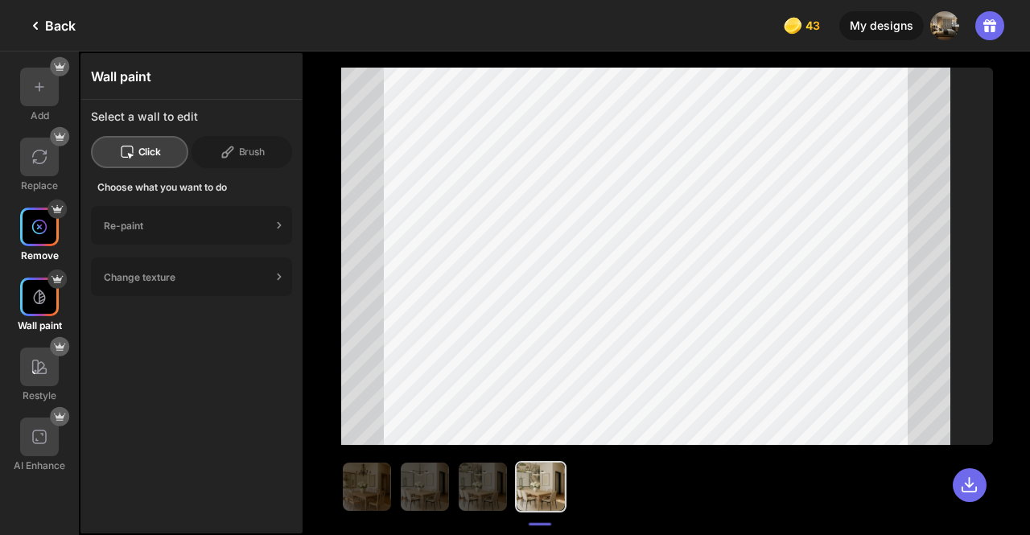
click at [28, 239] on div at bounding box center [39, 227] width 39 height 39
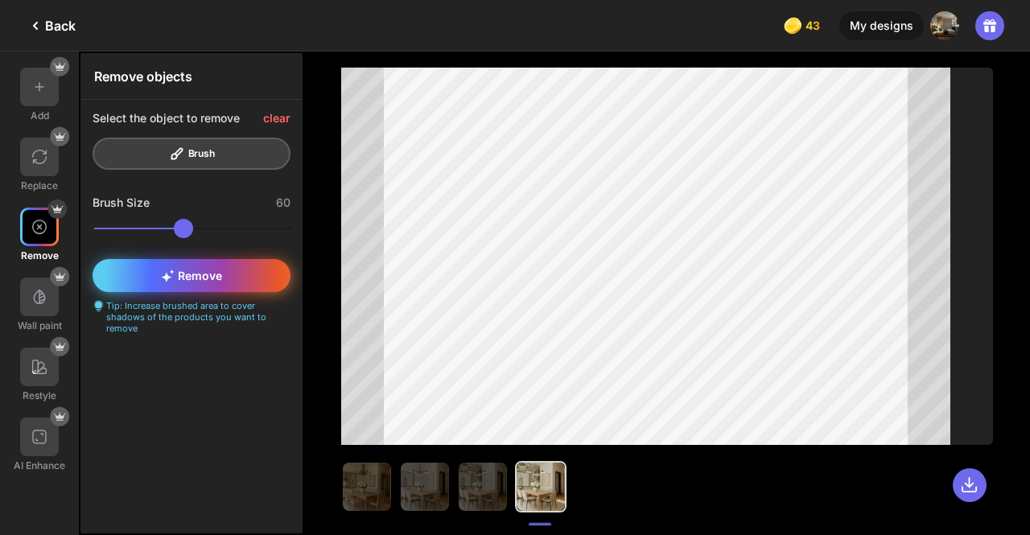
click at [206, 278] on span "Remove" at bounding box center [191, 276] width 61 height 14
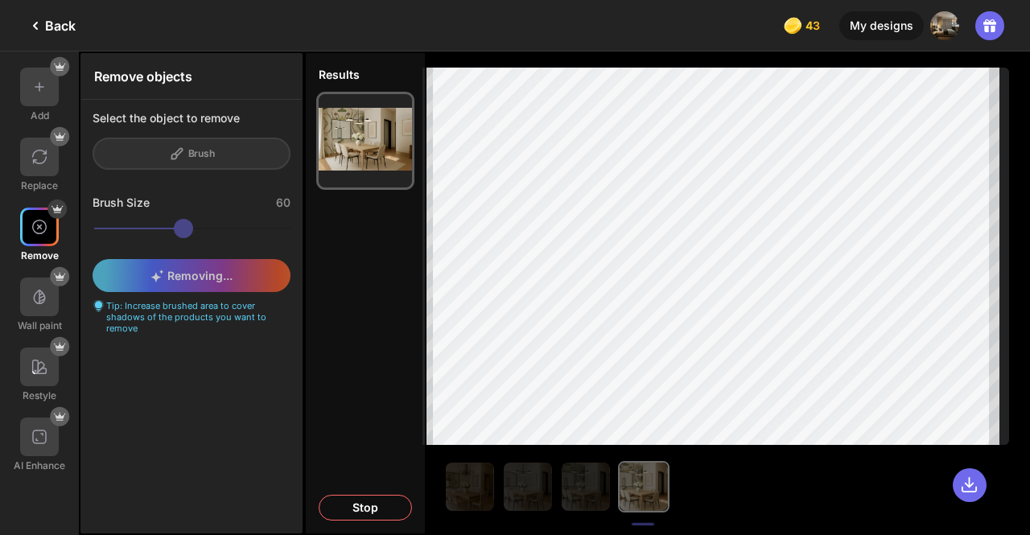
click at [221, 353] on div "Remove objects Select the object to remove Brush Brush Size 60 Removing... Tip:…" at bounding box center [191, 293] width 222 height 480
click at [331, 348] on div "Results 25.1/100s Keep this Stop" at bounding box center [365, 292] width 122 height 483
click at [377, 257] on div "Results 27.0/100s Keep this Stop" at bounding box center [365, 292] width 122 height 483
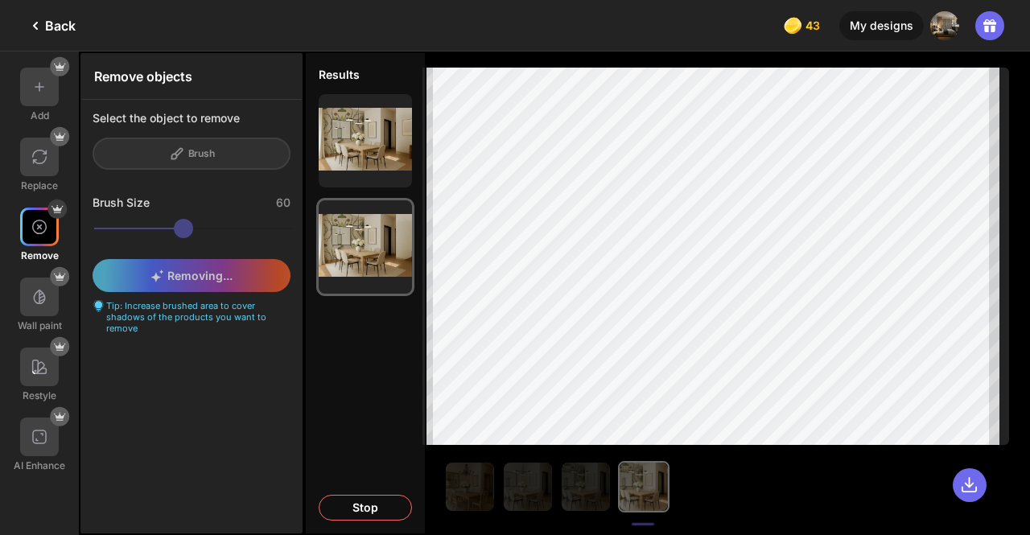
click at [422, 408] on div "Results 35.2/100s Keep this 35.2/100s Keep this Stop" at bounding box center [365, 292] width 122 height 483
click at [228, 423] on div "Remove objects Select the object to remove Brush Brush Size 60 Removing... Tip:…" at bounding box center [191, 293] width 222 height 480
click at [807, 506] on div at bounding box center [639, 486] width 391 height 51
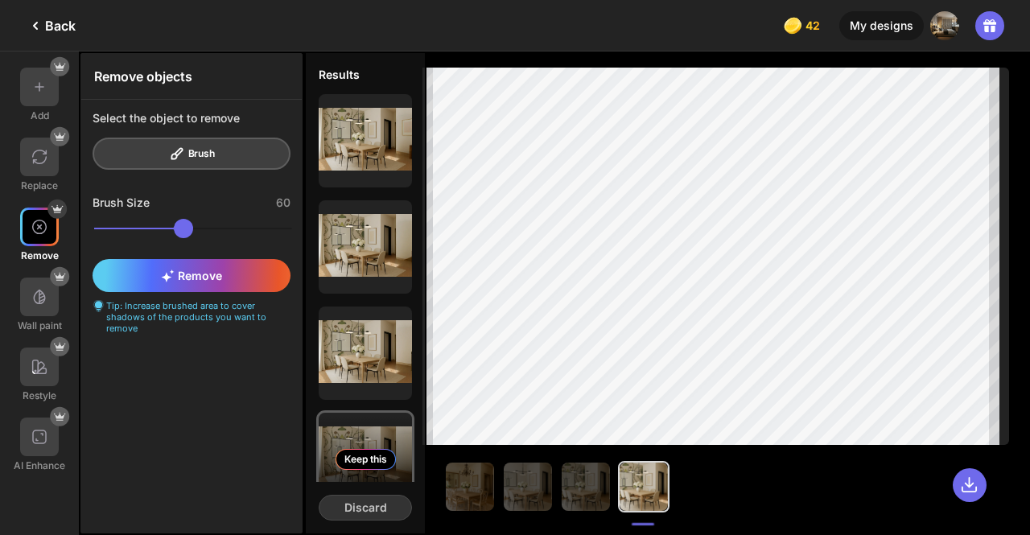
click at [354, 459] on div "Keep this" at bounding box center [365, 459] width 60 height 21
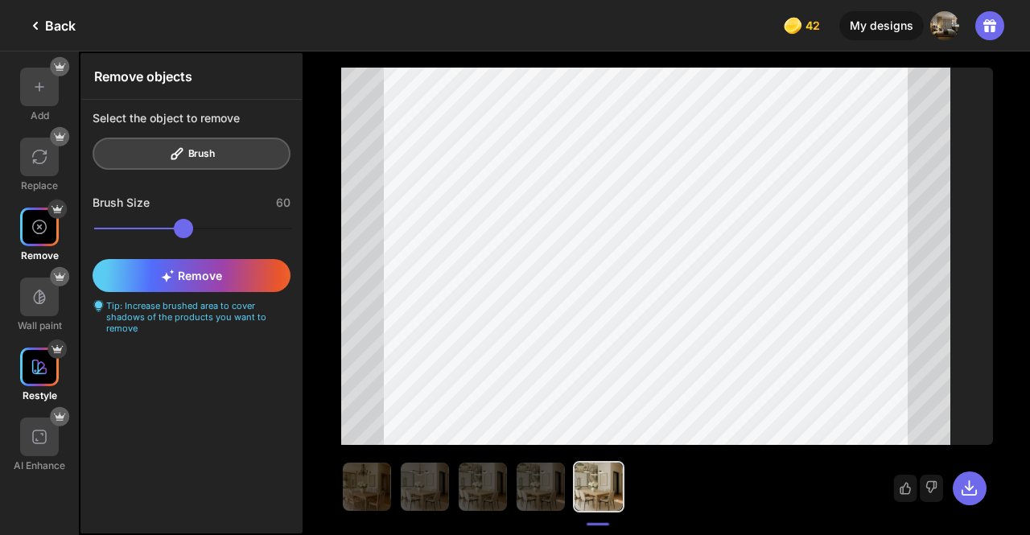
click at [41, 359] on img at bounding box center [39, 367] width 16 height 16
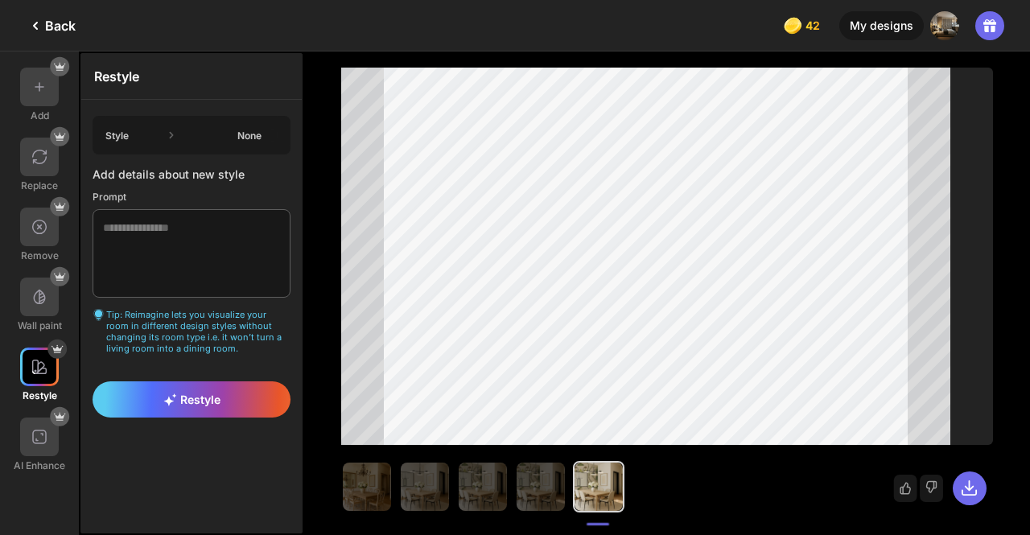
click at [250, 134] on div "None" at bounding box center [250, 136] width 60 height 12
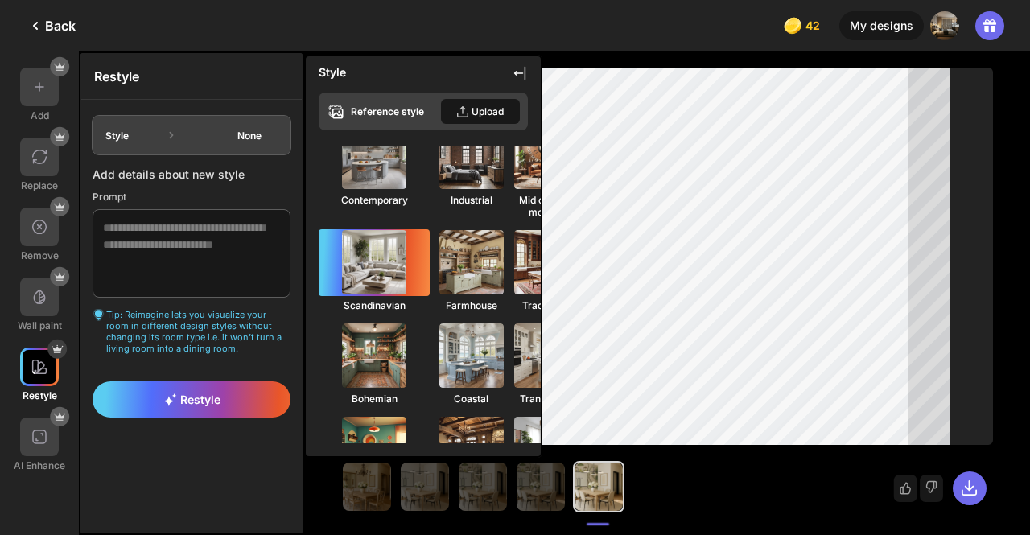
scroll to position [133, 0]
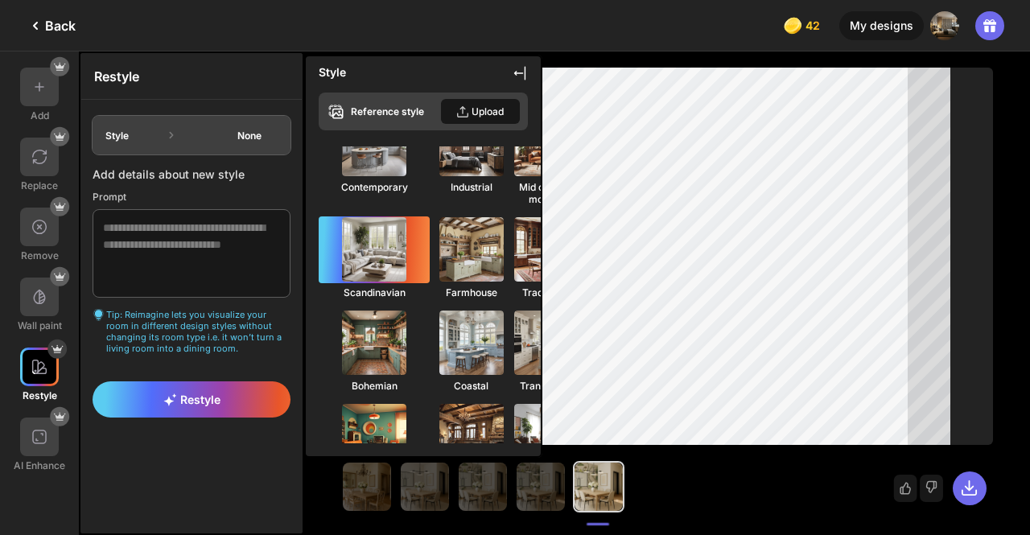
click at [339, 224] on img at bounding box center [374, 249] width 71 height 71
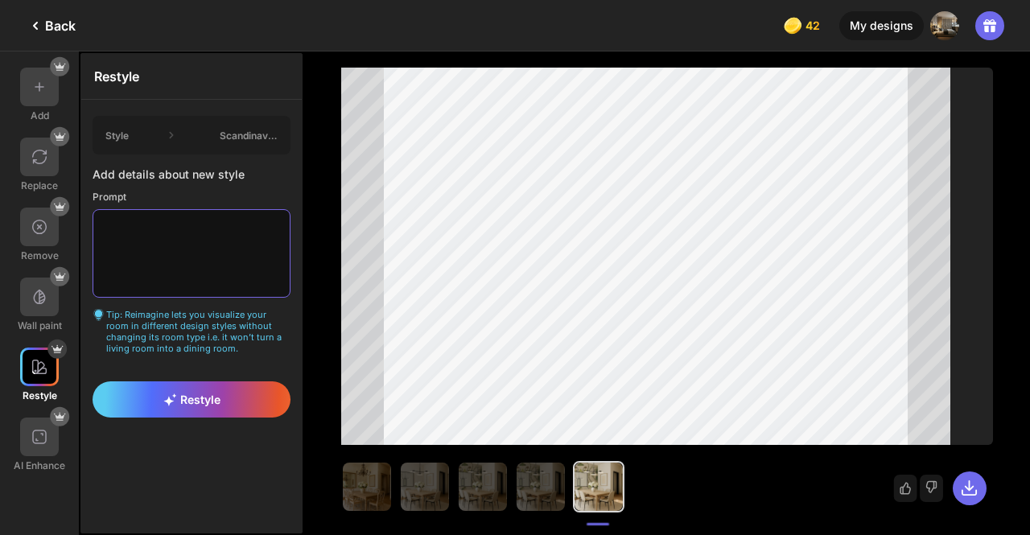
click at [197, 241] on textarea at bounding box center [192, 253] width 198 height 88
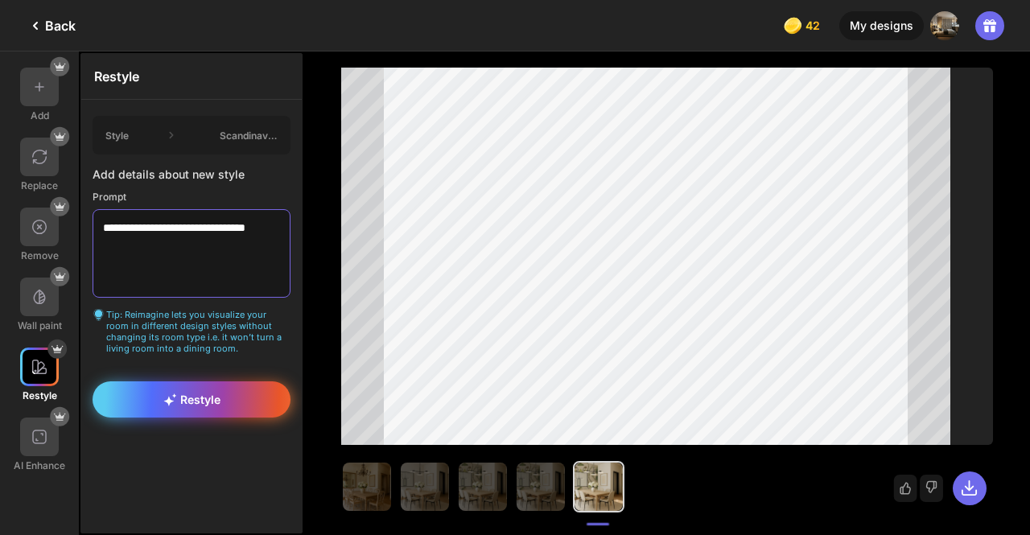
type textarea "**********"
click at [191, 393] on span "Restyle" at bounding box center [191, 400] width 57 height 14
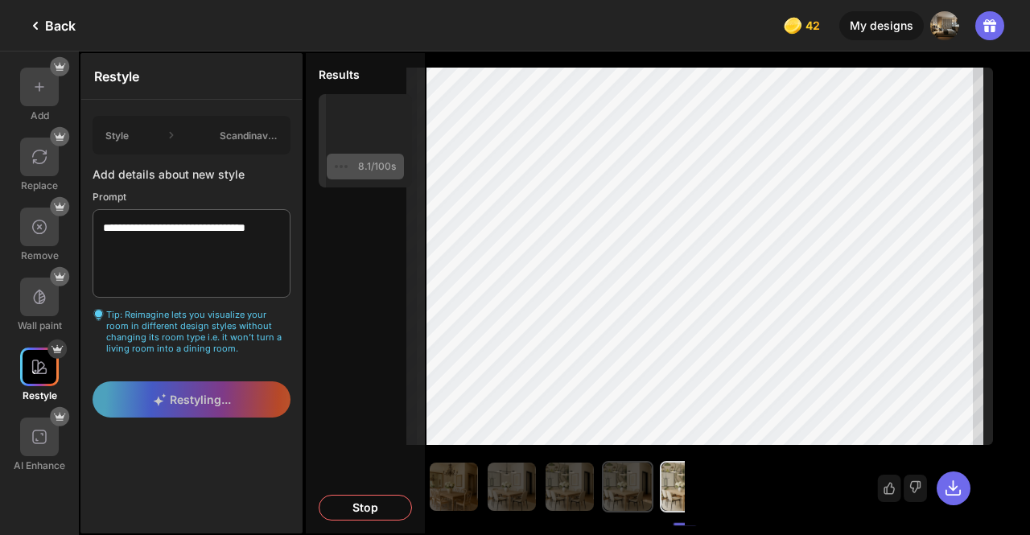
scroll to position [0, 0]
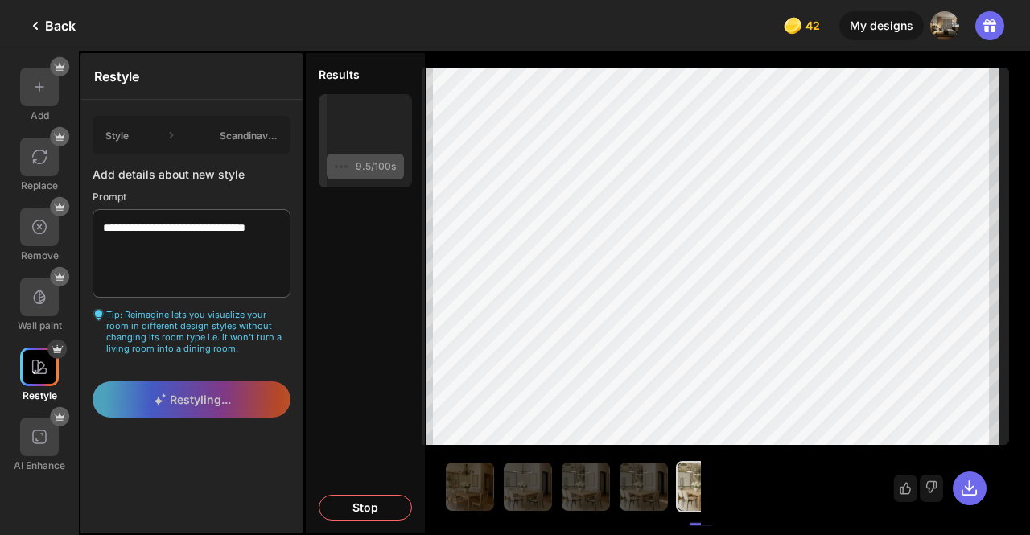
click at [708, 522] on div "Improve my results" at bounding box center [847, 488] width 292 height 74
click at [697, 519] on div "Improve my results" at bounding box center [667, 482] width 652 height 74
drag, startPoint x: 697, startPoint y: 525, endPoint x: 656, endPoint y: 515, distance: 42.1
click at [656, 515] on div "Improve my results" at bounding box center [667, 482] width 652 height 74
click at [383, 281] on div "Results 15.7/100s Keep this Stop" at bounding box center [365, 292] width 122 height 483
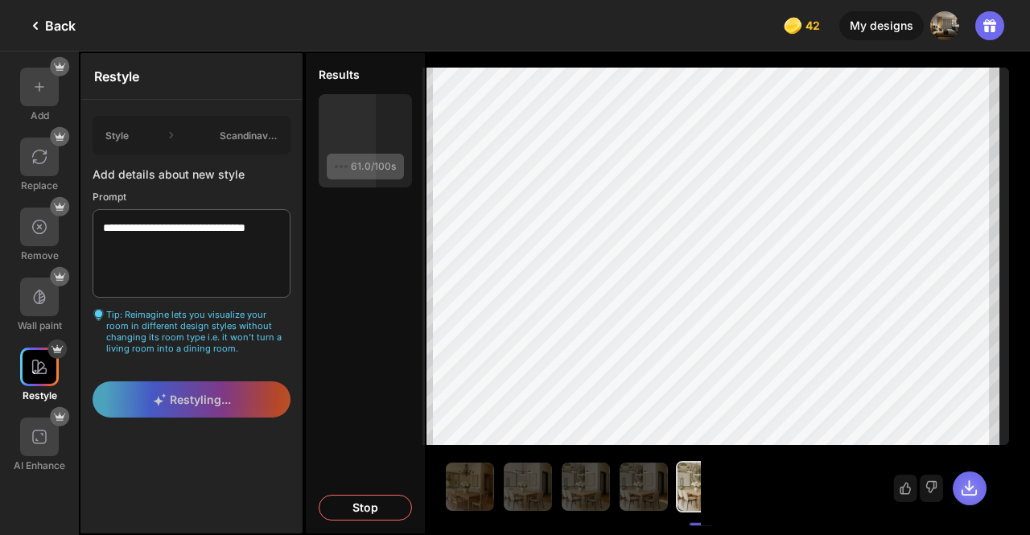
click at [969, 490] on icon at bounding box center [969, 488] width 14 height 14
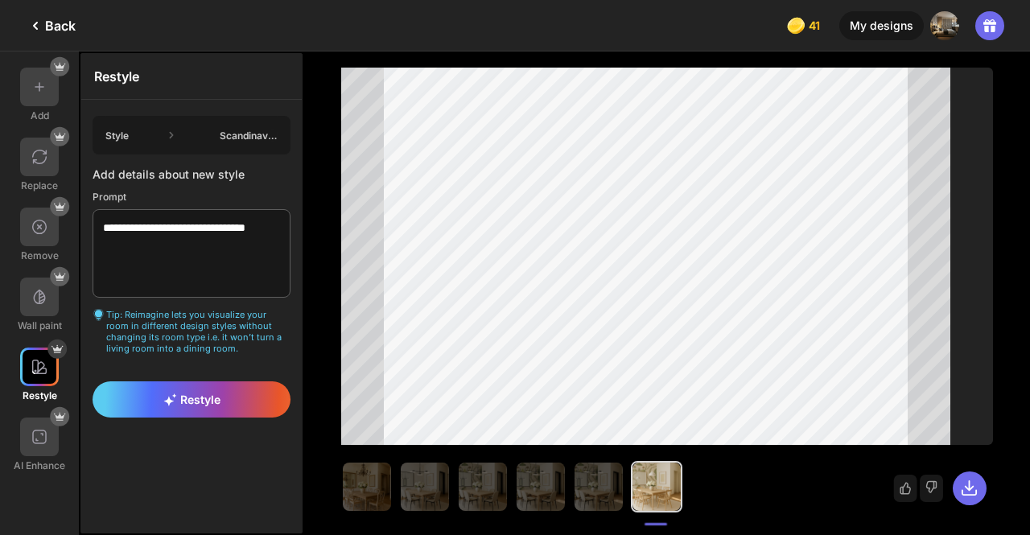
click at [257, 134] on div "Scandinavian" at bounding box center [250, 136] width 60 height 12
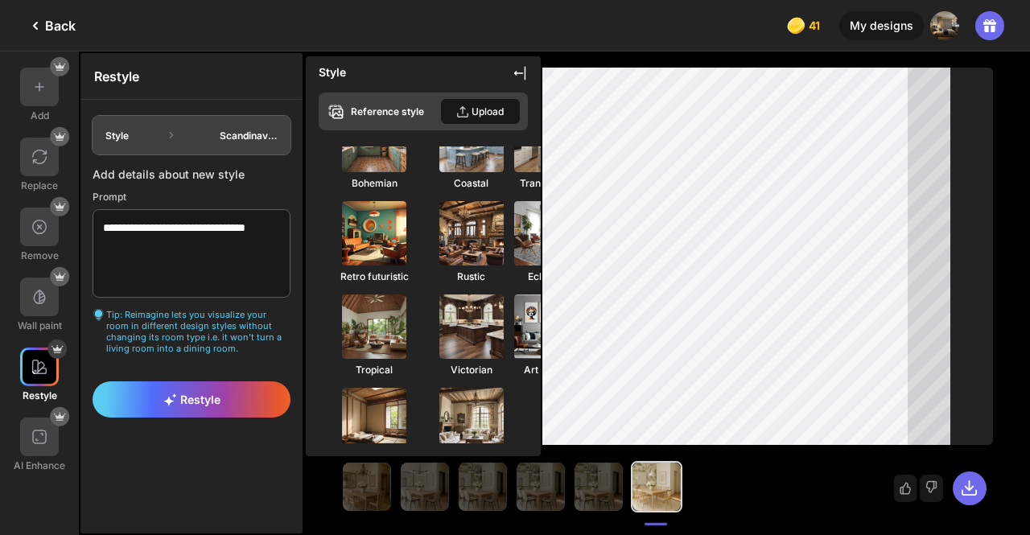
scroll to position [376, 0]
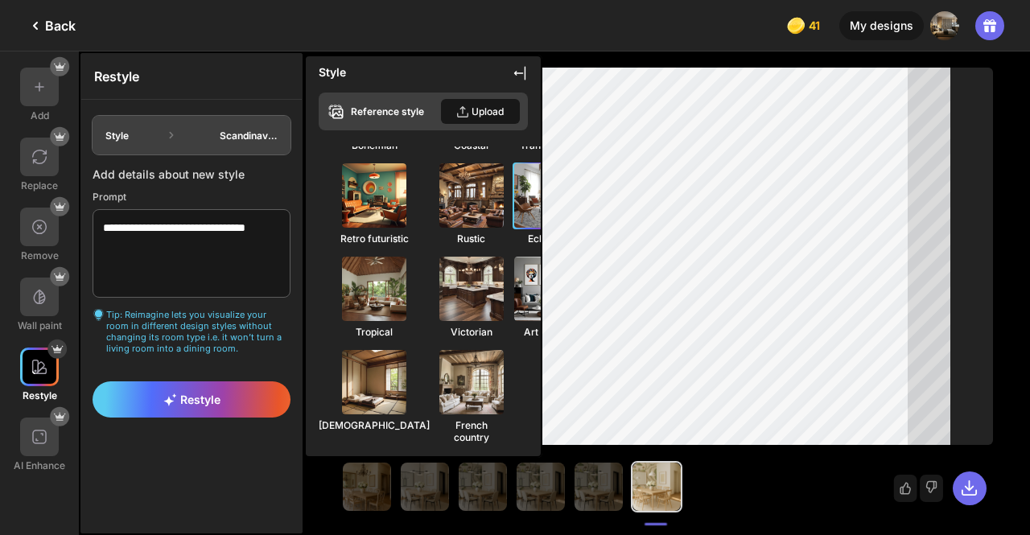
click at [511, 180] on img at bounding box center [546, 195] width 71 height 71
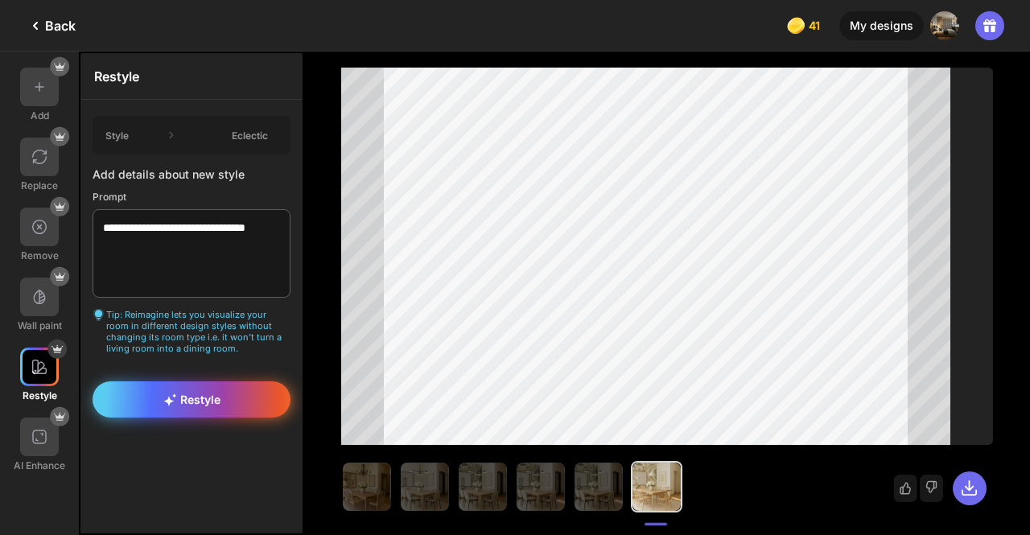
click at [173, 393] on span "Restyle" at bounding box center [191, 400] width 57 height 14
